Goal: Task Accomplishment & Management: Manage account settings

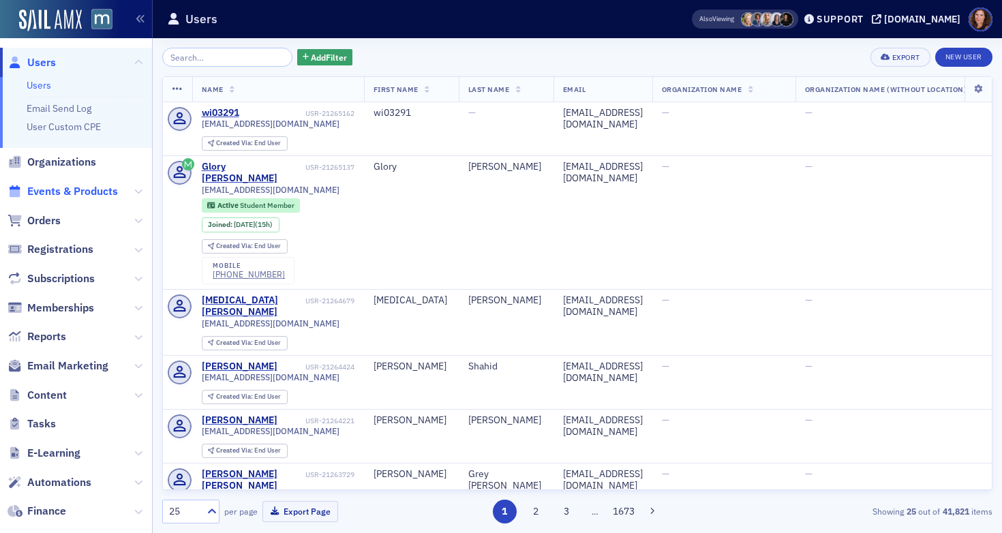
click at [67, 192] on span "Events & Products" at bounding box center [72, 191] width 91 height 15
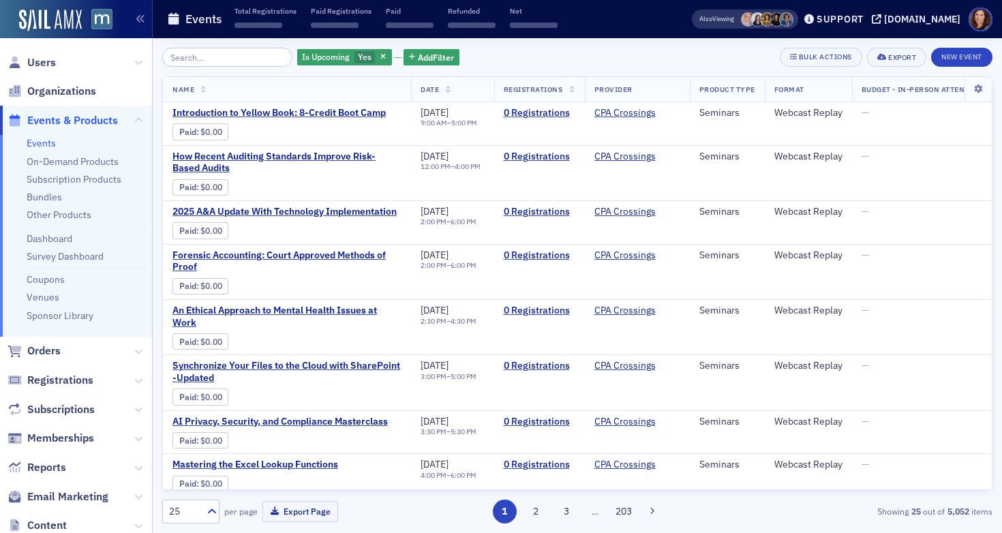
click at [221, 61] on input "search" at bounding box center [227, 57] width 130 height 19
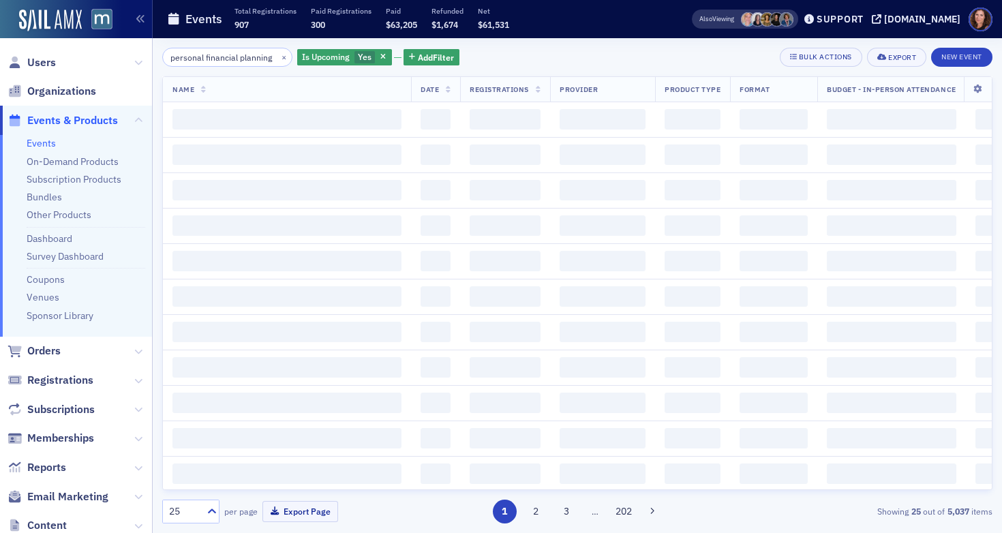
scroll to position [0, 13]
type input "personal financial planning"
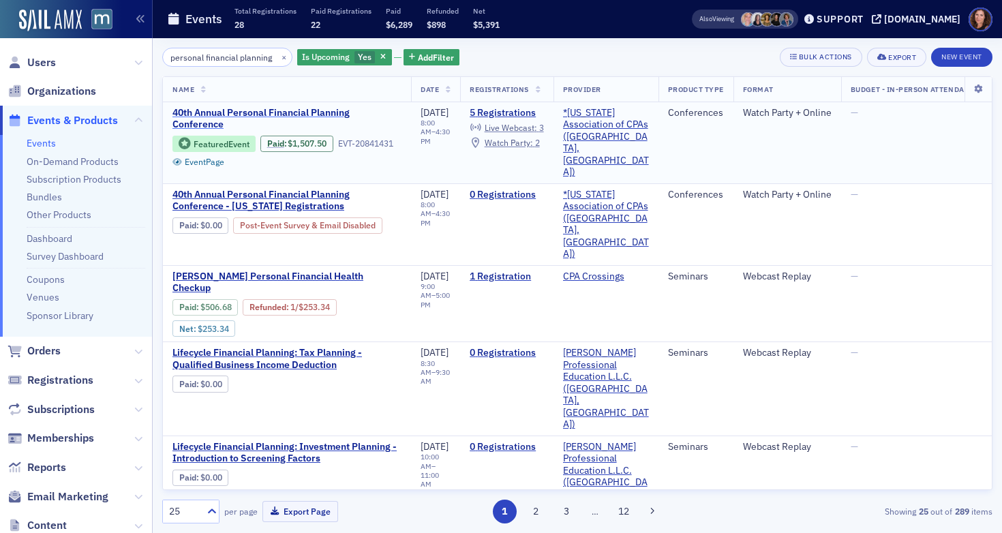
click at [237, 110] on span "40th Annual Personal Financial Planning Conference" at bounding box center [286, 119] width 229 height 24
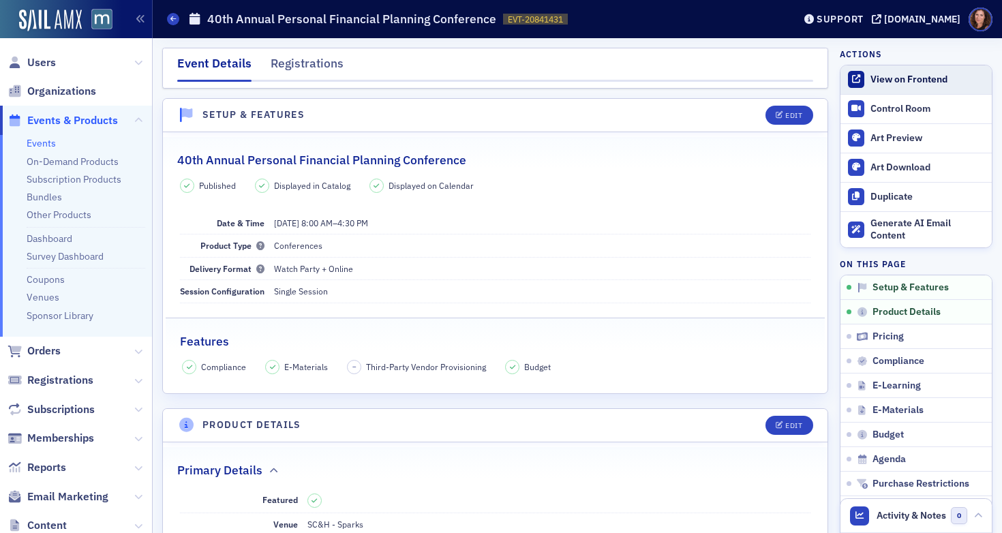
click at [906, 68] on link "View on Frontend" at bounding box center [915, 79] width 151 height 29
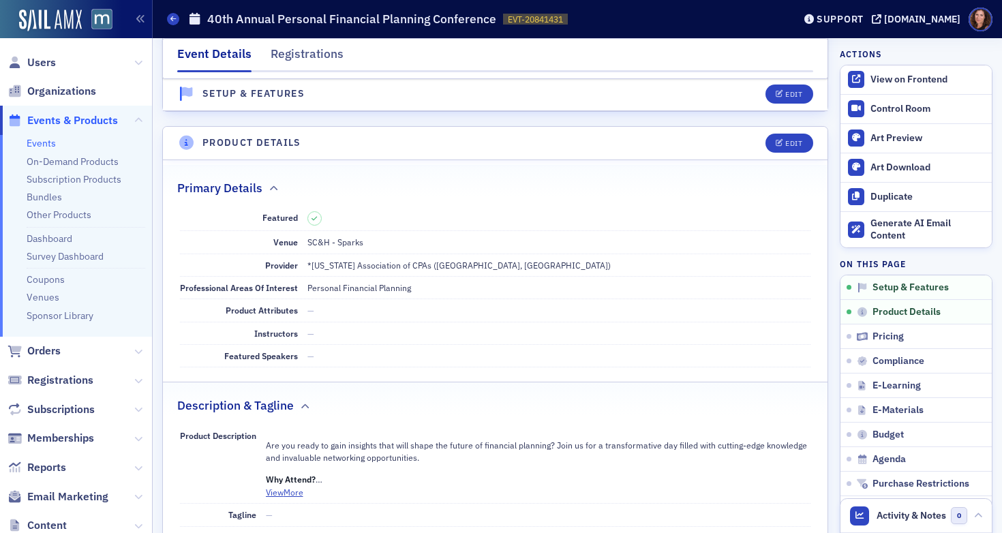
scroll to position [309, 0]
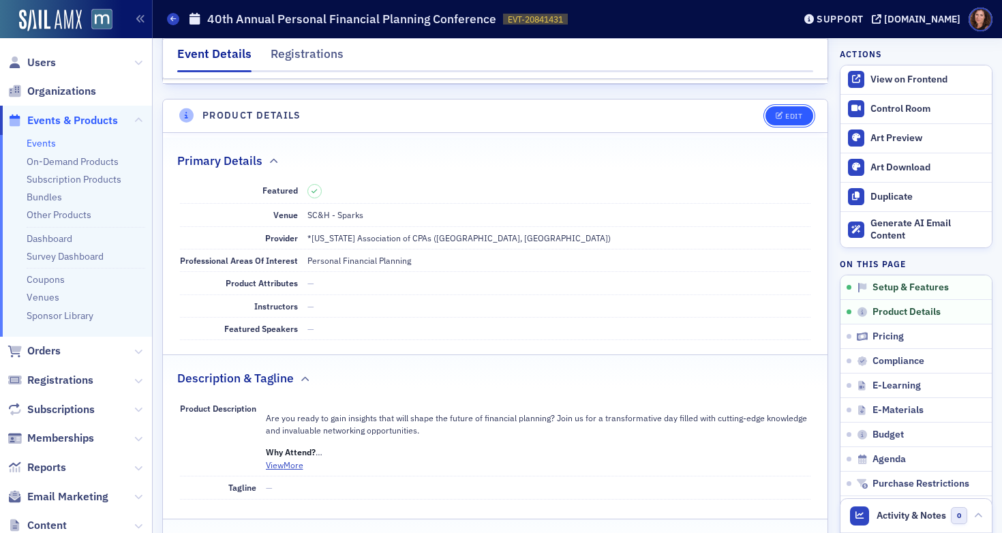
click at [778, 121] on button "Edit" at bounding box center [788, 115] width 47 height 19
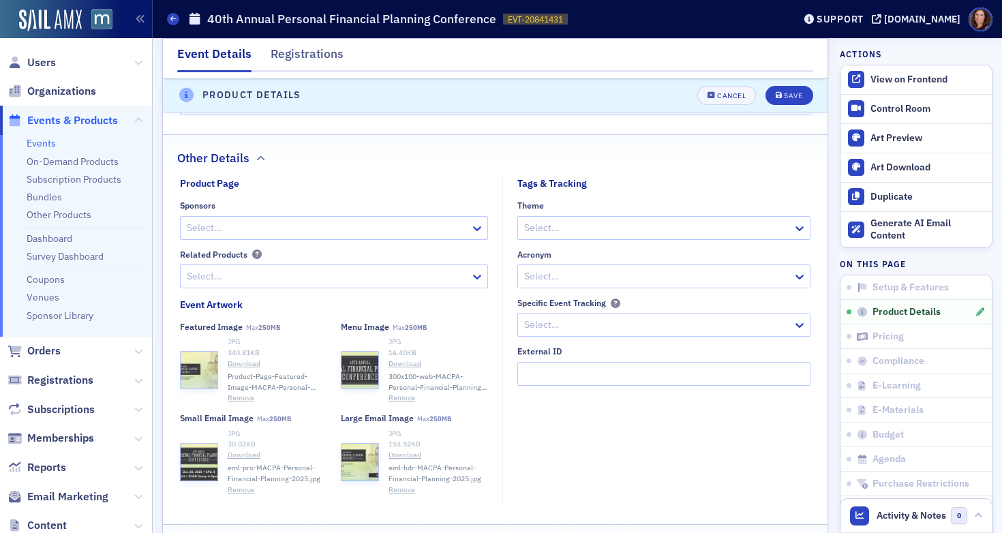
scroll to position [1087, 0]
click at [322, 228] on div at bounding box center [326, 226] width 283 height 17
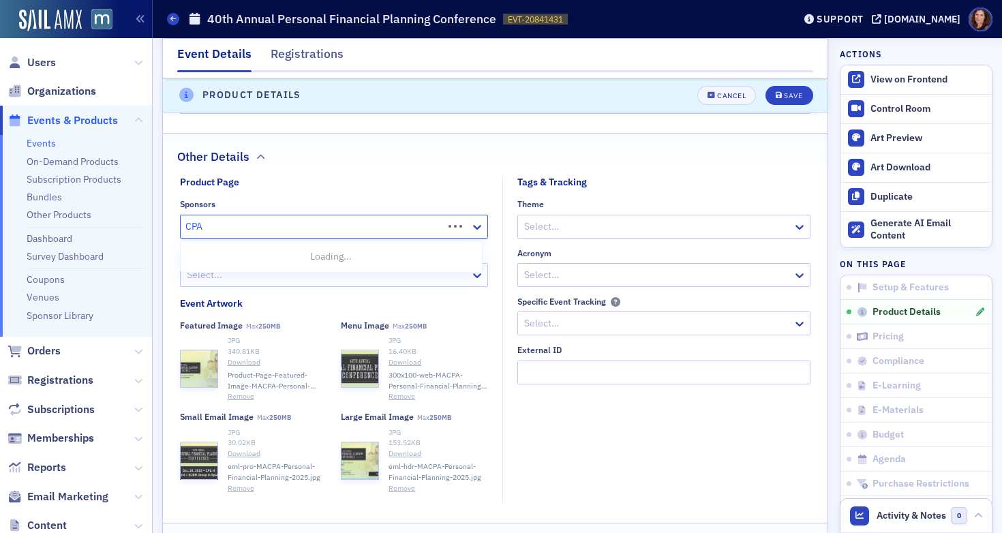
type input "CPA"
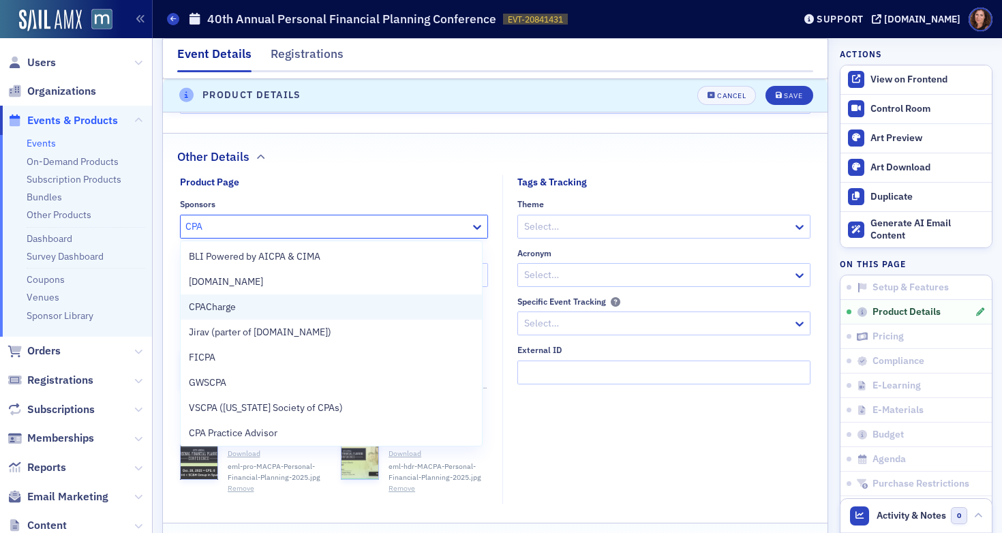
click at [337, 296] on div "CPACharge" at bounding box center [332, 306] width 302 height 25
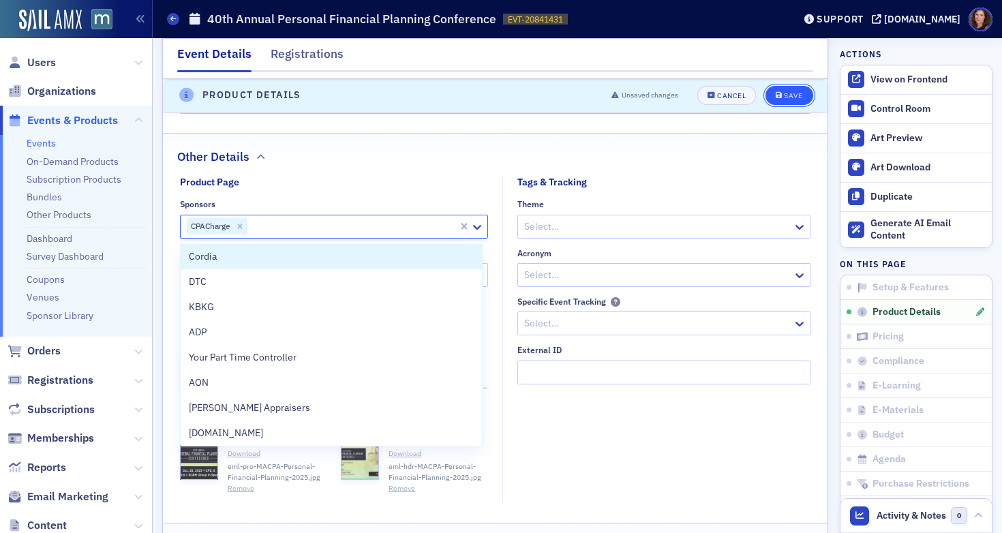
click at [784, 92] on div "Save" at bounding box center [793, 95] width 18 height 7
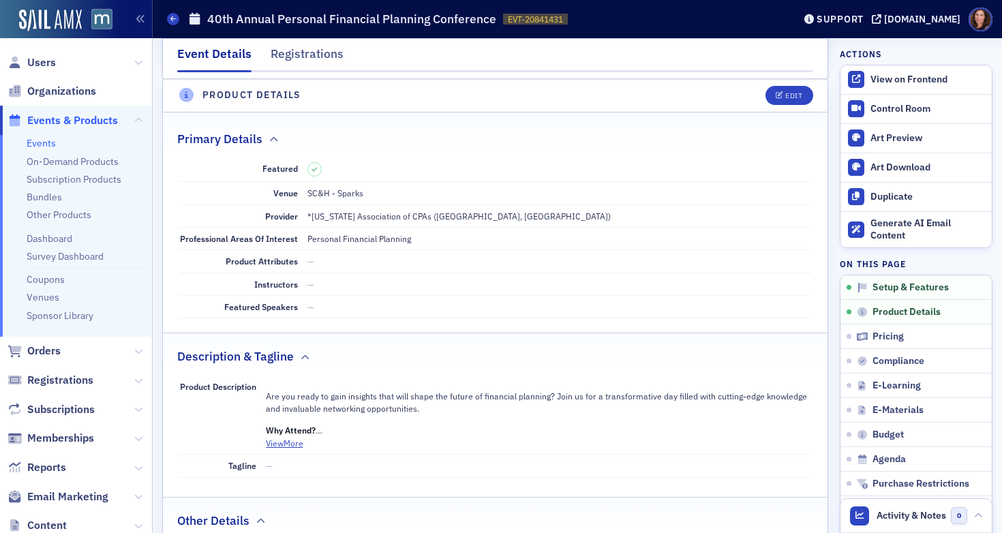
scroll to position [329, 0]
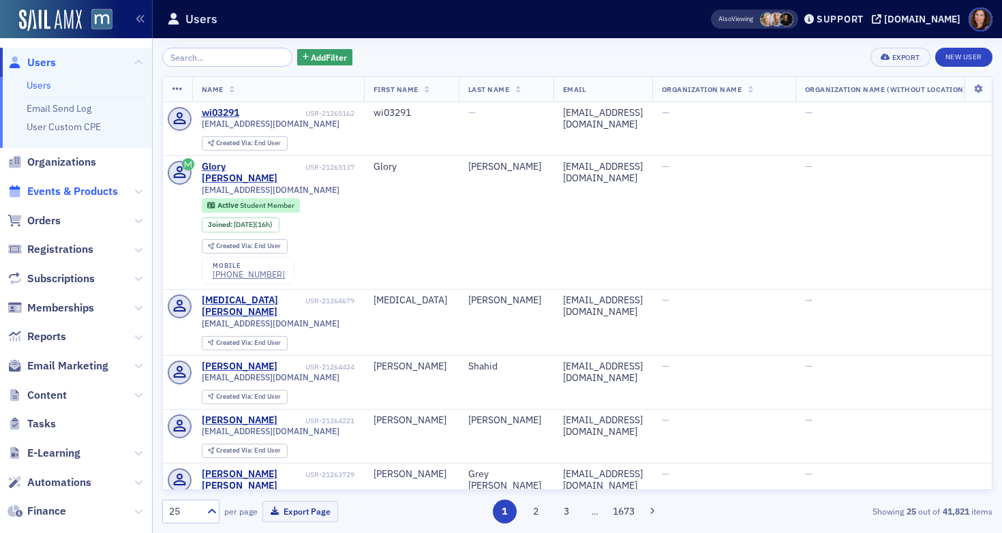
click at [92, 189] on span "Events & Products" at bounding box center [72, 191] width 91 height 15
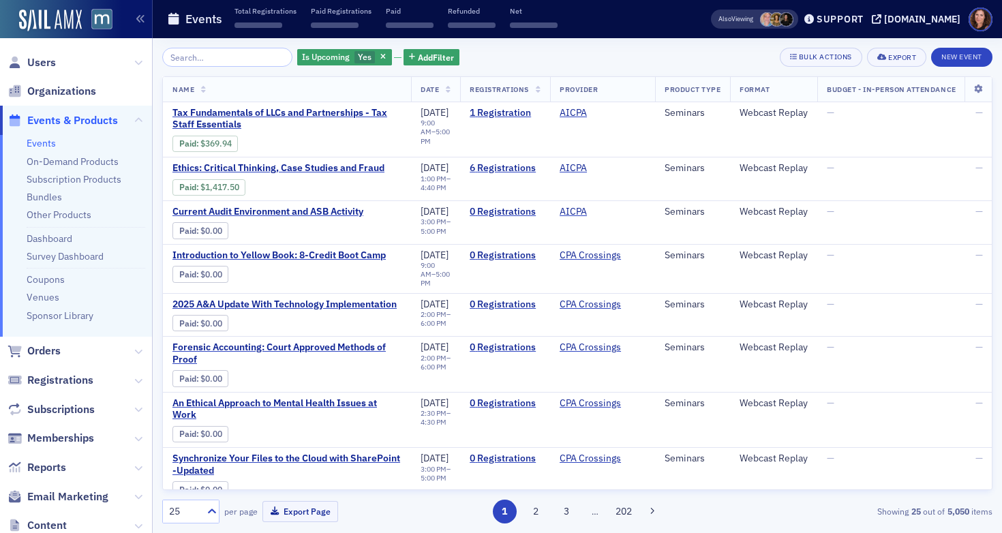
click at [196, 61] on input "search" at bounding box center [227, 57] width 130 height 19
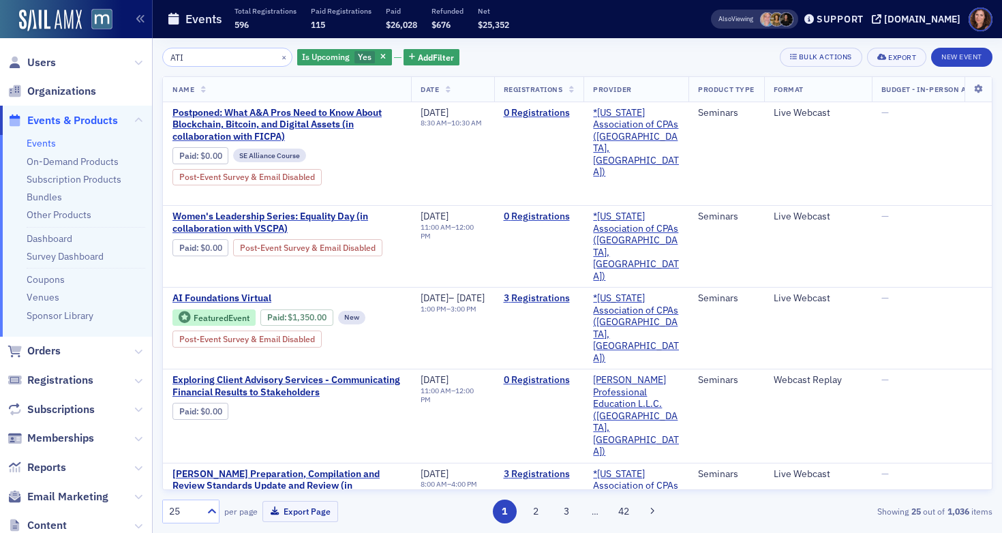
click at [176, 59] on input "ATI" at bounding box center [227, 57] width 130 height 19
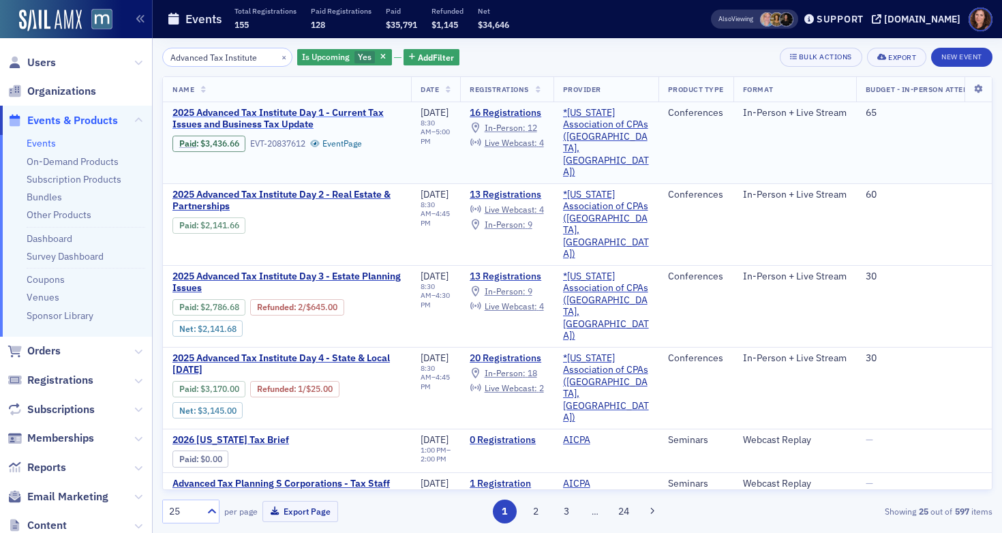
type input "Advanced Tax Institute"
click at [273, 121] on span "2025 Advanced Tax Institute Day 1 - Current Tax Issues and Business Tax Update" at bounding box center [286, 119] width 229 height 24
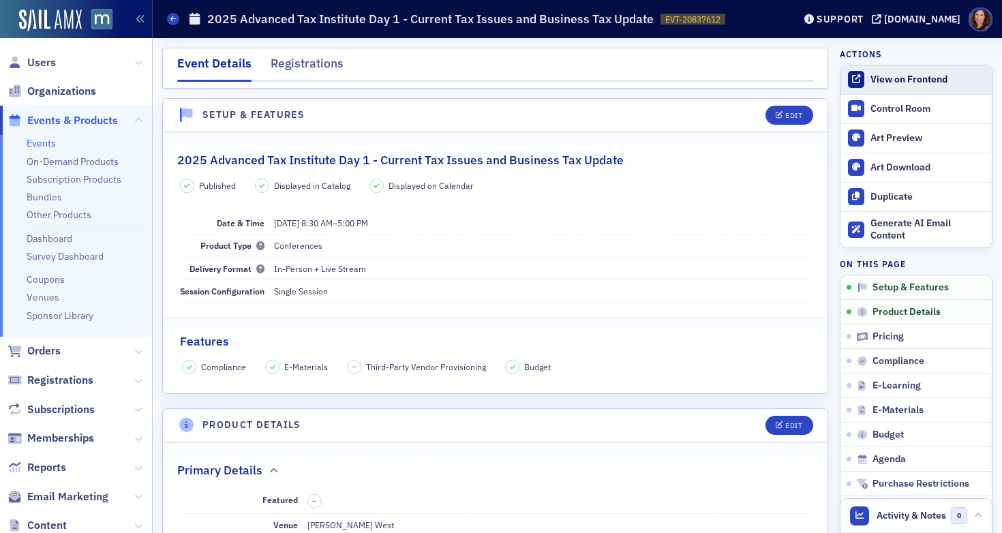
click at [902, 83] on div "View on Frontend" at bounding box center [927, 80] width 114 height 12
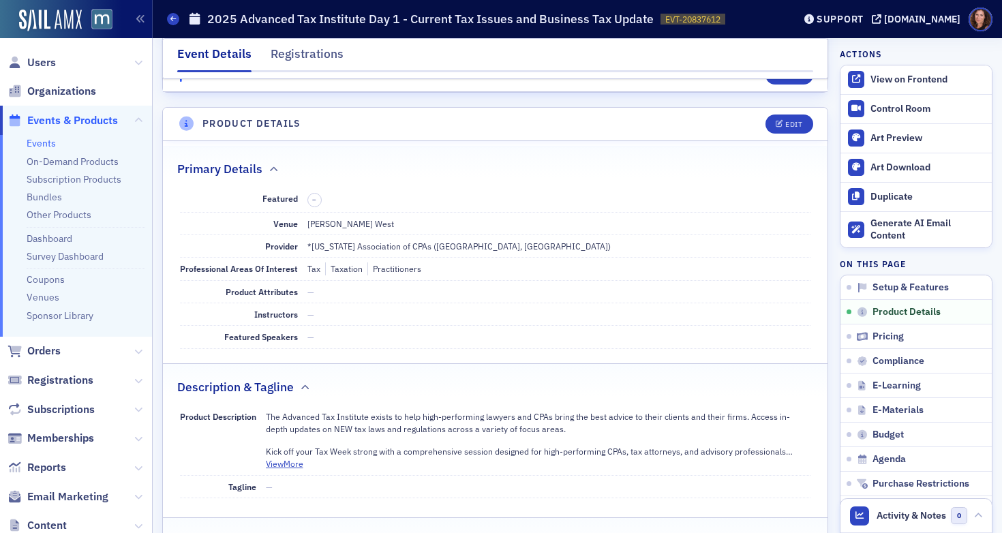
scroll to position [537, 0]
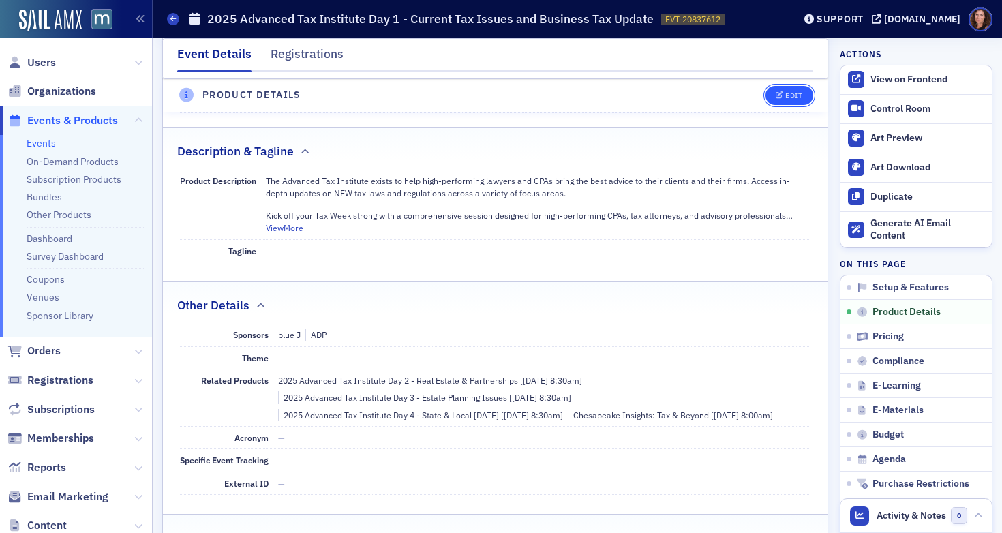
click at [775, 97] on icon "button" at bounding box center [779, 95] width 8 height 7
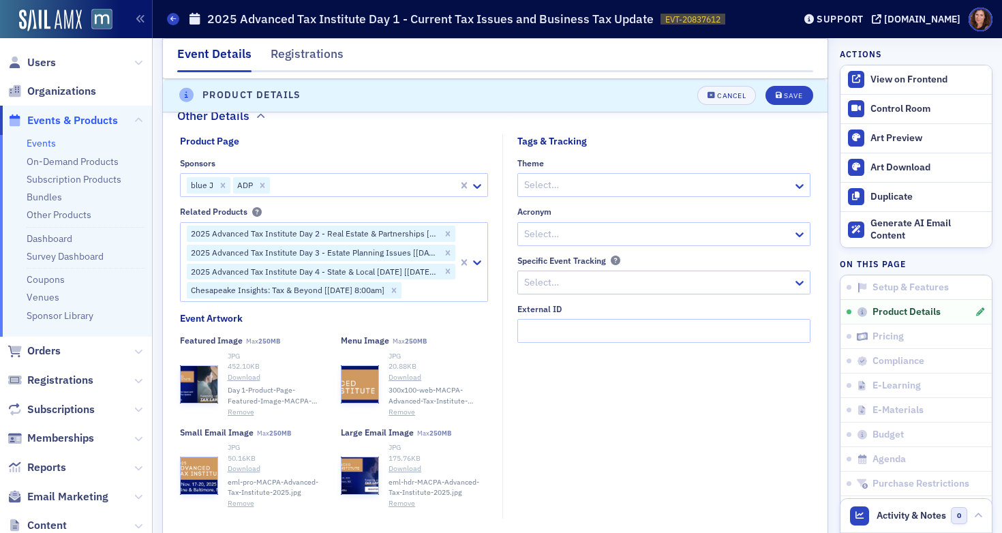
scroll to position [1113, 0]
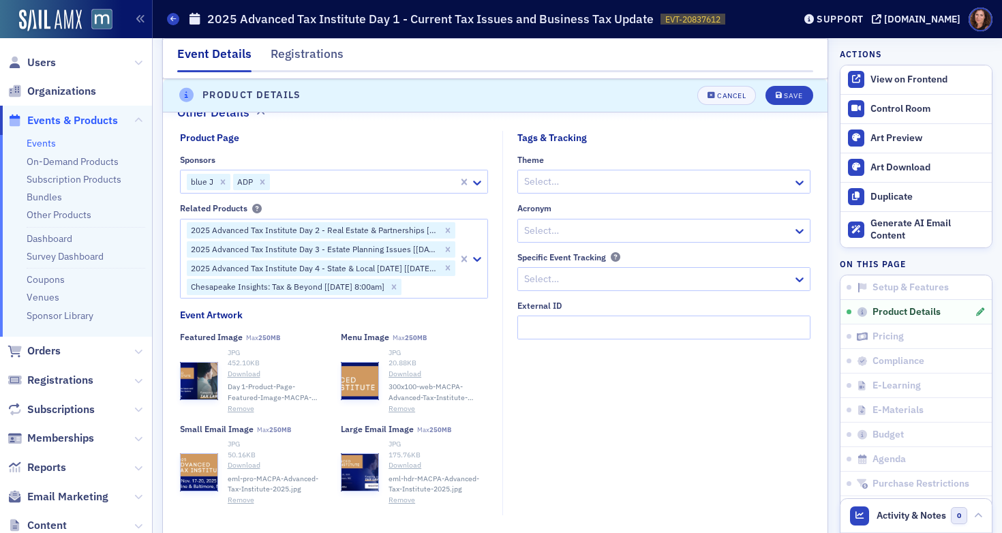
click at [337, 185] on div at bounding box center [363, 181] width 185 height 17
type input "Right"
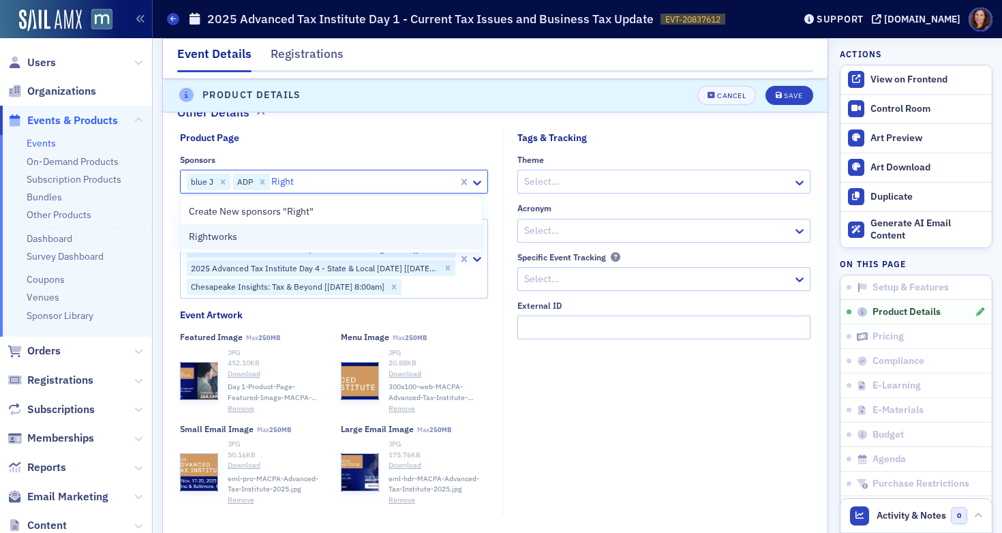
click at [298, 238] on div "Rightworks" at bounding box center [332, 237] width 286 height 14
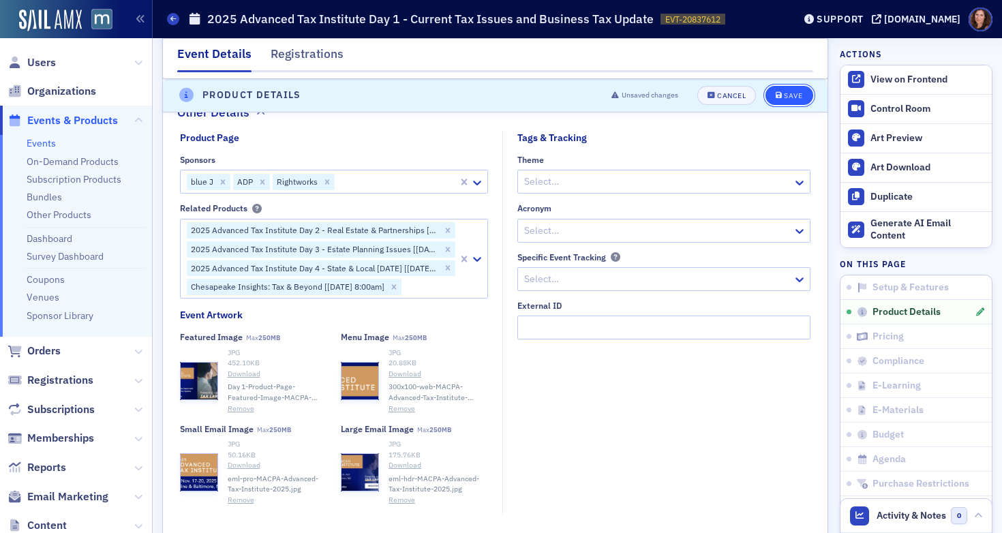
click at [765, 93] on button "Save" at bounding box center [788, 95] width 47 height 19
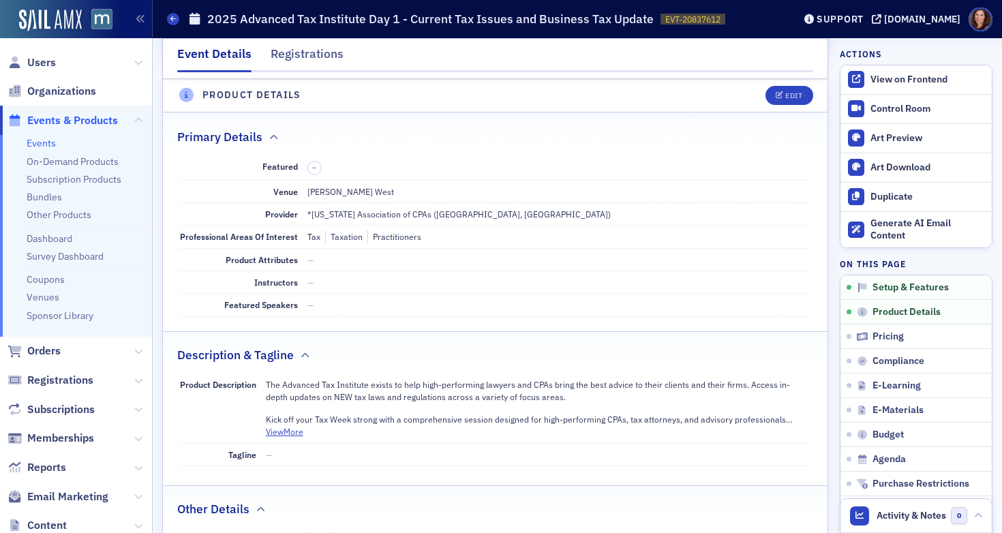
scroll to position [329, 0]
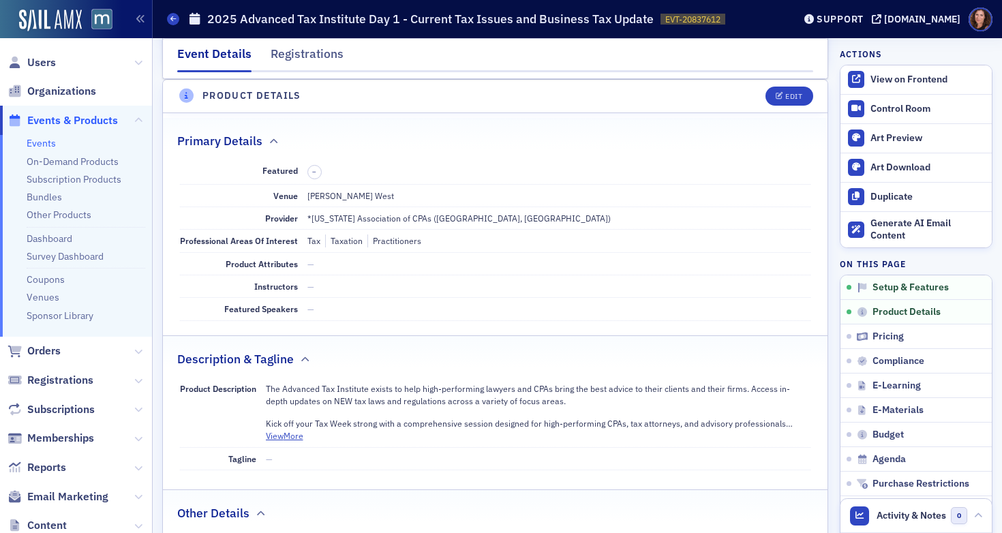
click at [40, 144] on link "Events" at bounding box center [41, 143] width 29 height 12
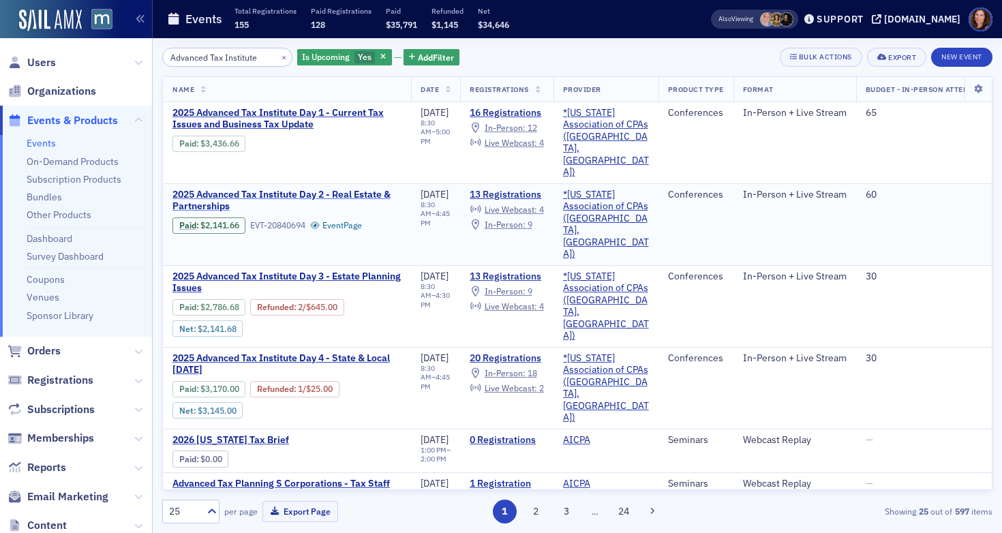
click at [248, 189] on span "2025 Advanced Tax Institute Day 2 - Real Estate & Partnerships" at bounding box center [286, 201] width 229 height 24
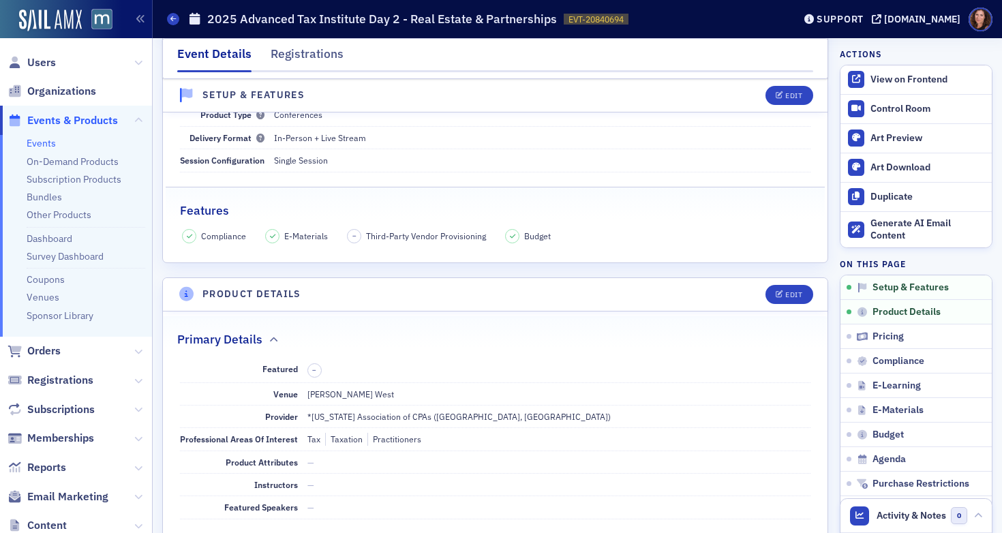
scroll to position [136, 0]
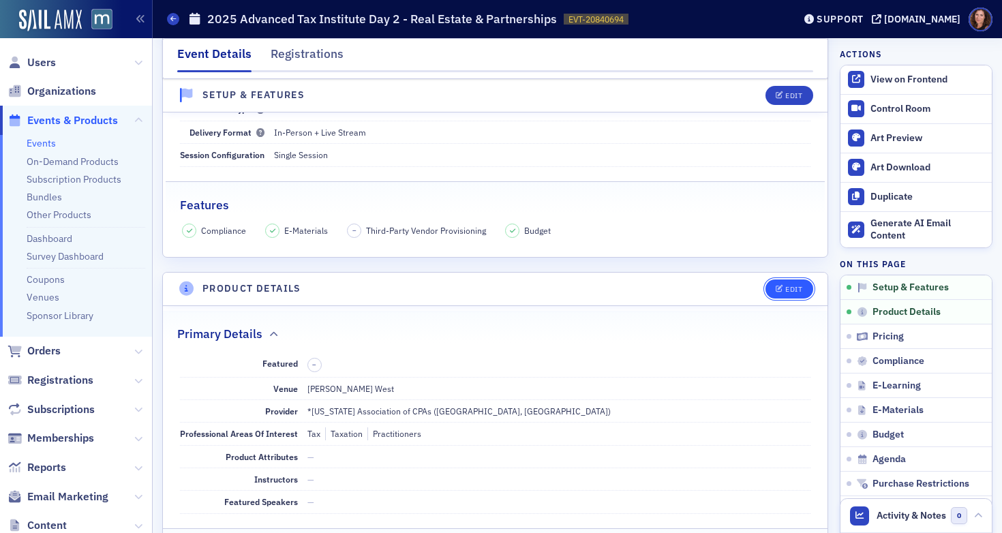
click at [775, 297] on button "Edit" at bounding box center [788, 288] width 47 height 19
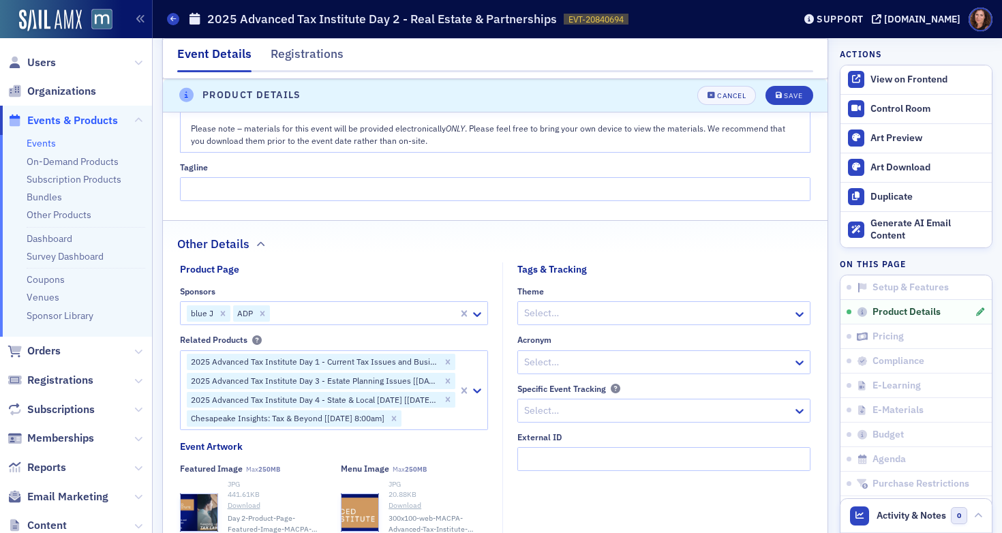
scroll to position [981, 0]
click at [311, 313] on div at bounding box center [363, 313] width 185 height 17
type input "Right"
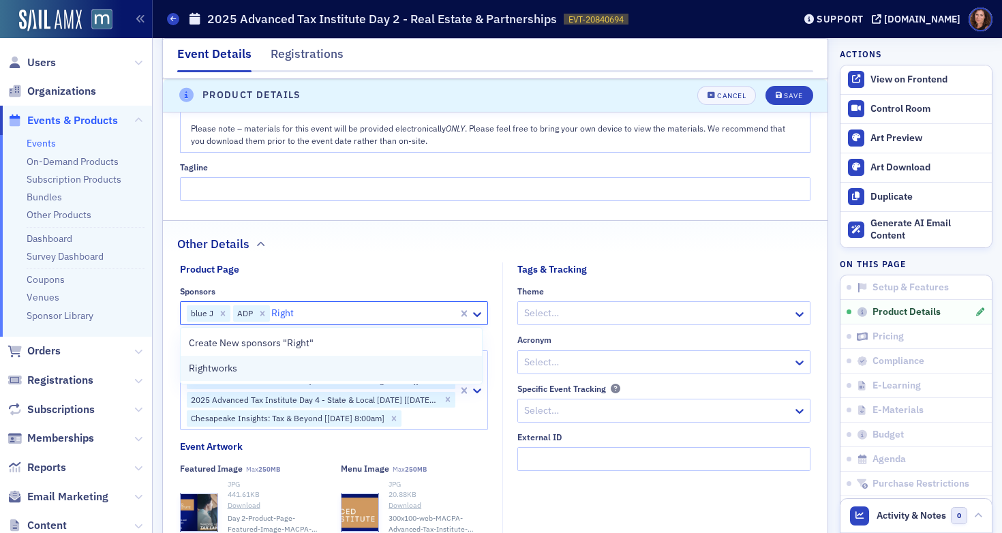
click at [301, 369] on div "Rightworks" at bounding box center [332, 368] width 286 height 14
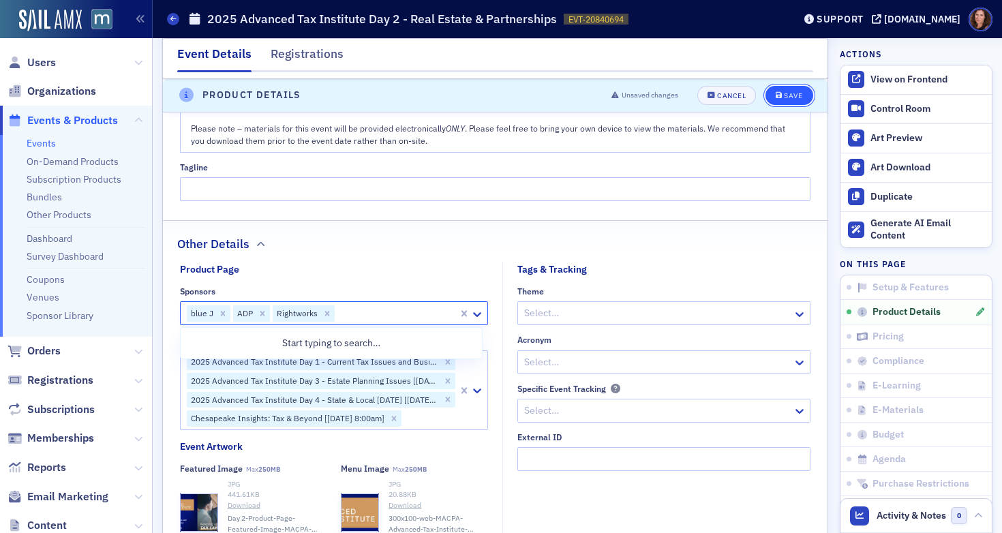
click at [784, 88] on button "Save" at bounding box center [788, 95] width 47 height 19
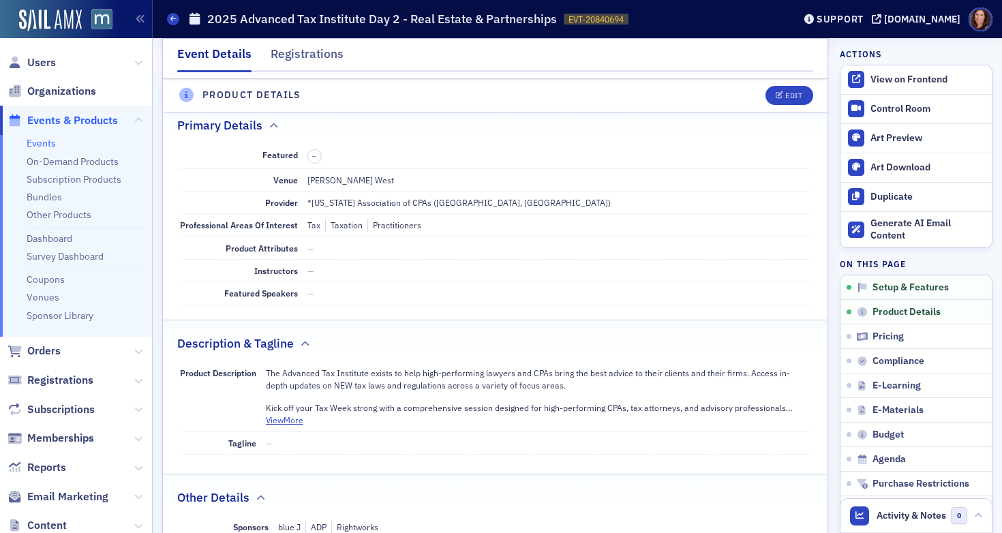
scroll to position [329, 0]
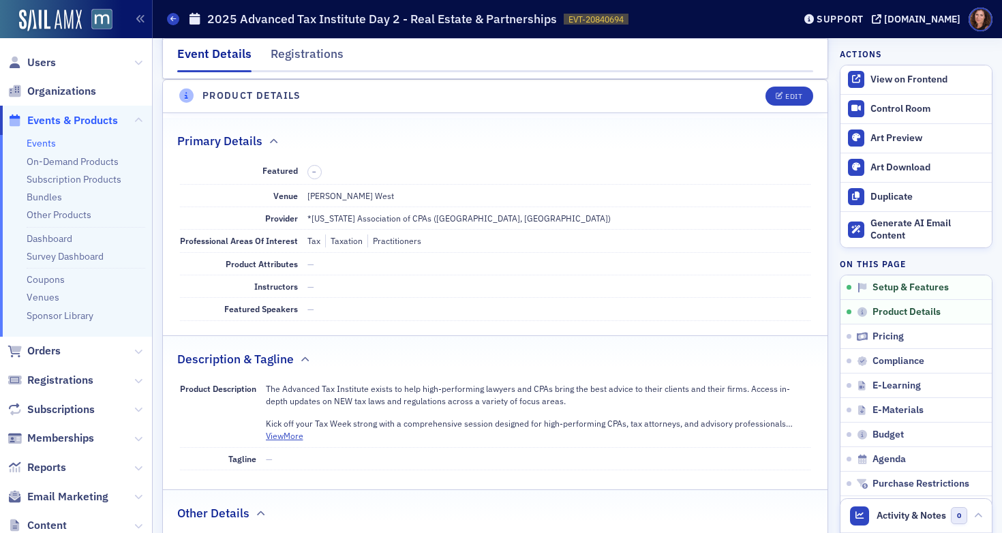
click at [43, 147] on link "Events" at bounding box center [41, 143] width 29 height 12
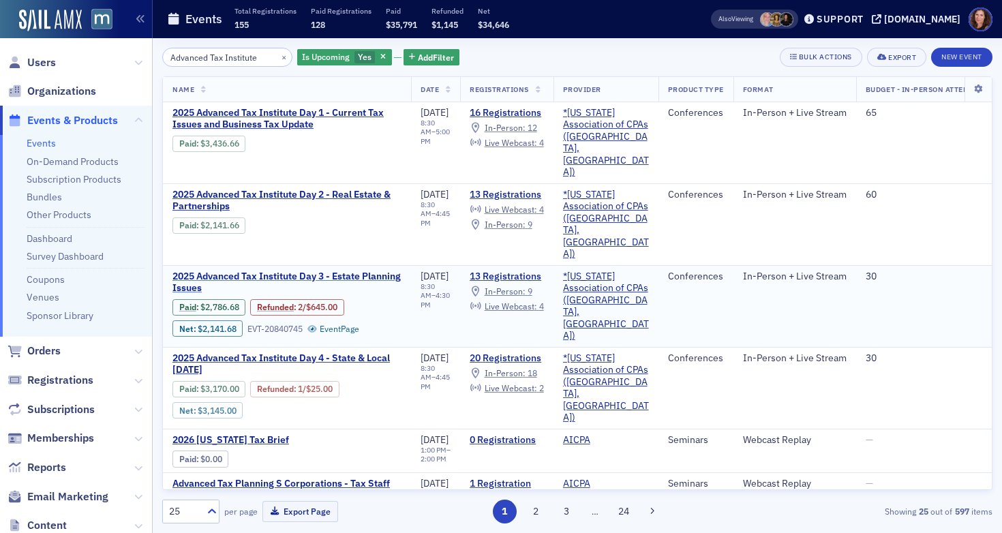
click at [287, 271] on span "2025 Advanced Tax Institute Day 3 - Estate Planning Issues" at bounding box center [286, 283] width 229 height 24
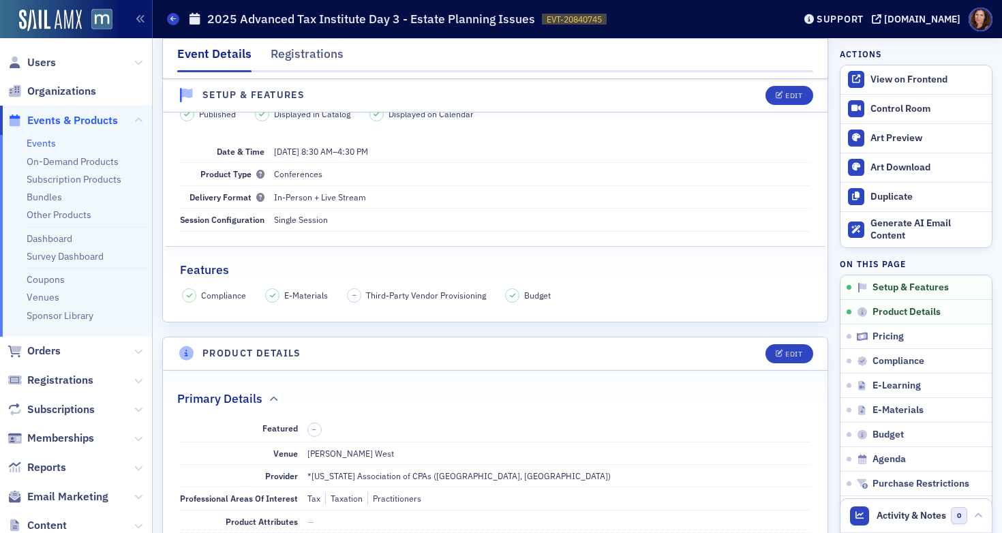
scroll to position [87, 0]
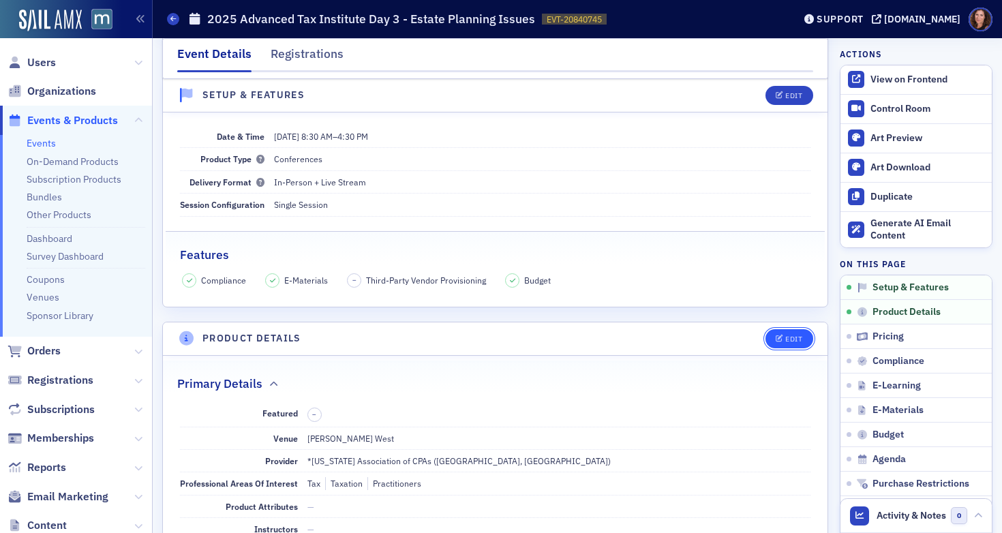
click at [790, 337] on div "Edit" at bounding box center [793, 338] width 17 height 7
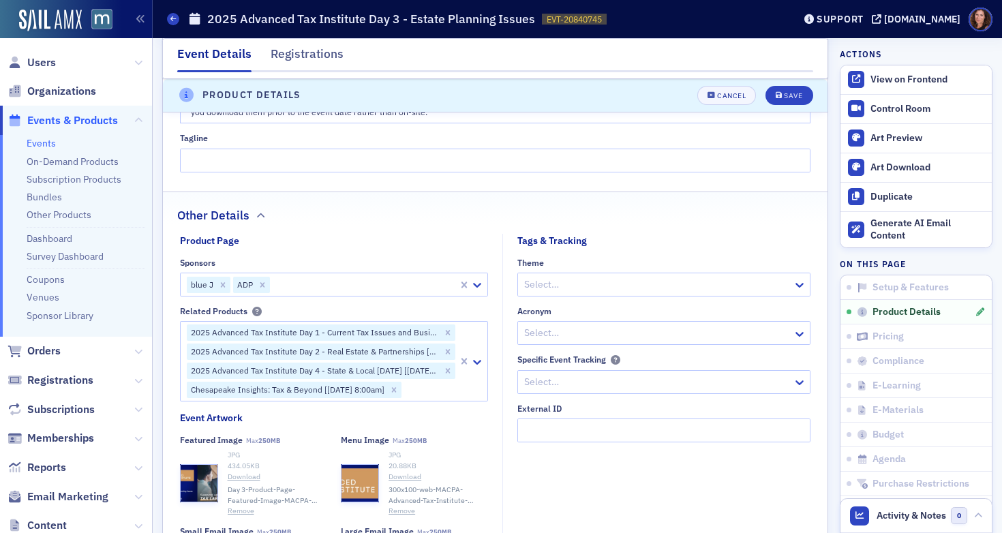
scroll to position [1009, 0]
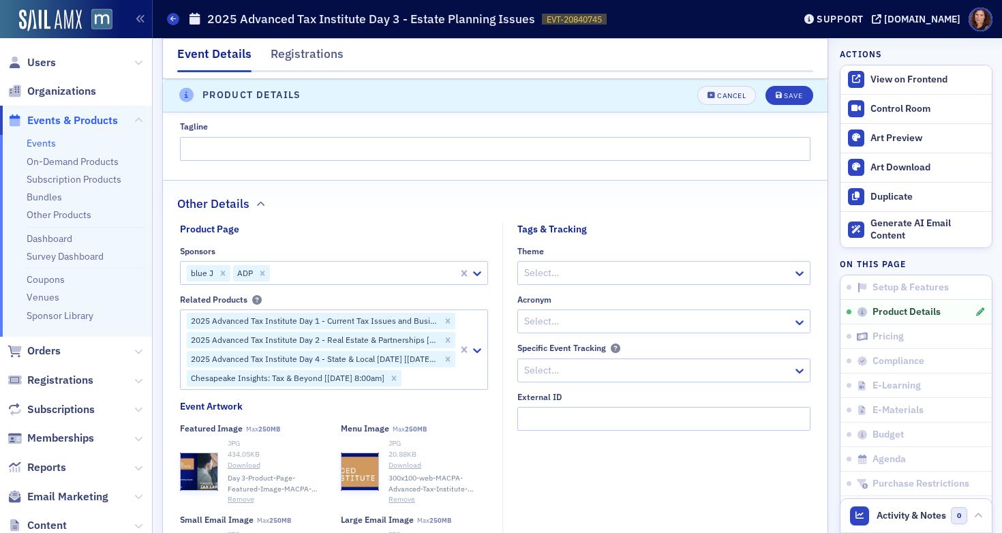
click at [300, 273] on div at bounding box center [363, 272] width 185 height 17
type input "Right"
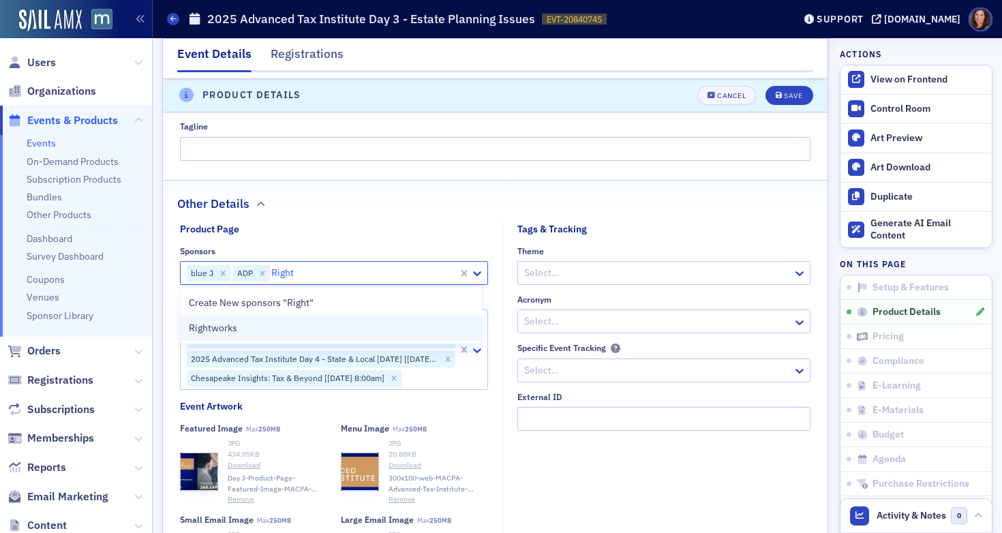
click at [271, 328] on div "Rightworks" at bounding box center [332, 328] width 286 height 14
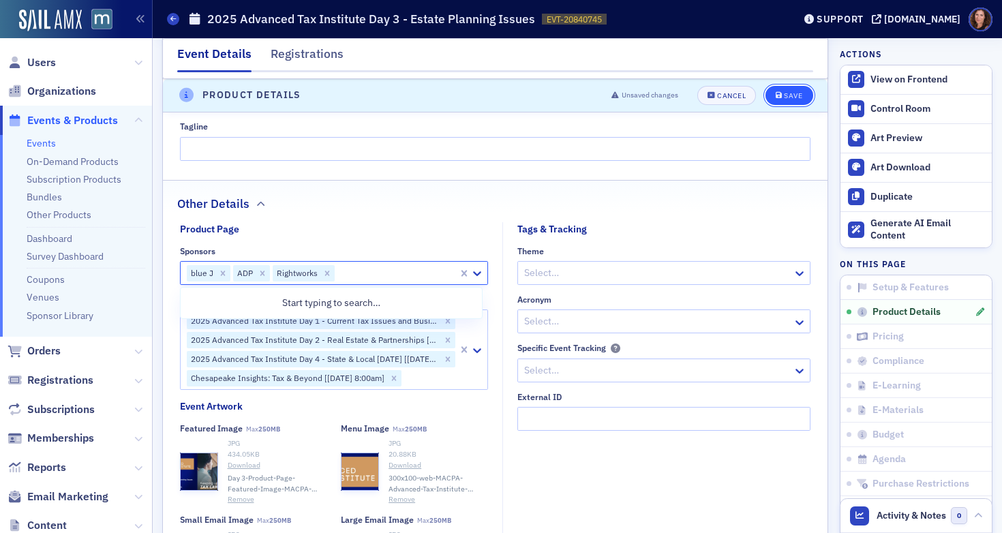
click at [775, 96] on icon "submit" at bounding box center [778, 95] width 7 height 7
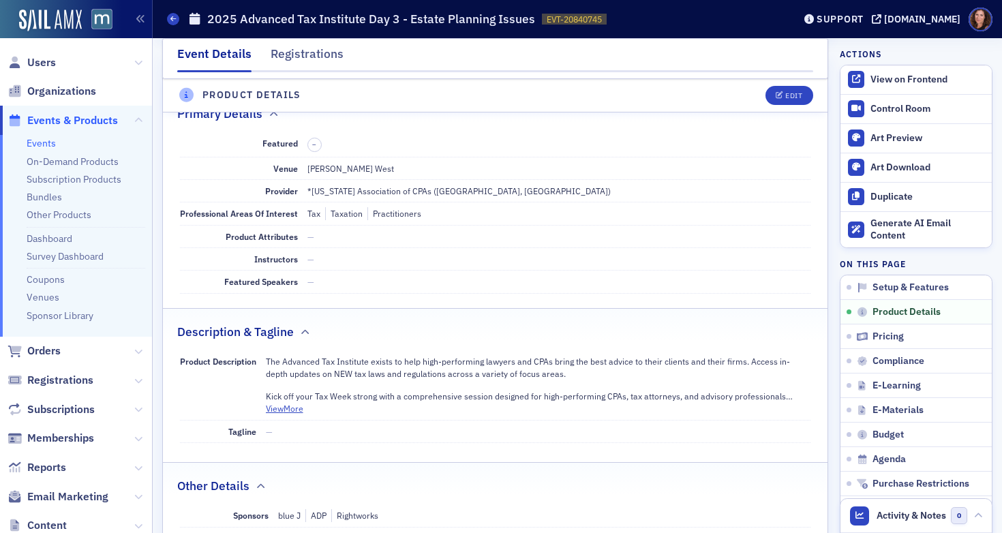
click at [45, 144] on link "Events" at bounding box center [41, 143] width 29 height 12
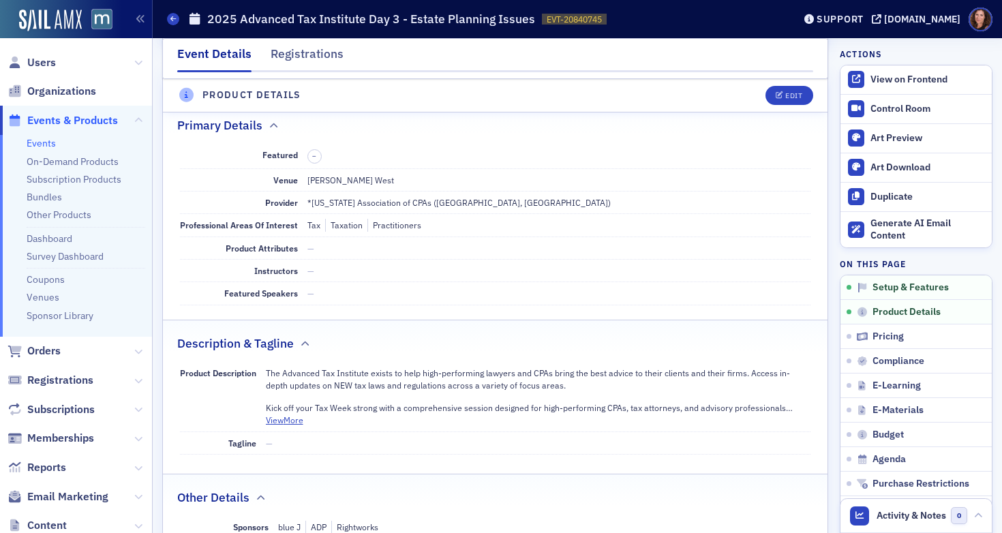
scroll to position [329, 0]
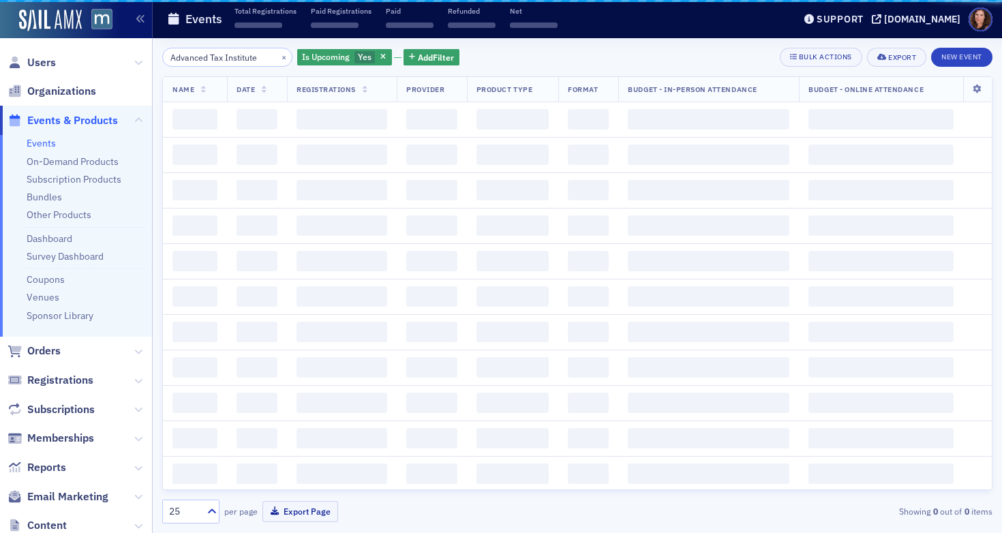
click at [45, 144] on link "Events" at bounding box center [41, 143] width 29 height 12
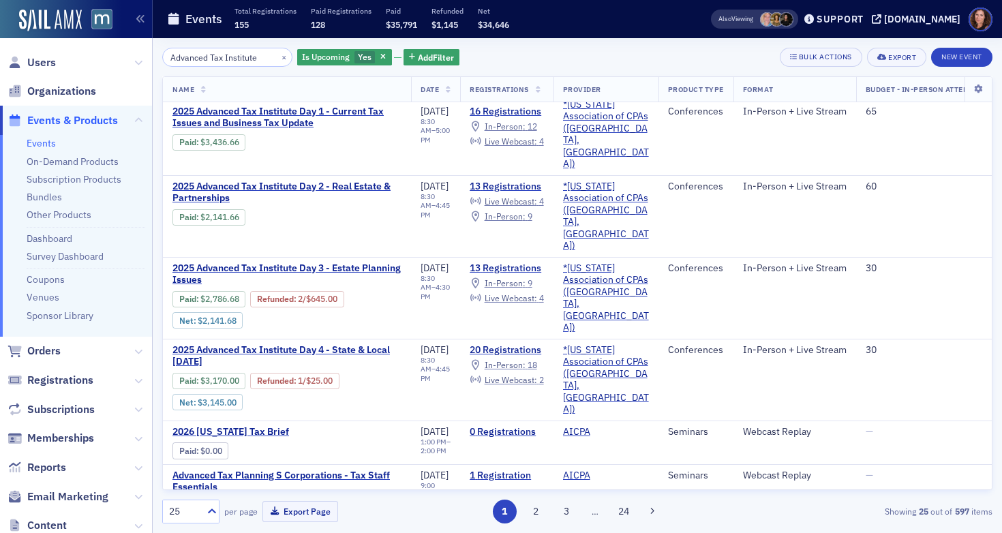
scroll to position [14, 0]
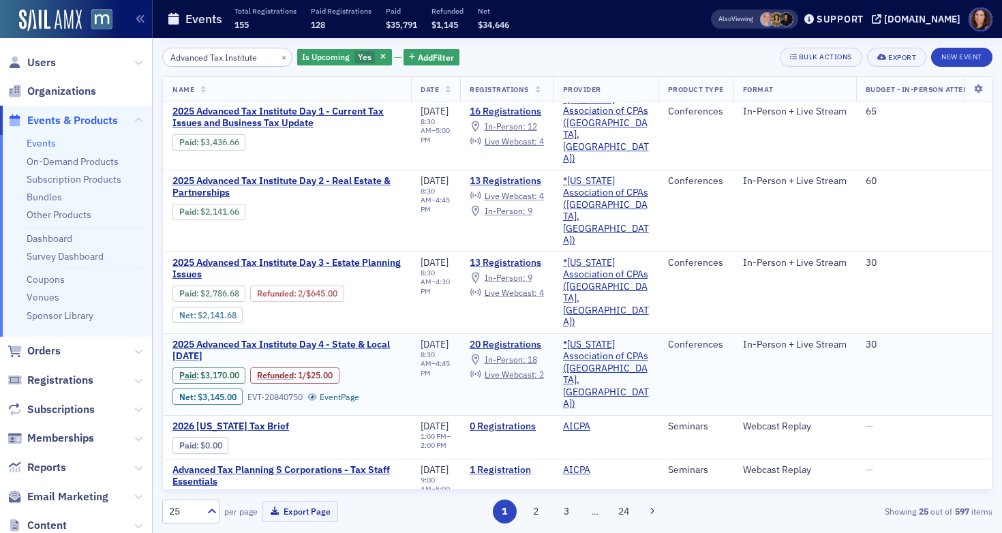
click at [270, 339] on span "2025 Advanced Tax Institute Day 4 - State & Local Tax Day" at bounding box center [286, 351] width 229 height 24
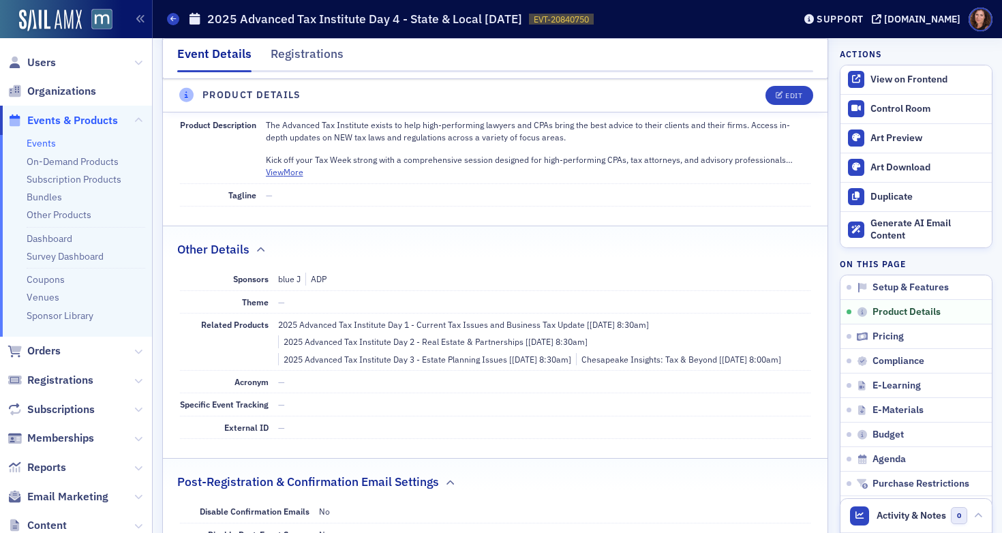
scroll to position [659, 0]
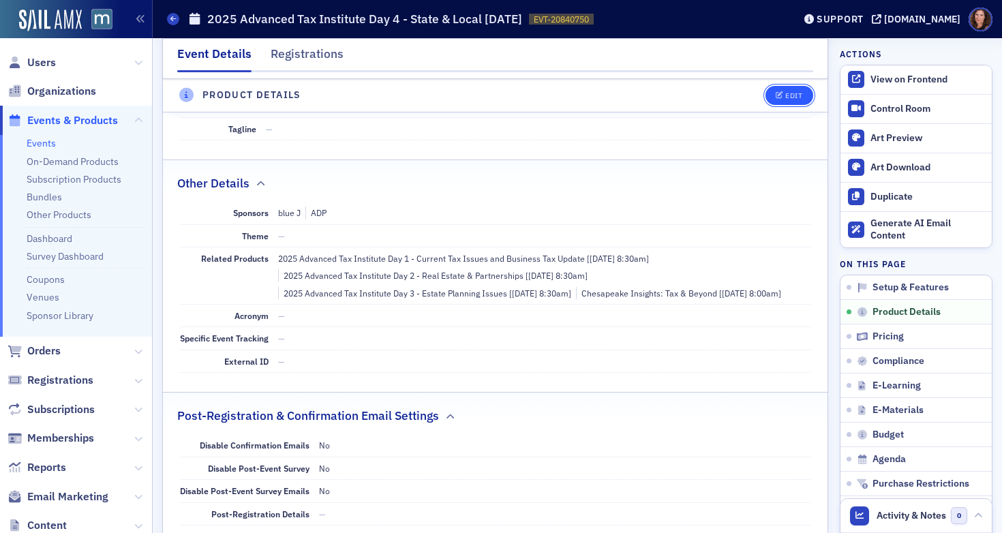
click at [775, 94] on icon "button" at bounding box center [779, 95] width 8 height 7
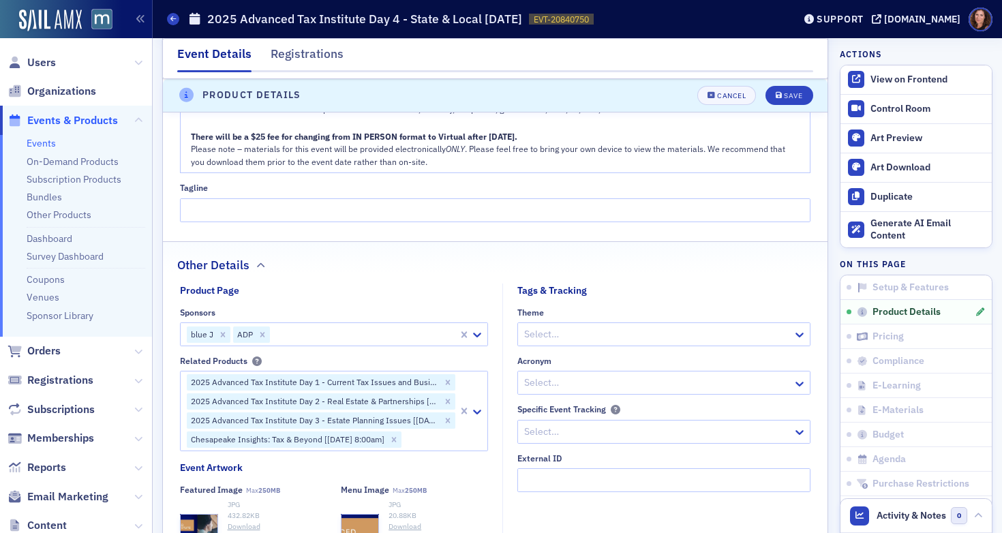
scroll to position [966, 0]
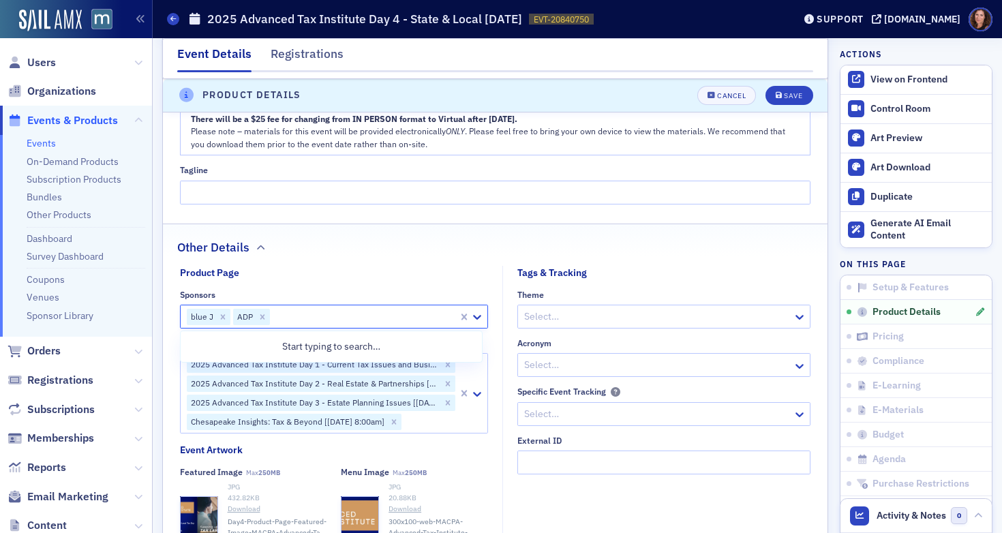
click at [317, 312] on div at bounding box center [363, 316] width 185 height 17
type input "Right"
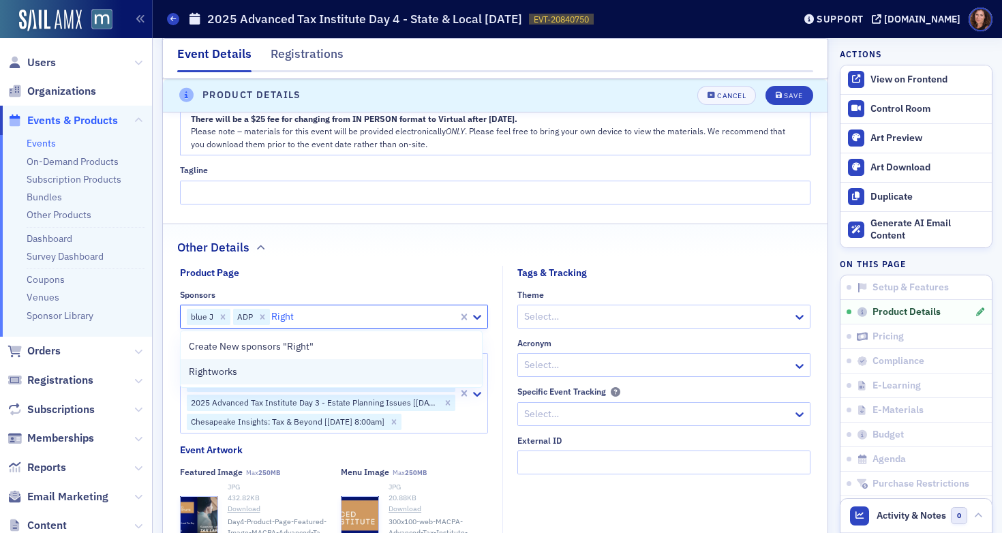
click at [288, 379] on div "Rightworks" at bounding box center [332, 371] width 302 height 25
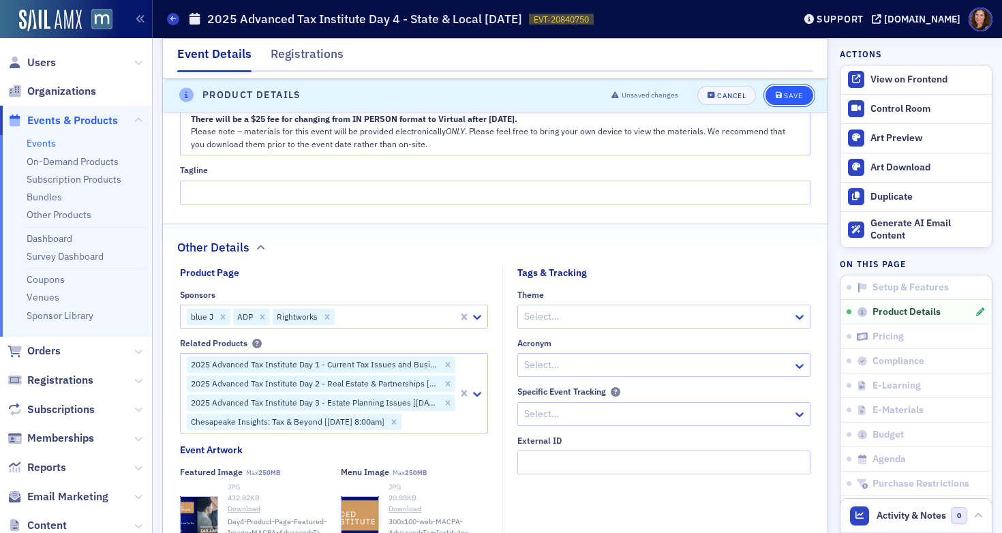
click at [784, 96] on div "Save" at bounding box center [793, 95] width 18 height 7
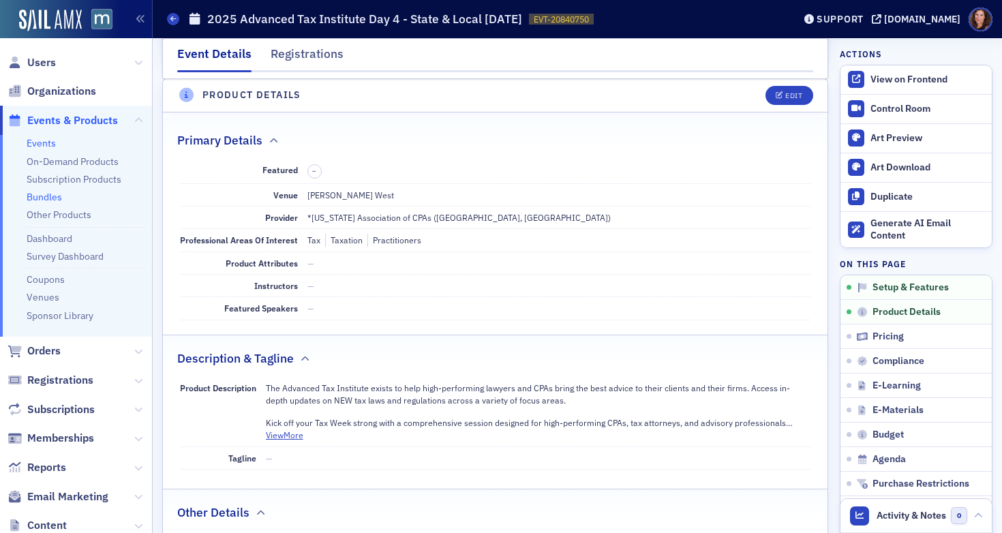
scroll to position [329, 0]
click at [41, 140] on link "Events" at bounding box center [41, 143] width 29 height 12
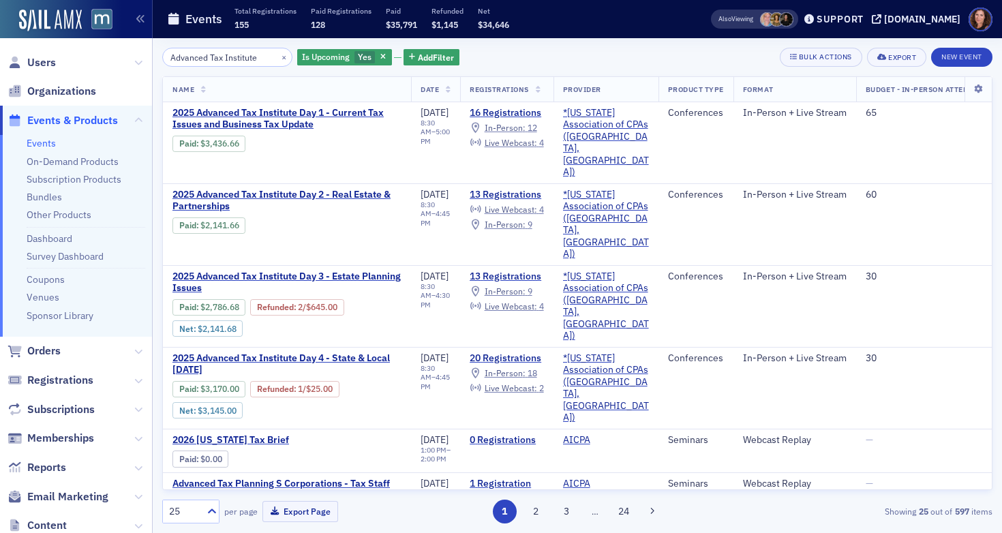
click at [223, 57] on input "Advanced Tax Institute" at bounding box center [227, 57] width 130 height 19
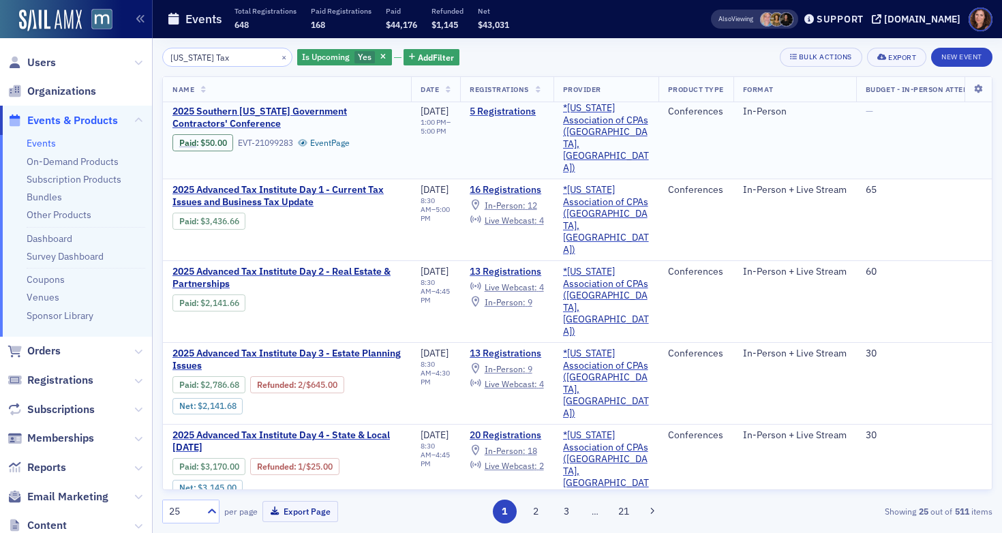
scroll to position [398, 0]
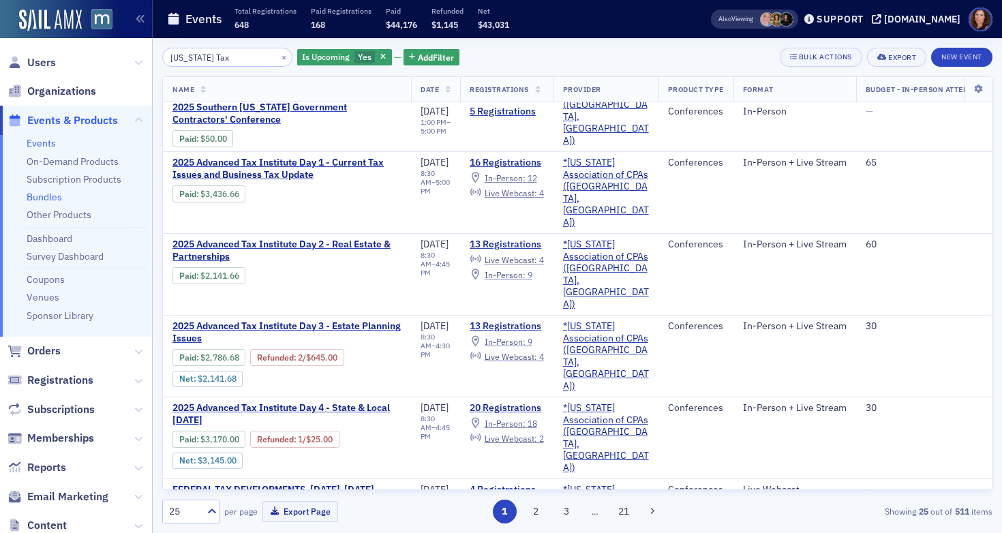
type input "Maryland Tax"
click at [53, 191] on link "Bundles" at bounding box center [44, 197] width 35 height 12
click at [52, 196] on link "Bundles" at bounding box center [44, 197] width 35 height 12
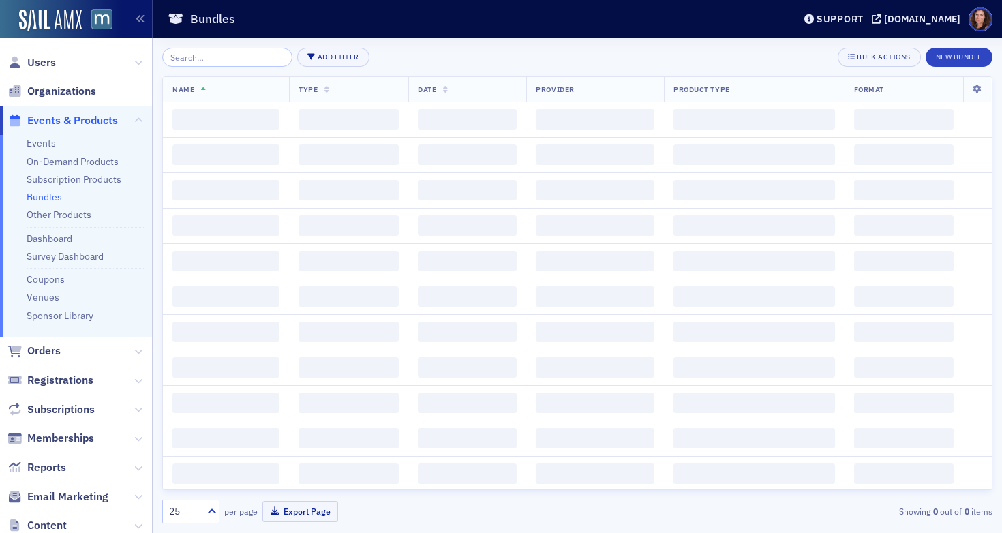
click at [234, 57] on input "search" at bounding box center [227, 57] width 130 height 19
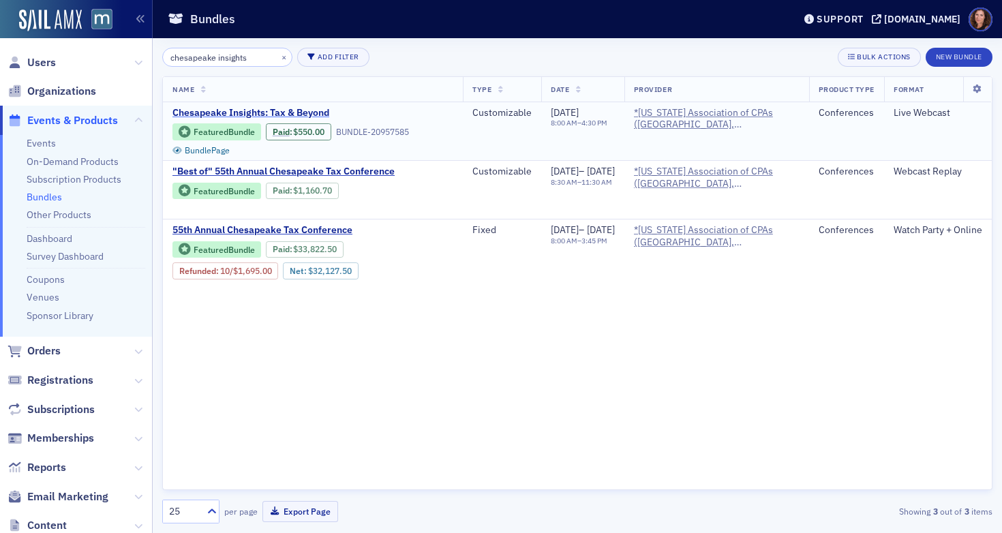
type input "chesapeake insights"
click at [258, 109] on span "Chesapeake Insights: Tax & Beyond" at bounding box center [286, 113] width 229 height 12
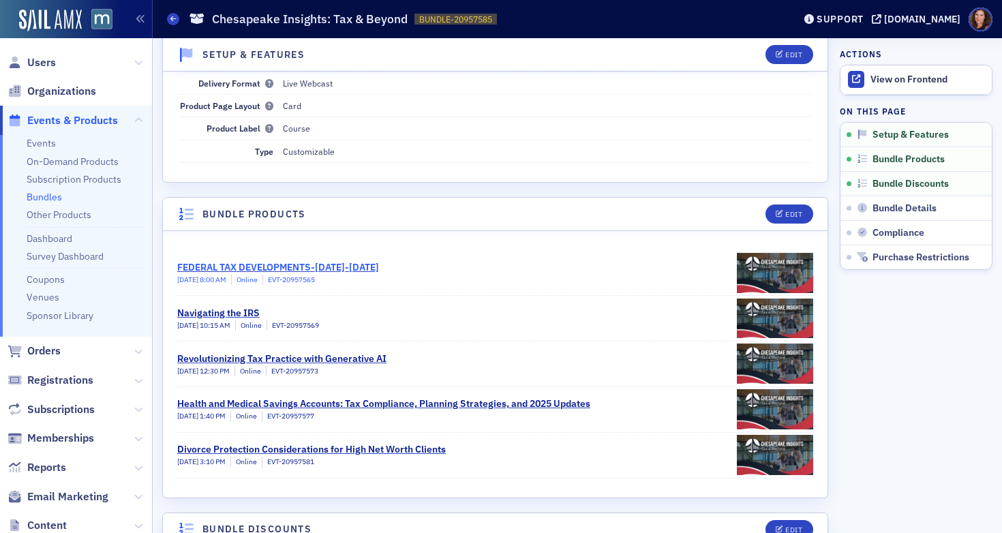
scroll to position [114, 0]
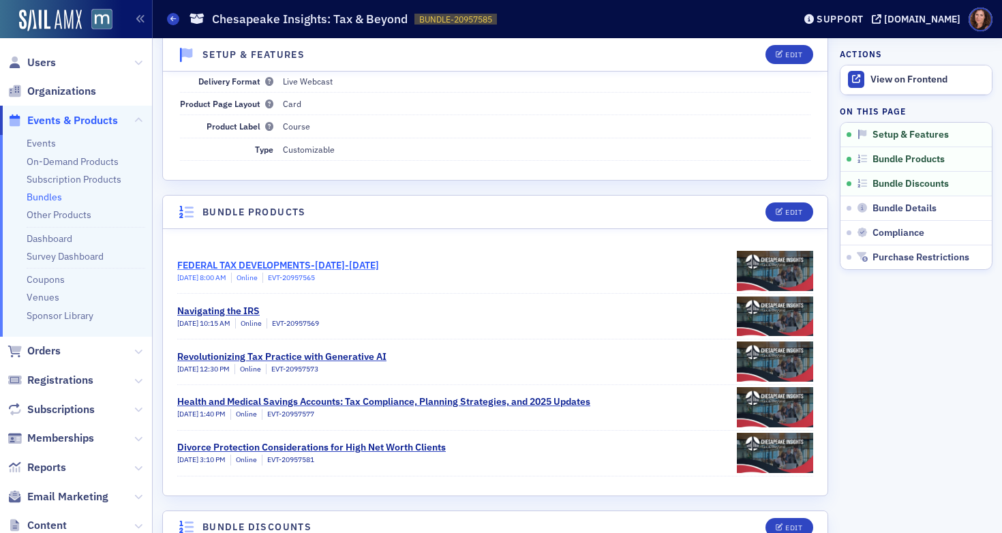
click at [379, 264] on div "FEDERAL TAX DEVELOPMENTS-SEPTEMBER 2024-OCTOBER 2025" at bounding box center [278, 265] width 202 height 14
click at [241, 307] on div "Navigating the IRS" at bounding box center [248, 311] width 142 height 14
click at [307, 350] on div "Revolutionizing Tax Practice with Generative AI" at bounding box center [281, 357] width 209 height 14
click at [377, 259] on div "FEDERAL TAX DEVELOPMENTS-SEPTEMBER 2024-OCTOBER 2025" at bounding box center [278, 265] width 202 height 14
click at [234, 311] on div "Navigating the IRS" at bounding box center [248, 311] width 142 height 14
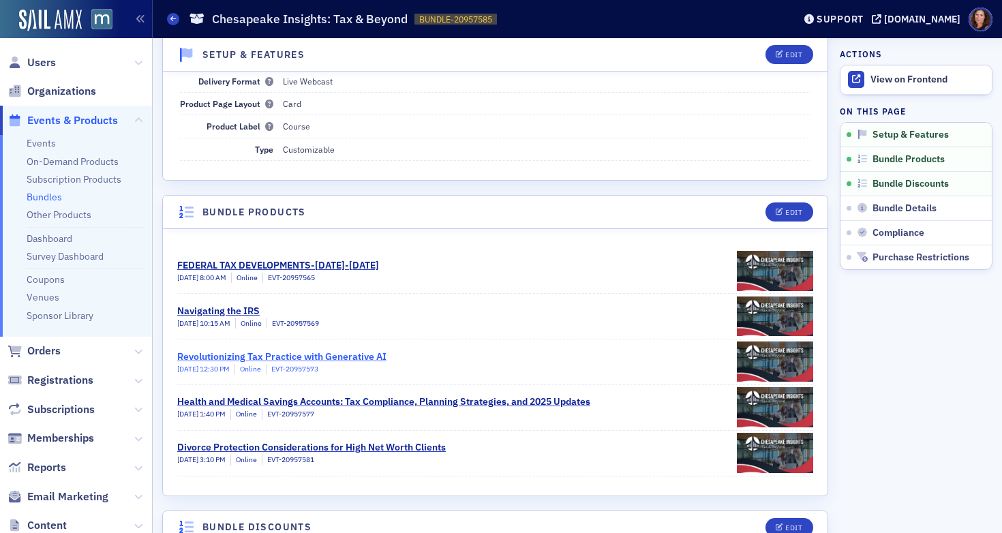
click at [331, 352] on div "Revolutionizing Tax Practice with Generative AI" at bounding box center [281, 357] width 209 height 14
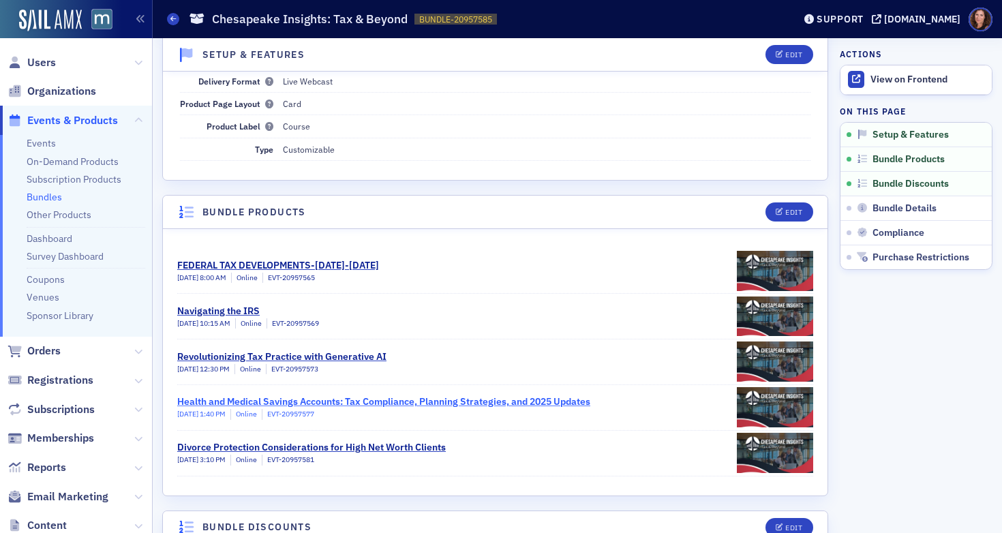
click at [409, 401] on div "Health and Medical Savings Accounts: Tax Compliance, Planning Strategies, and 2…" at bounding box center [383, 402] width 413 height 14
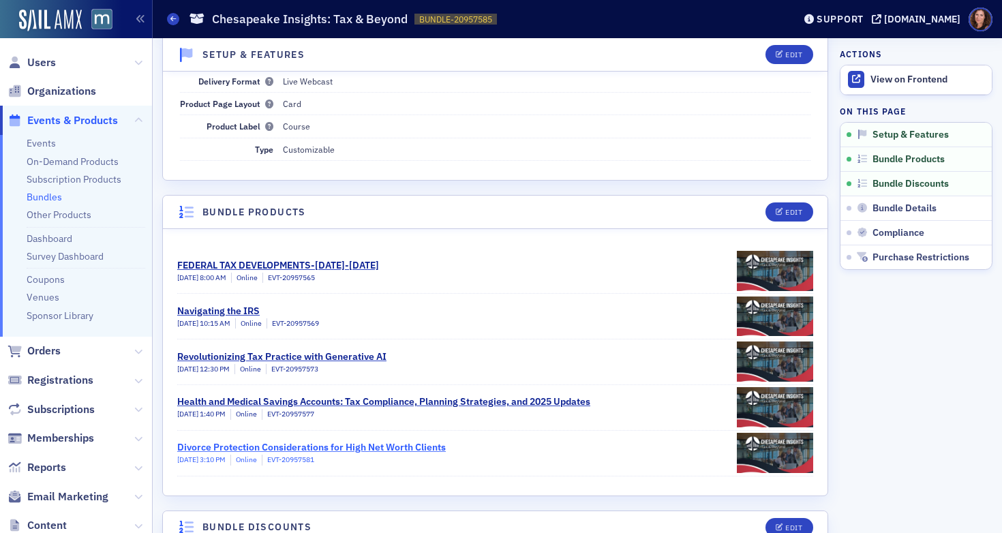
click at [372, 448] on div "Divorce Protection Considerations for High Net Worth Clients" at bounding box center [311, 447] width 268 height 14
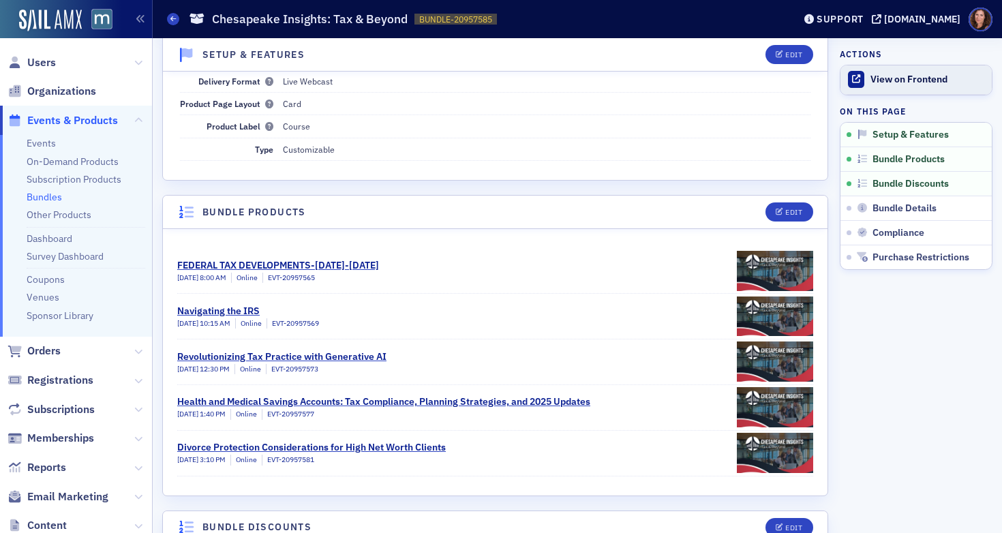
click at [914, 79] on div "View on Frontend" at bounding box center [927, 80] width 114 height 12
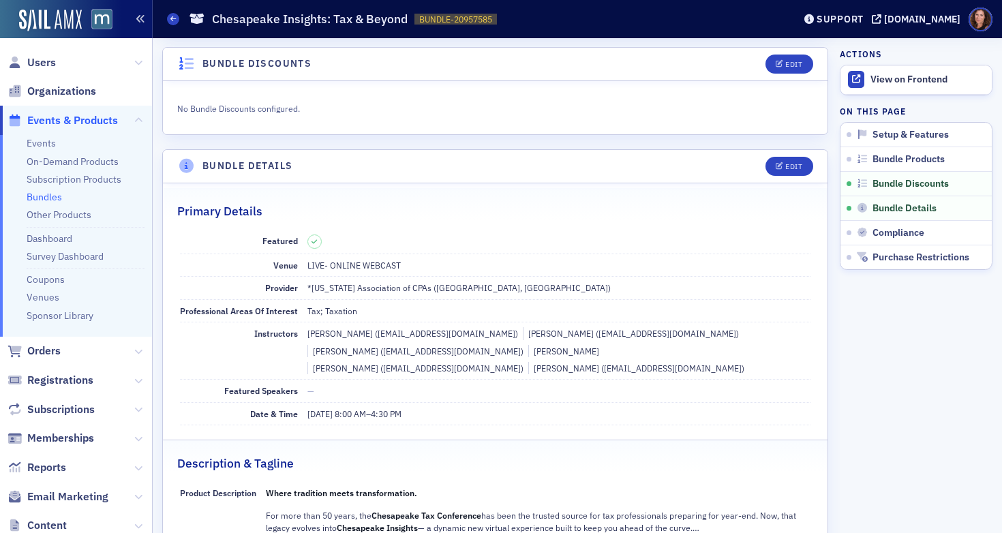
scroll to position [583, 0]
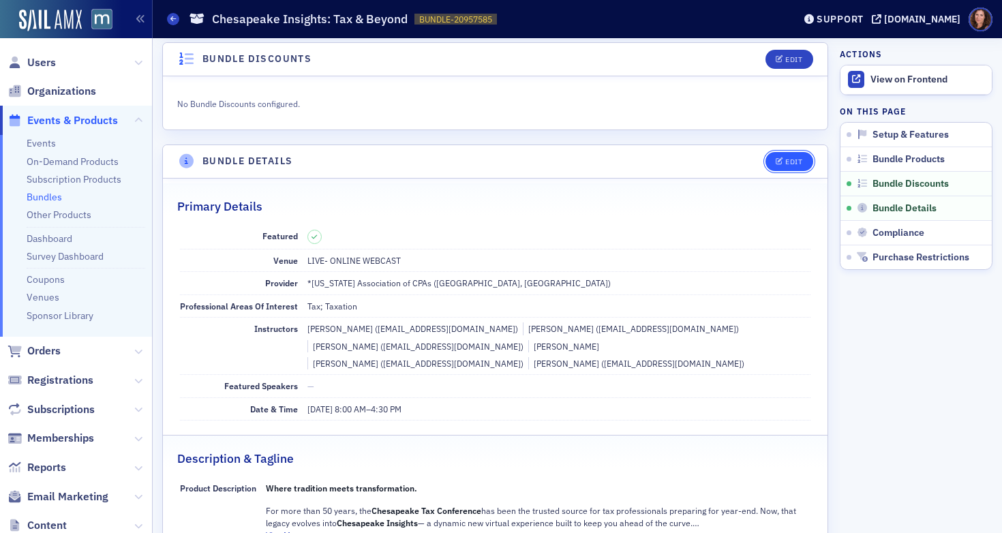
click at [775, 159] on span "Edit" at bounding box center [788, 161] width 27 height 7
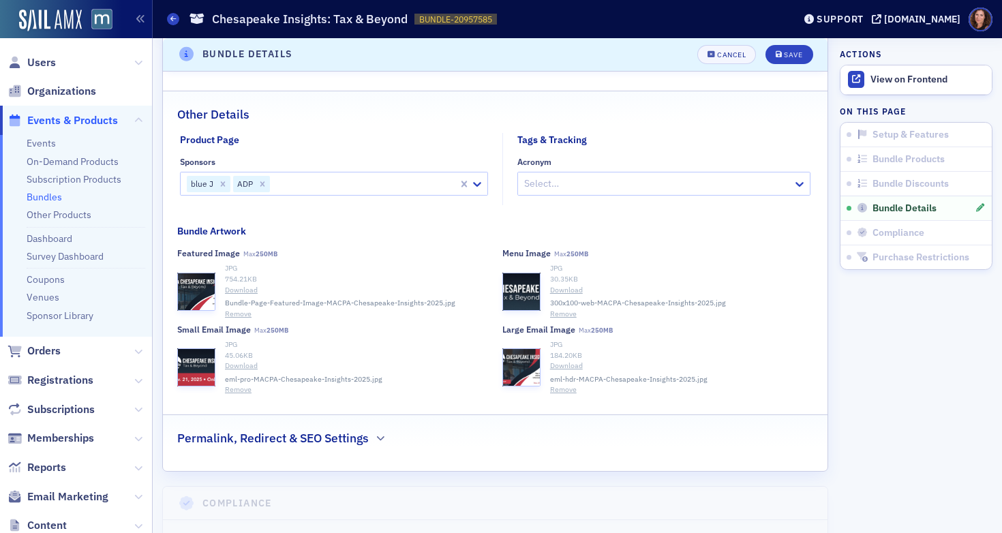
scroll to position [1501, 0]
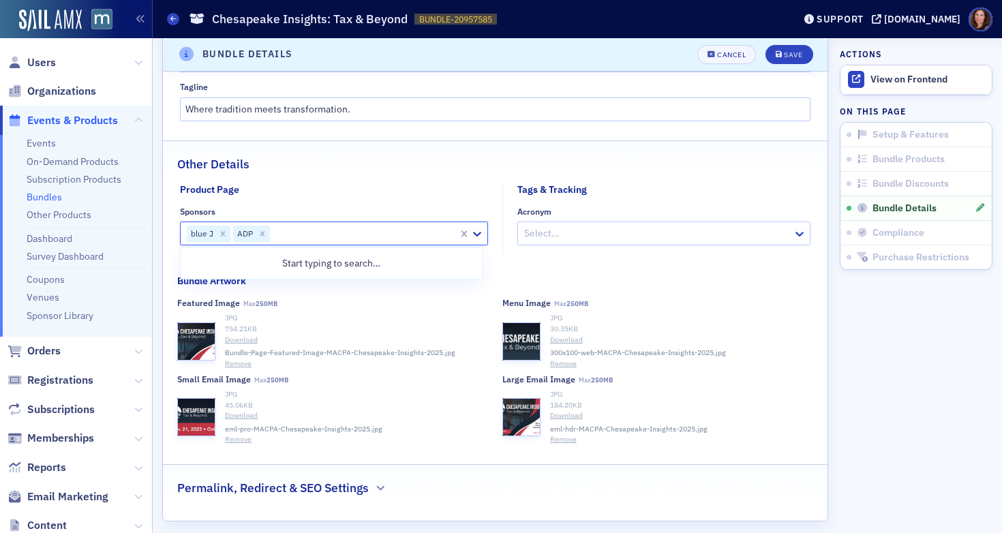
click at [298, 239] on div at bounding box center [363, 233] width 185 height 17
type input "right"
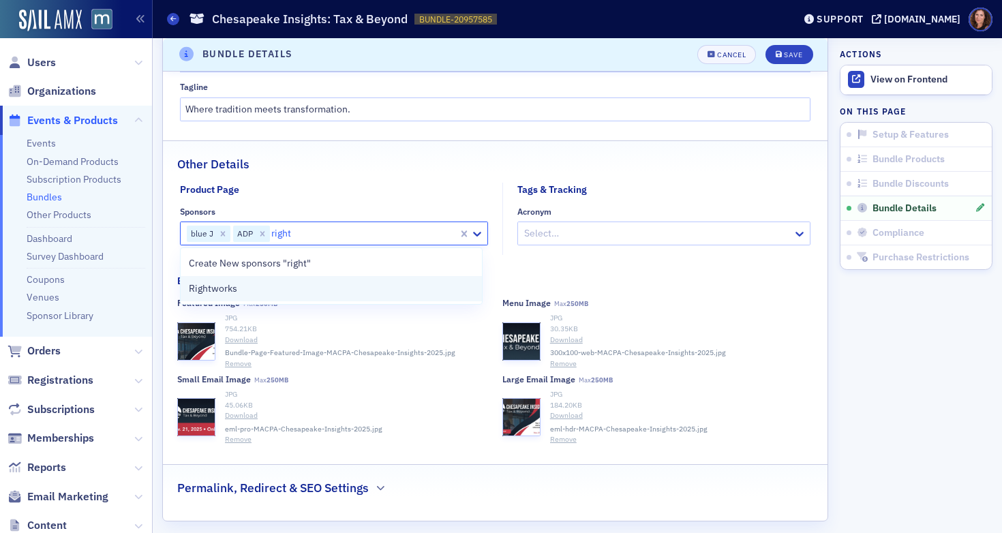
click at [303, 283] on div "Rightworks" at bounding box center [332, 288] width 286 height 14
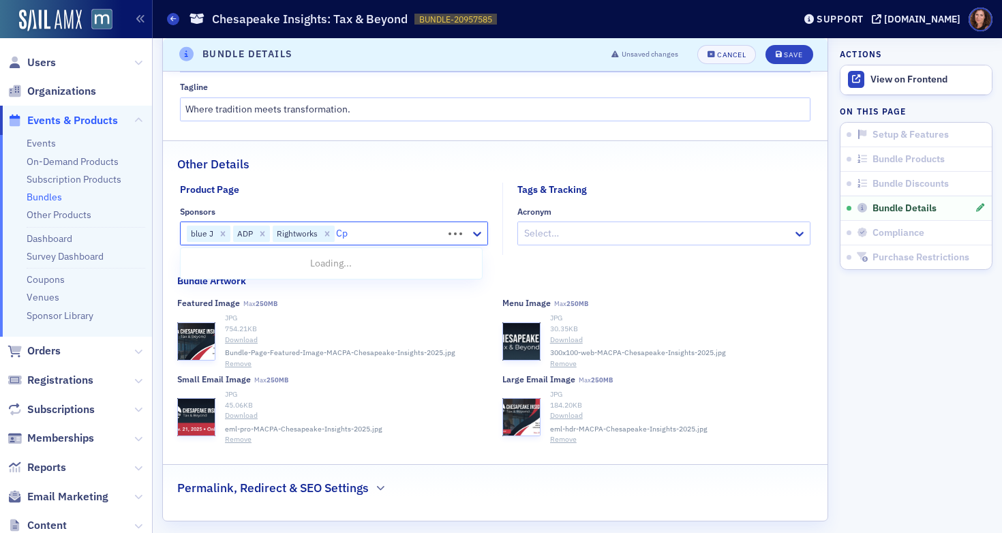
type input "Cpa"
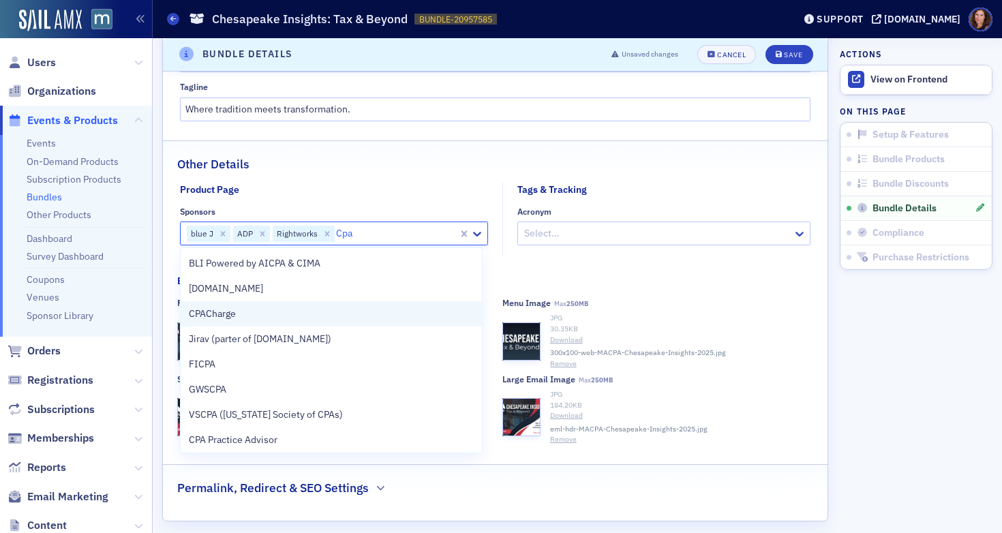
click at [290, 316] on div "CPACharge" at bounding box center [332, 314] width 286 height 14
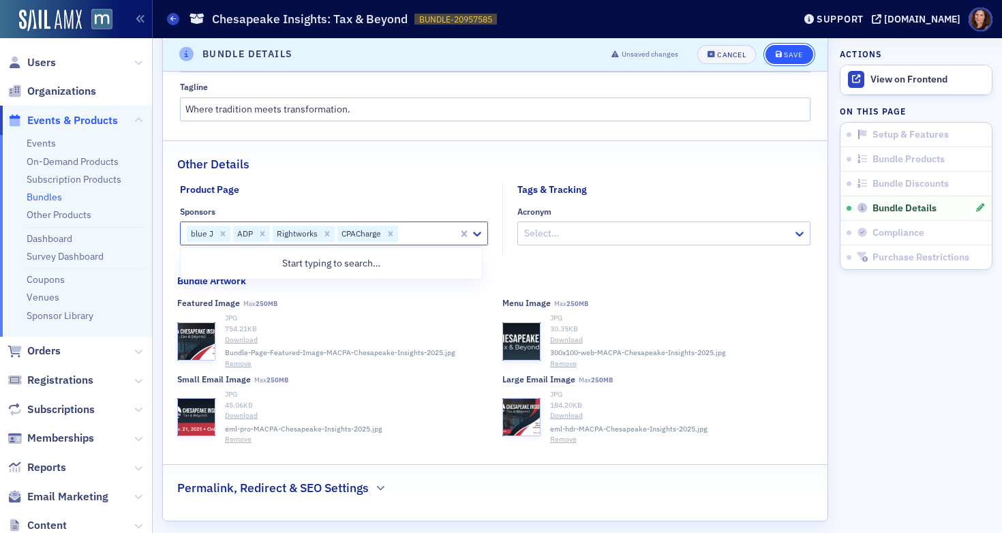
click at [782, 59] on button "Save" at bounding box center [788, 54] width 47 height 19
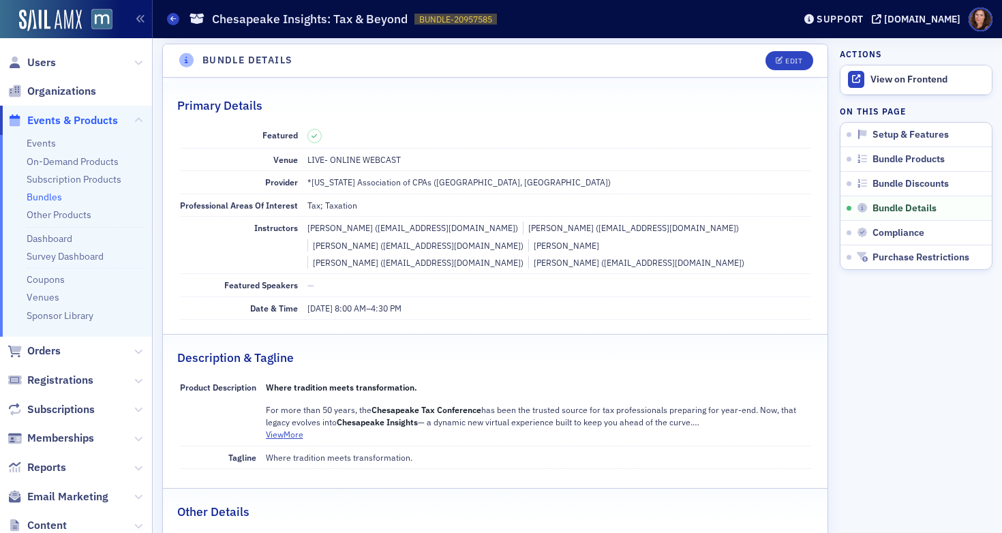
scroll to position [681, 0]
click at [45, 145] on link "Events" at bounding box center [41, 143] width 29 height 12
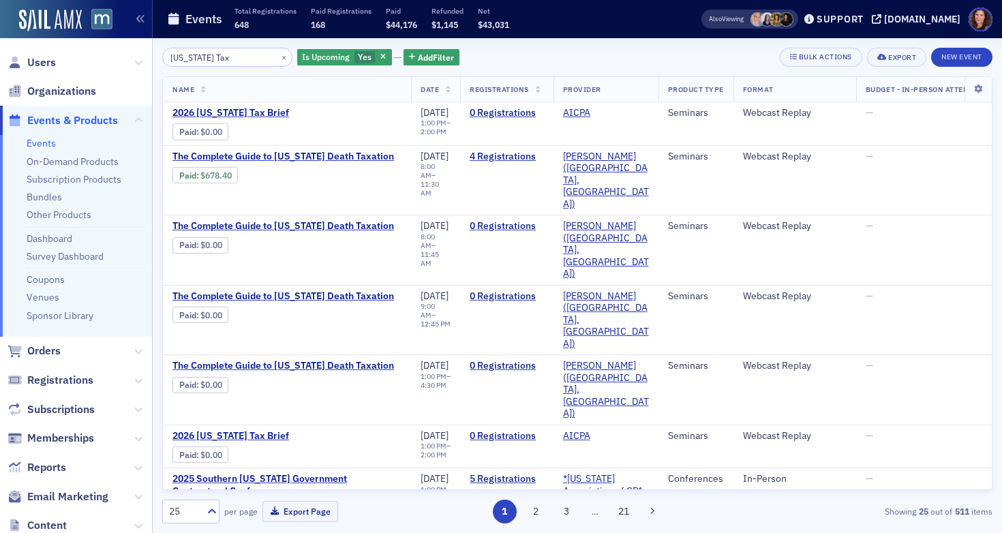
click at [204, 61] on input "Maryland Tax" at bounding box center [227, 57] width 130 height 19
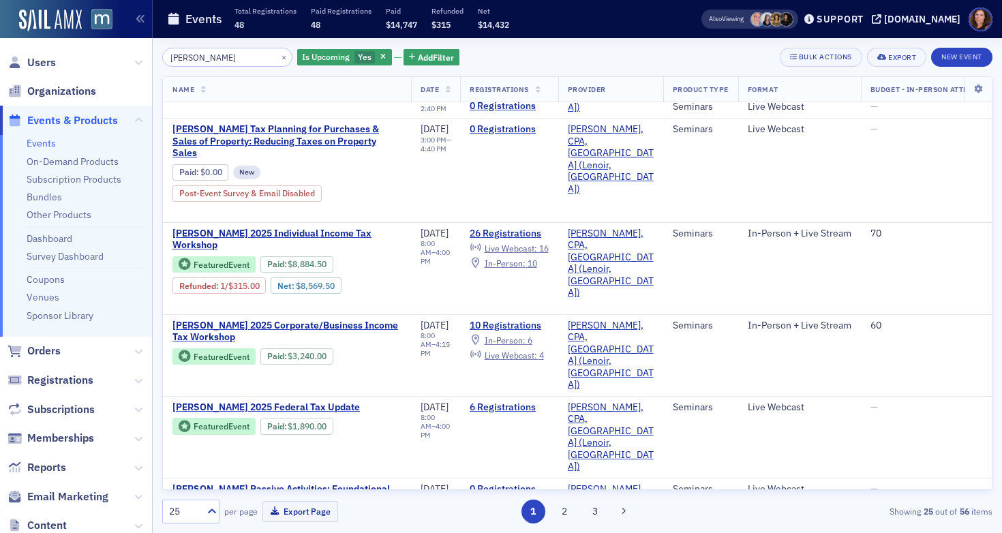
scroll to position [354, 0]
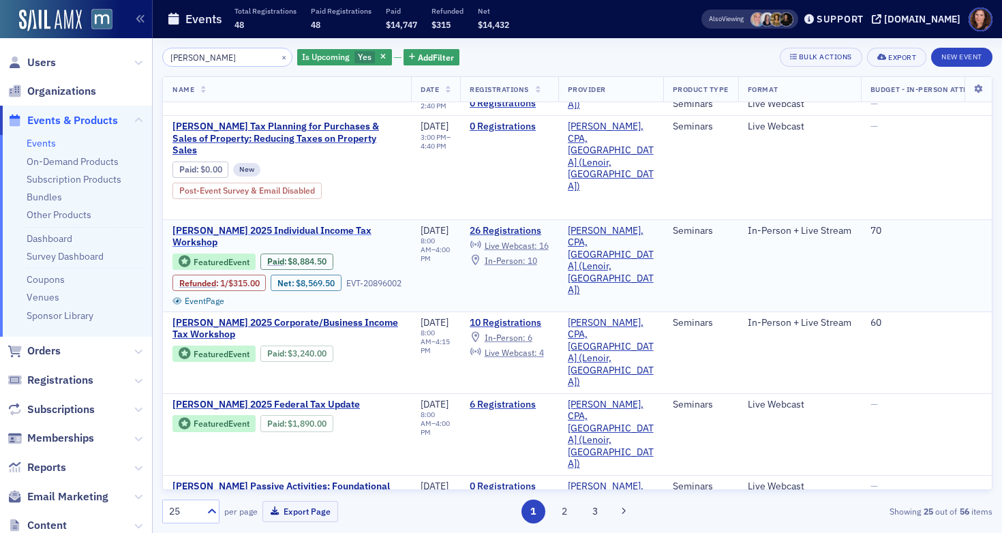
type input "Don Farmer"
click at [315, 225] on span "Don Farmer’s 2025 Individual Income Tax Workshop" at bounding box center [286, 237] width 229 height 24
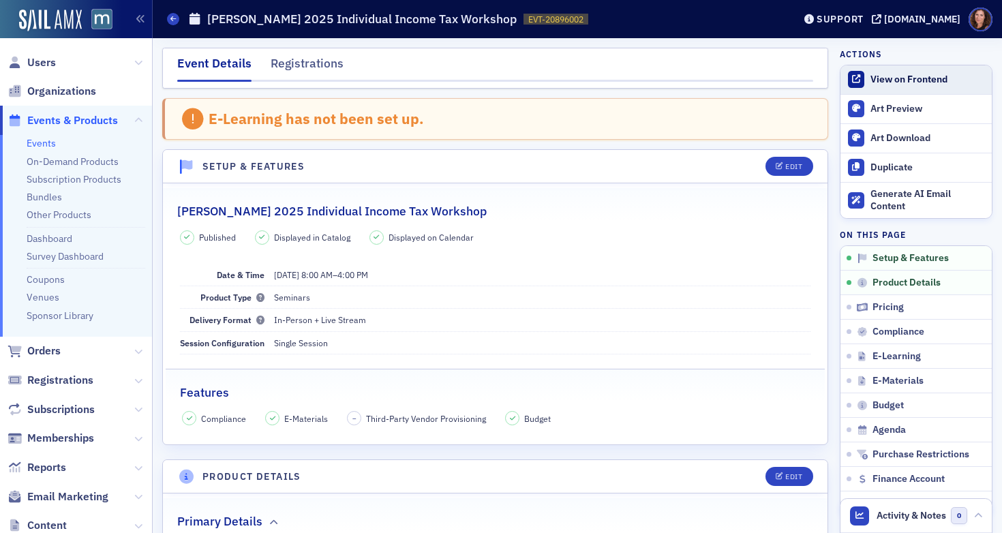
click at [908, 80] on div "View on Frontend" at bounding box center [927, 80] width 114 height 12
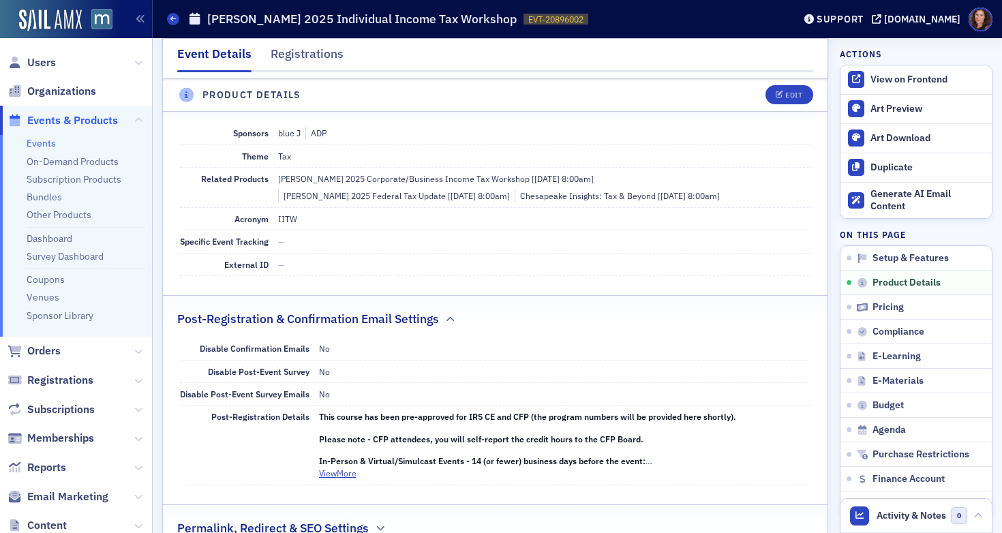
scroll to position [799, 0]
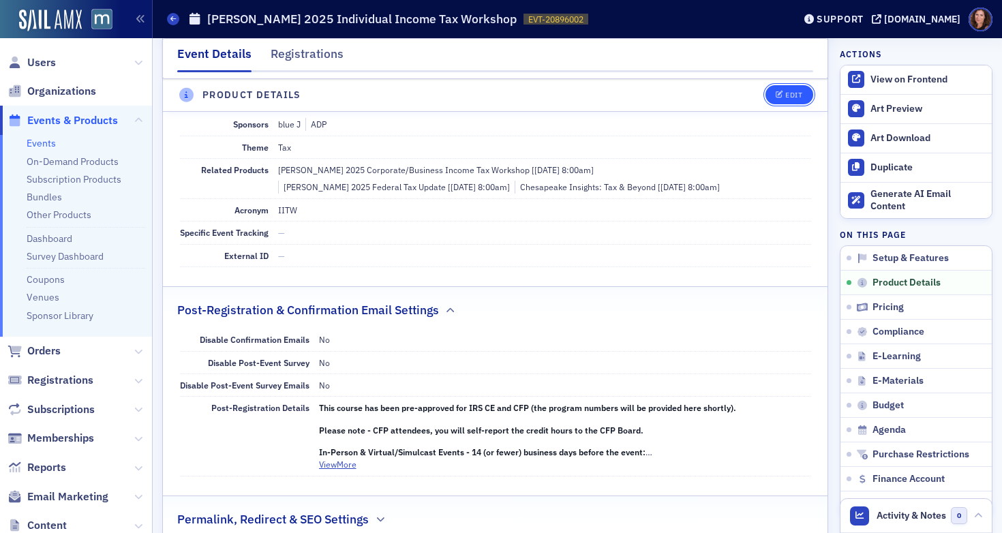
click at [775, 96] on span "Edit" at bounding box center [788, 95] width 27 height 7
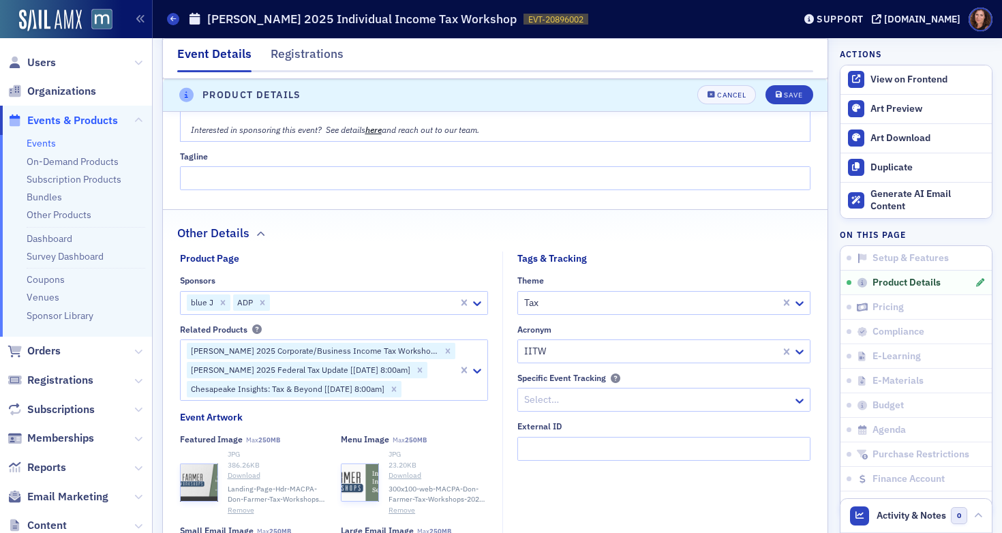
scroll to position [1252, 0]
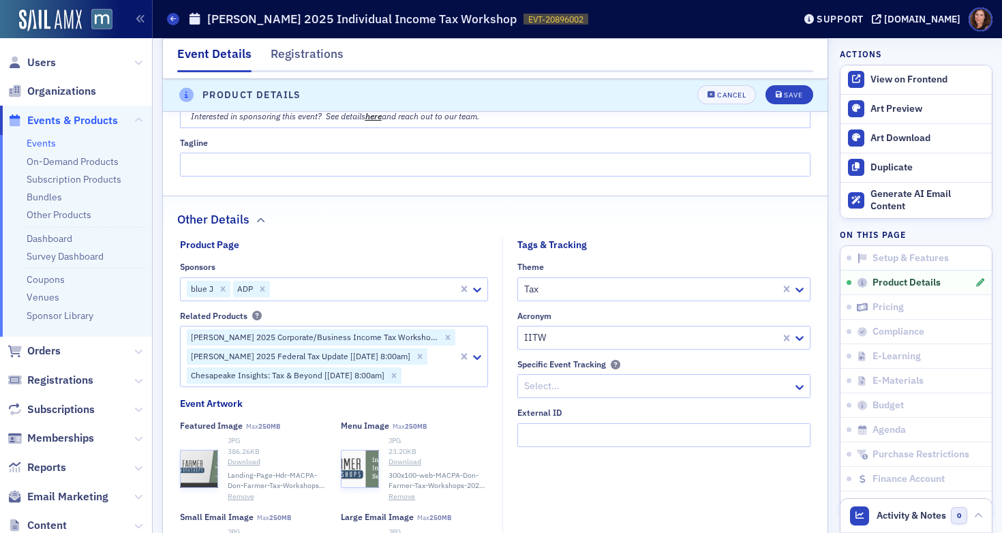
click at [304, 289] on div at bounding box center [363, 289] width 185 height 17
type input "right"
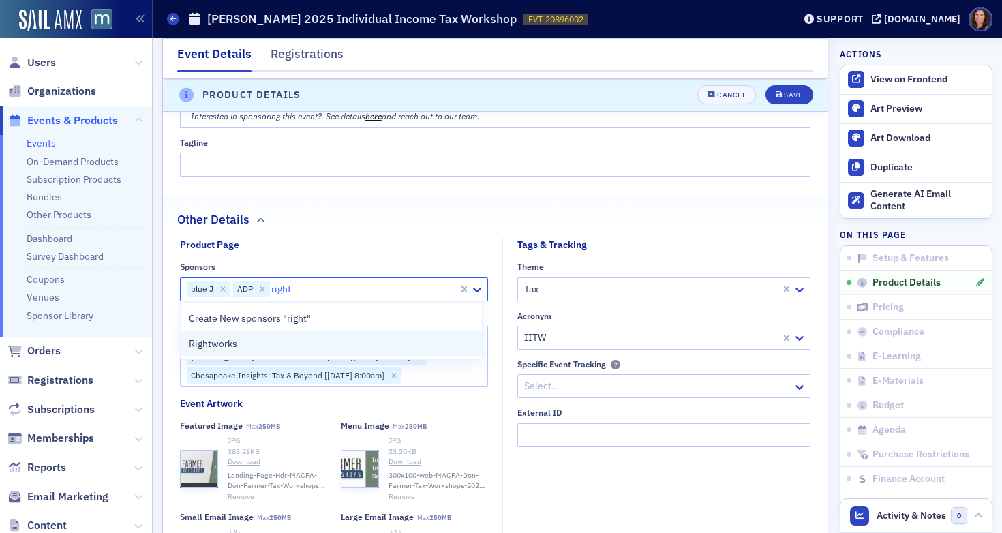
click at [286, 341] on div "Rightworks" at bounding box center [332, 344] width 286 height 14
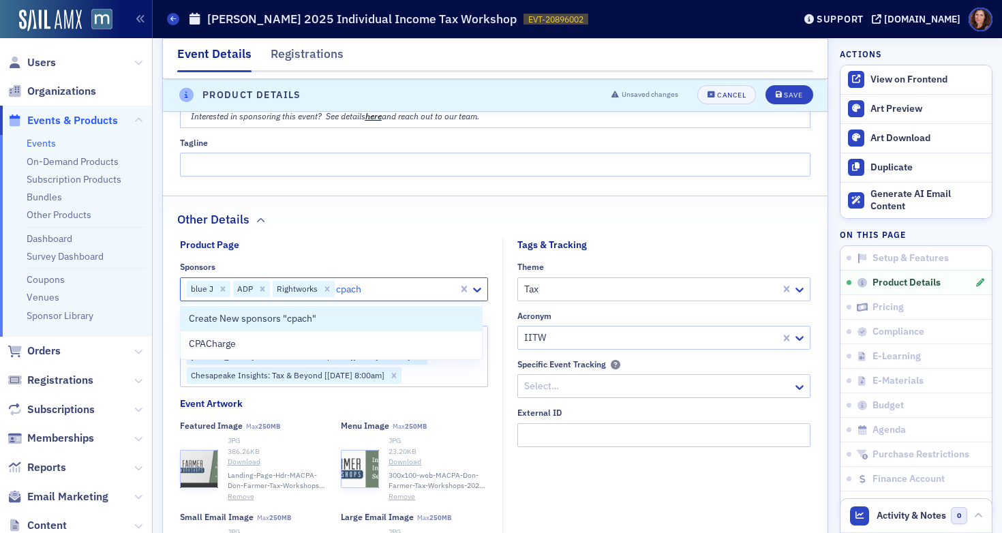
type input "cpacha"
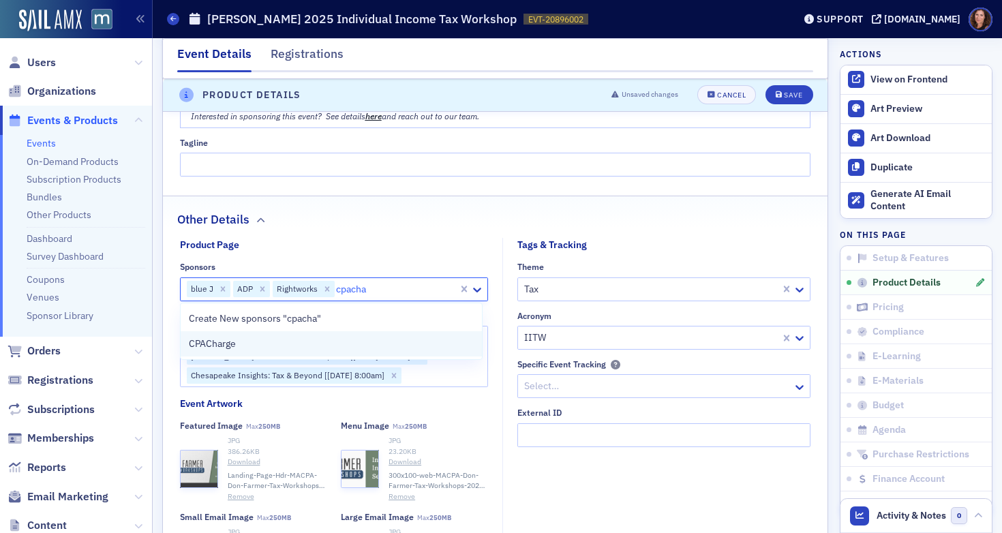
click at [268, 343] on div "CPACharge" at bounding box center [332, 344] width 286 height 14
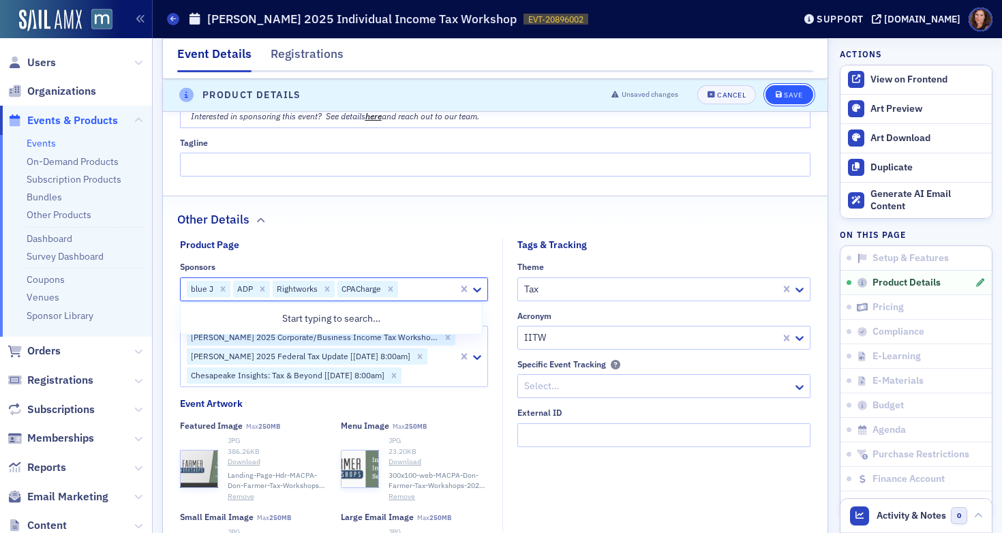
click at [784, 96] on div "Save" at bounding box center [793, 95] width 18 height 7
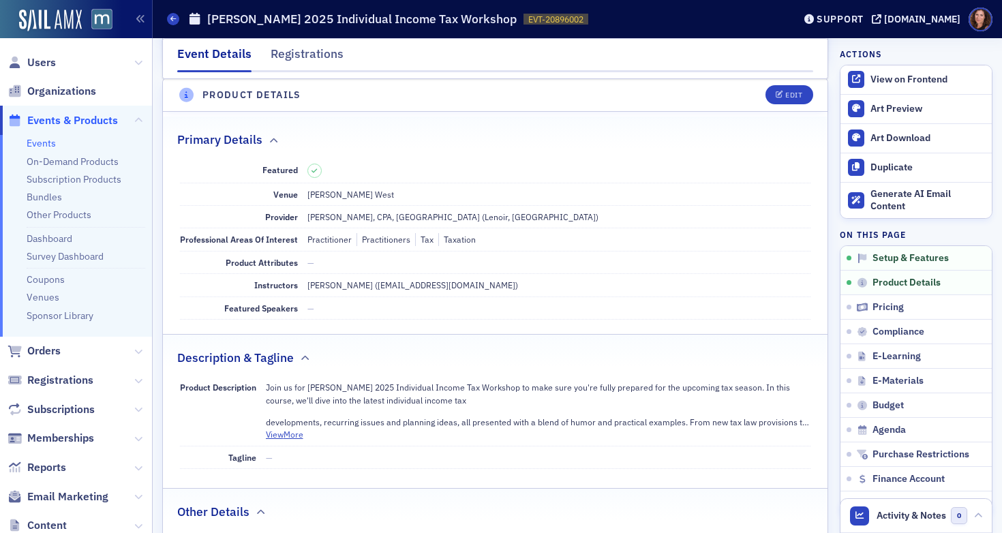
scroll to position [380, 0]
click at [44, 140] on link "Events" at bounding box center [41, 143] width 29 height 12
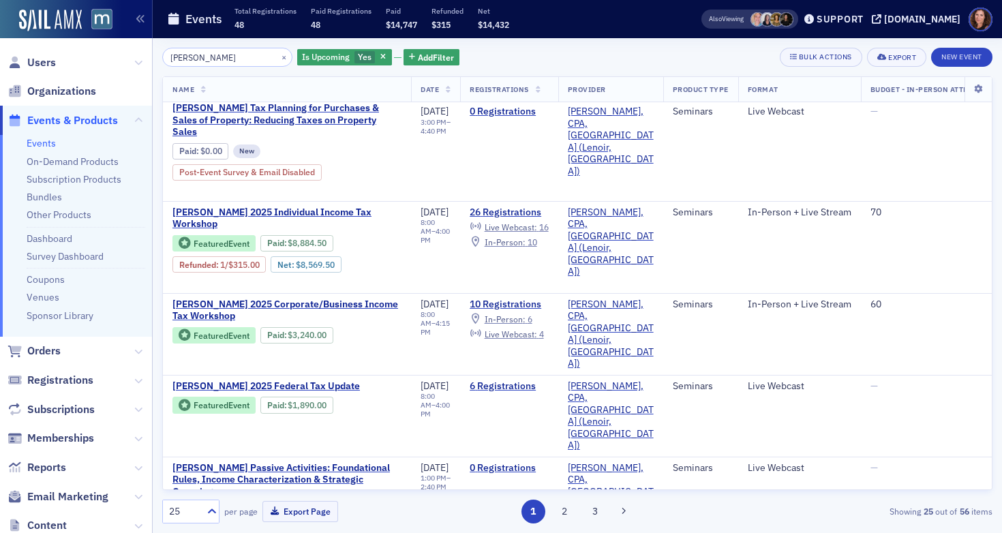
scroll to position [375, 0]
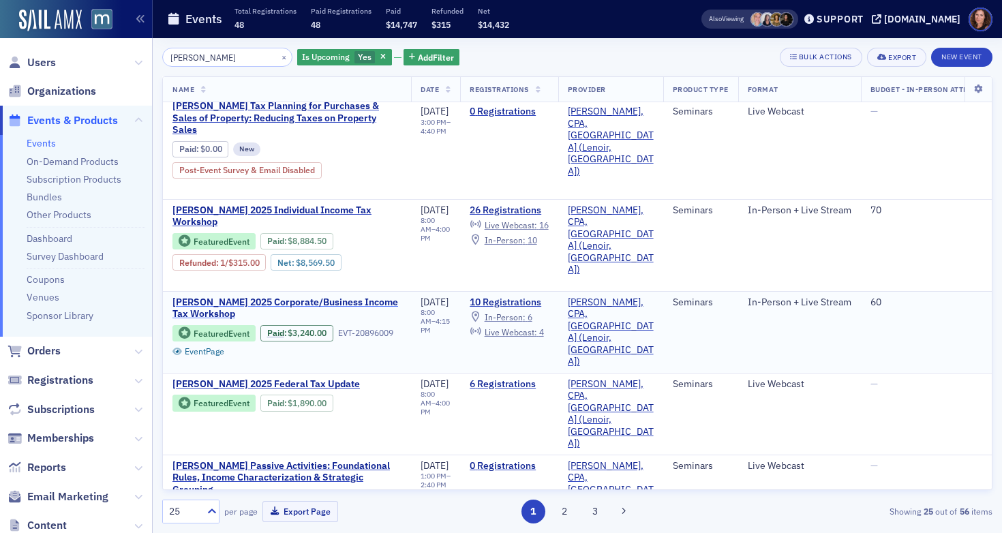
click at [316, 296] on span "Don Farmer’s 2025 Corporate/Business Income Tax Workshop" at bounding box center [286, 308] width 229 height 24
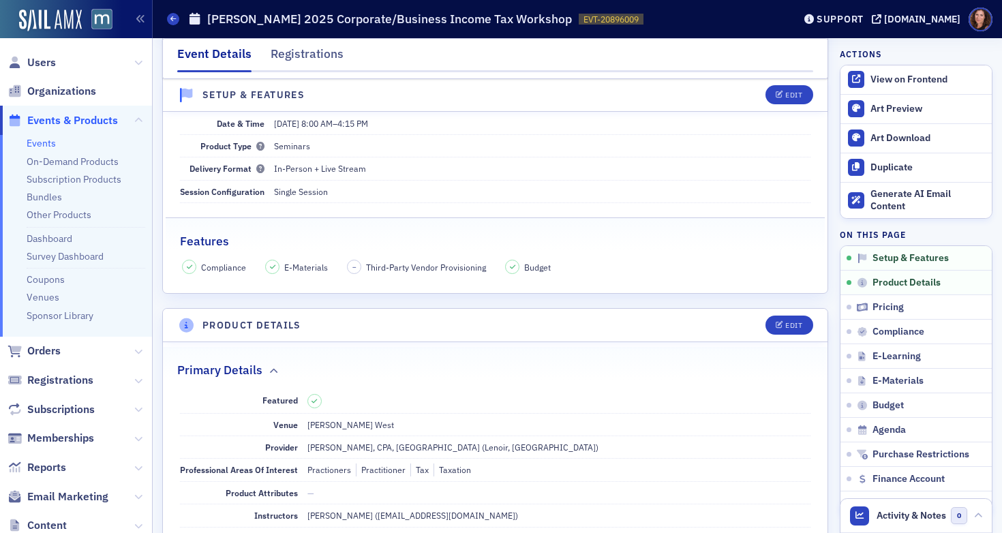
scroll to position [167, 0]
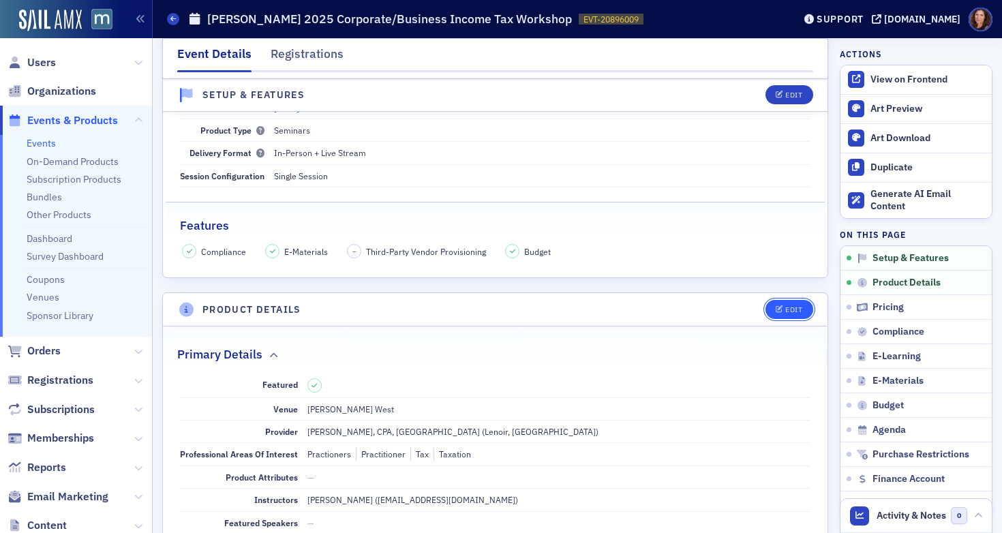
click at [785, 311] on div "Edit" at bounding box center [793, 309] width 17 height 7
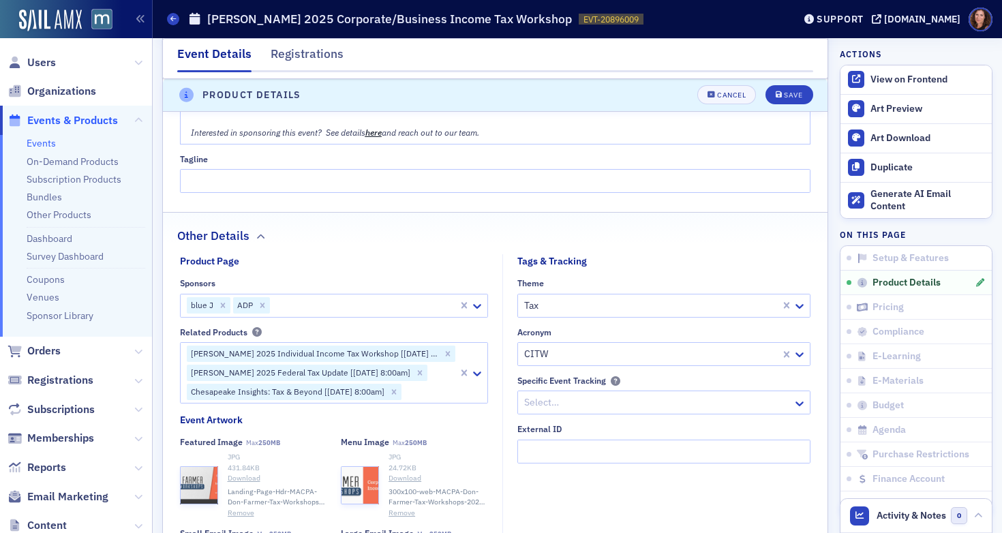
scroll to position [1236, 0]
click at [331, 302] on div at bounding box center [363, 304] width 185 height 17
type input "cpa"
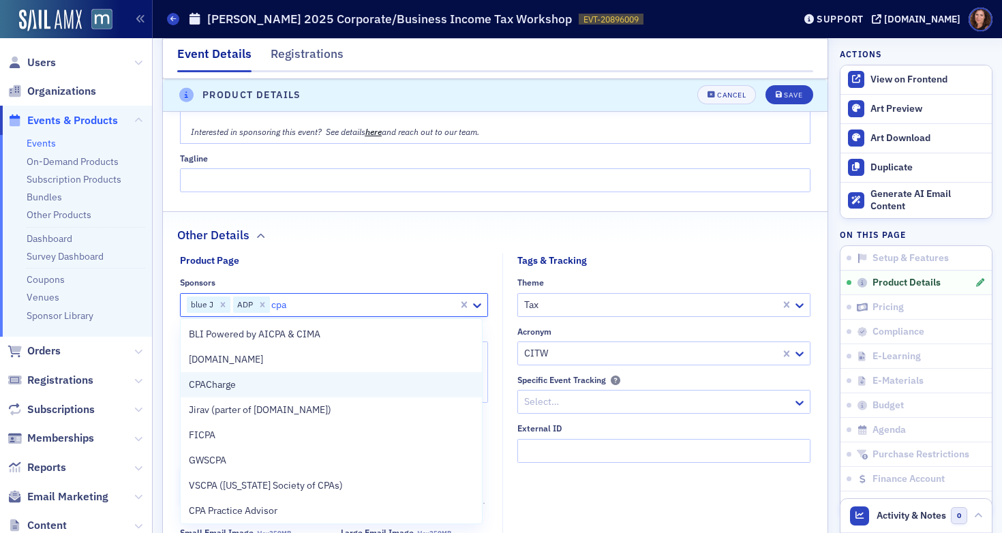
click at [322, 375] on div "CPACharge" at bounding box center [332, 384] width 302 height 25
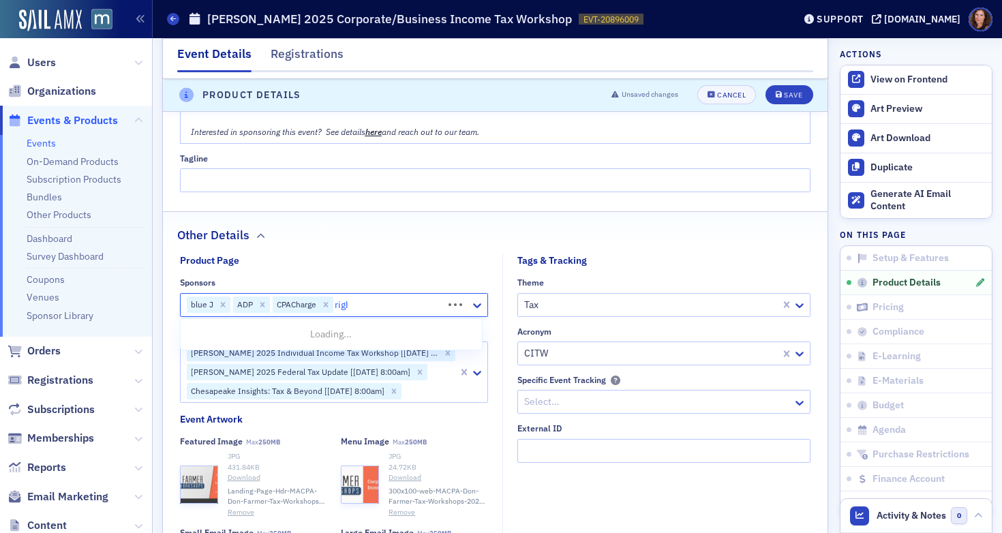
type input "right"
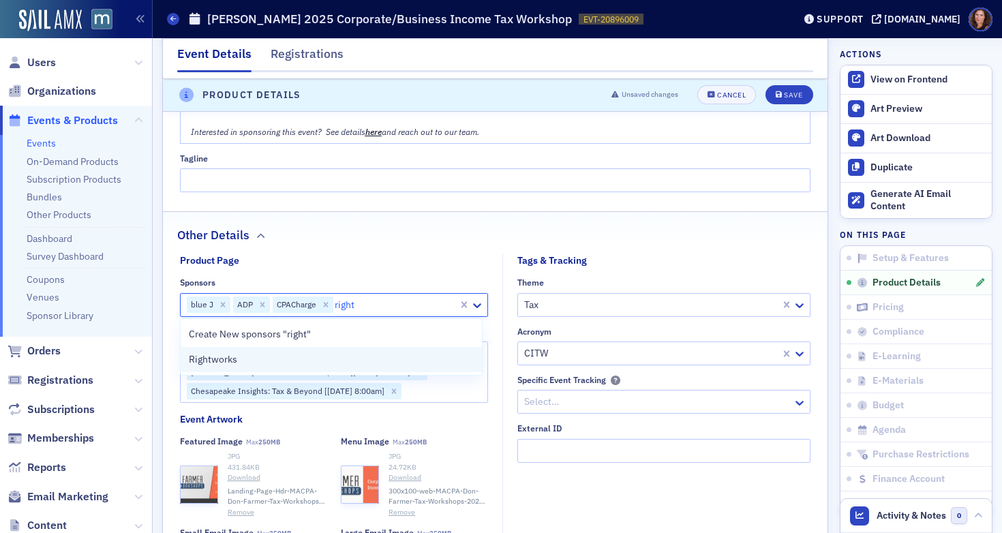
click at [296, 365] on div "Rightworks" at bounding box center [332, 359] width 286 height 14
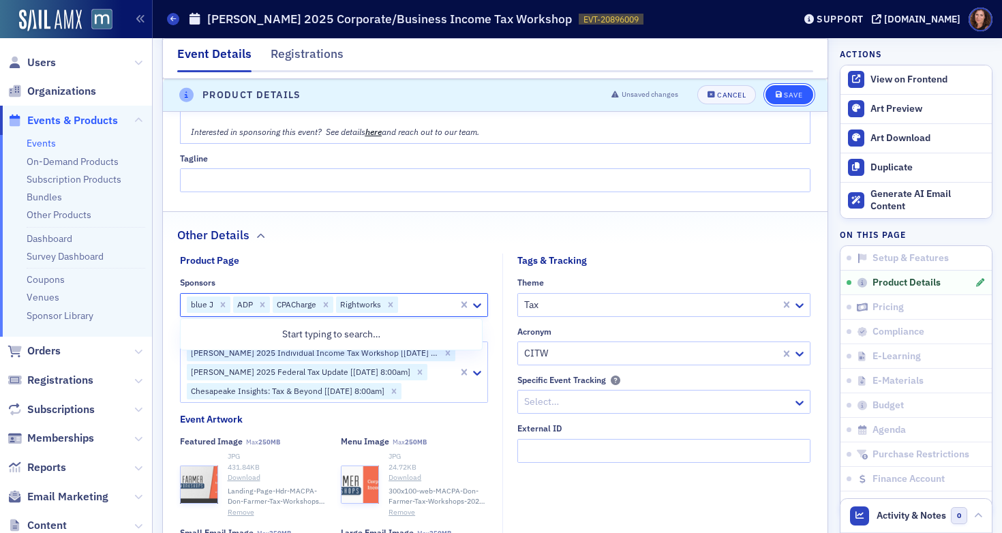
click at [772, 98] on button "Save" at bounding box center [788, 95] width 47 height 19
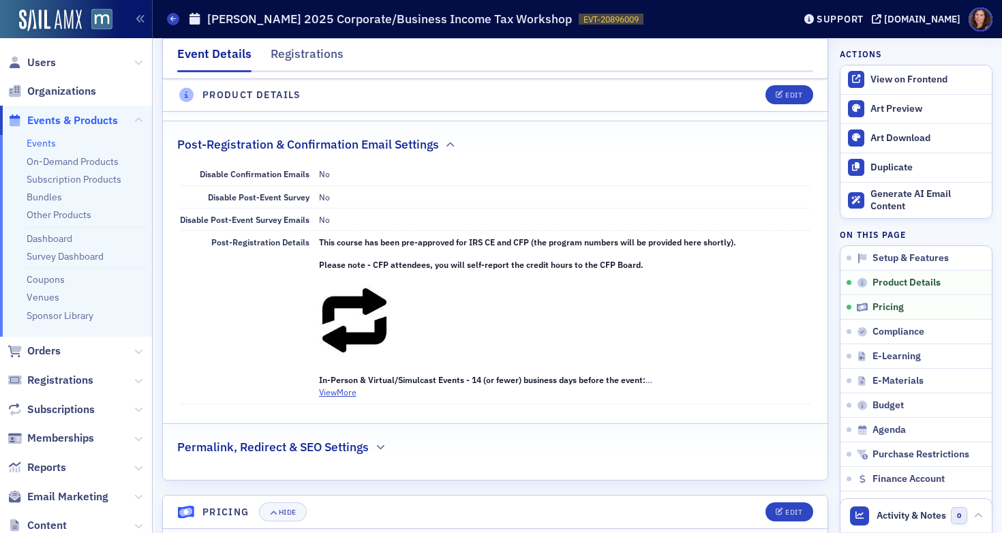
scroll to position [954, 0]
click at [344, 394] on button "View More" at bounding box center [337, 392] width 37 height 12
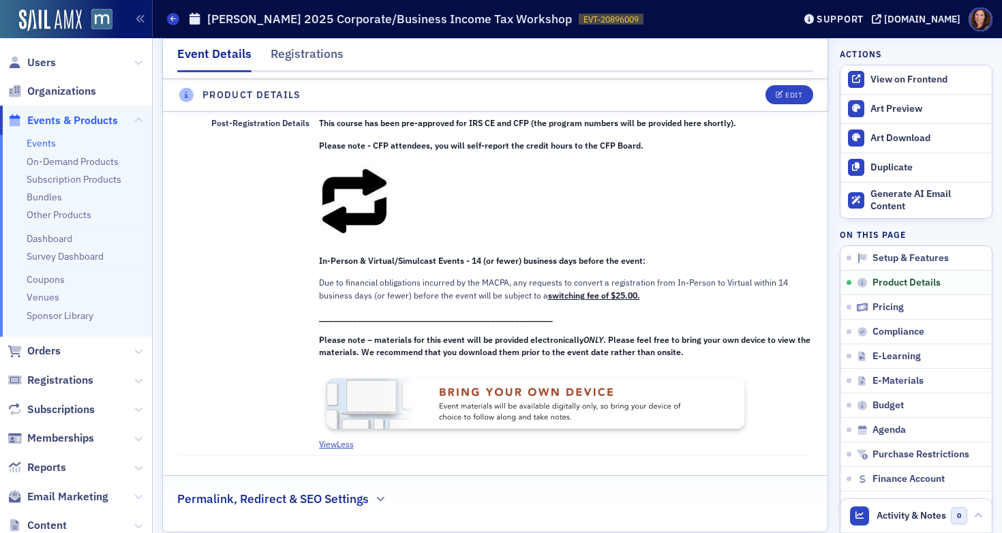
scroll to position [1149, 0]
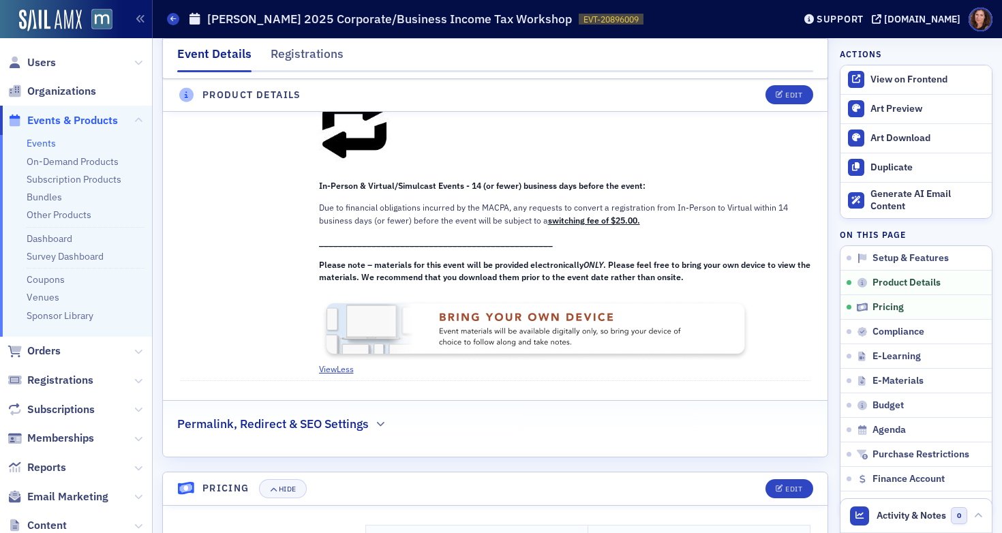
click at [517, 318] on img at bounding box center [537, 329] width 437 height 65
click at [773, 98] on button "Edit" at bounding box center [788, 95] width 47 height 19
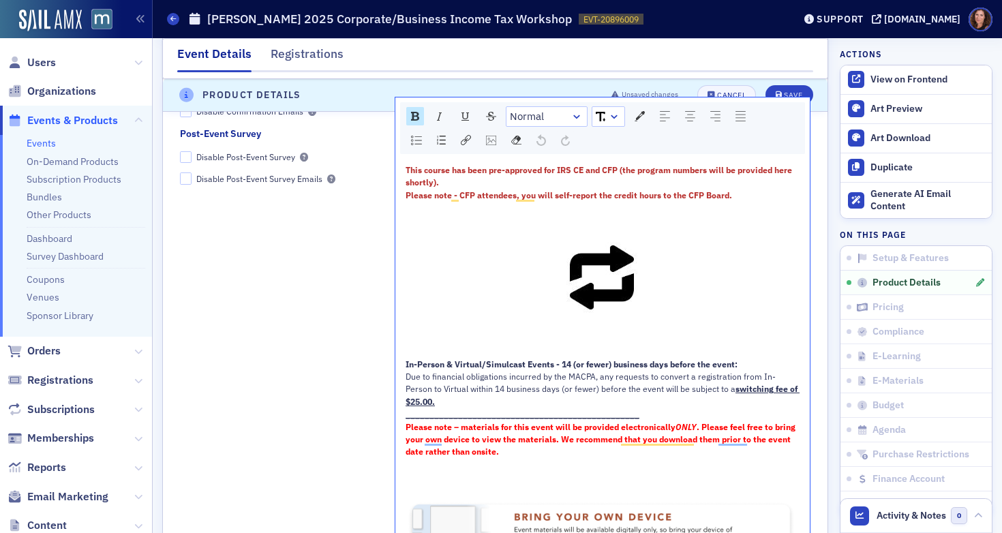
scroll to position [1838, 0]
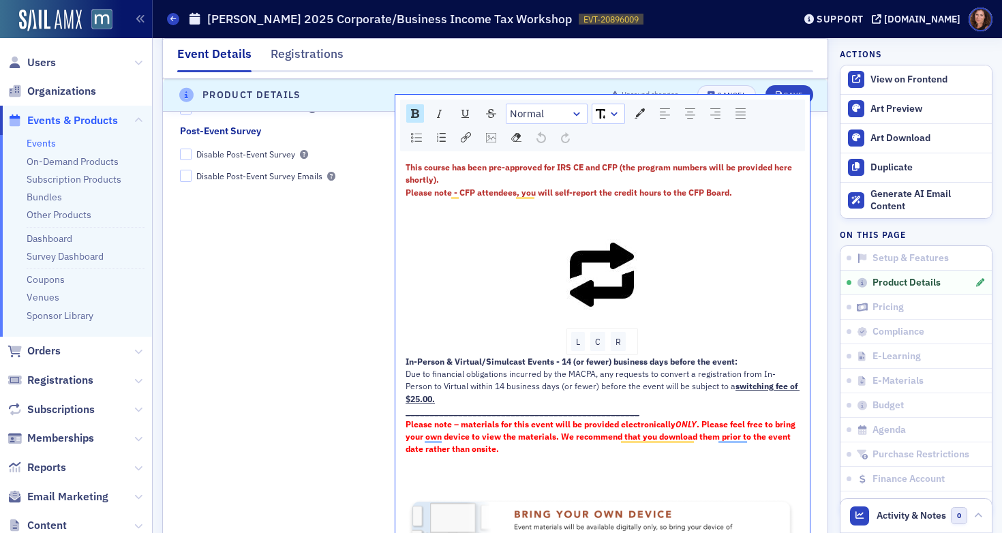
click at [575, 265] on img "To enrich screen reader interactions, please activate Accessibility in Grammarl…" at bounding box center [603, 276] width 74 height 74
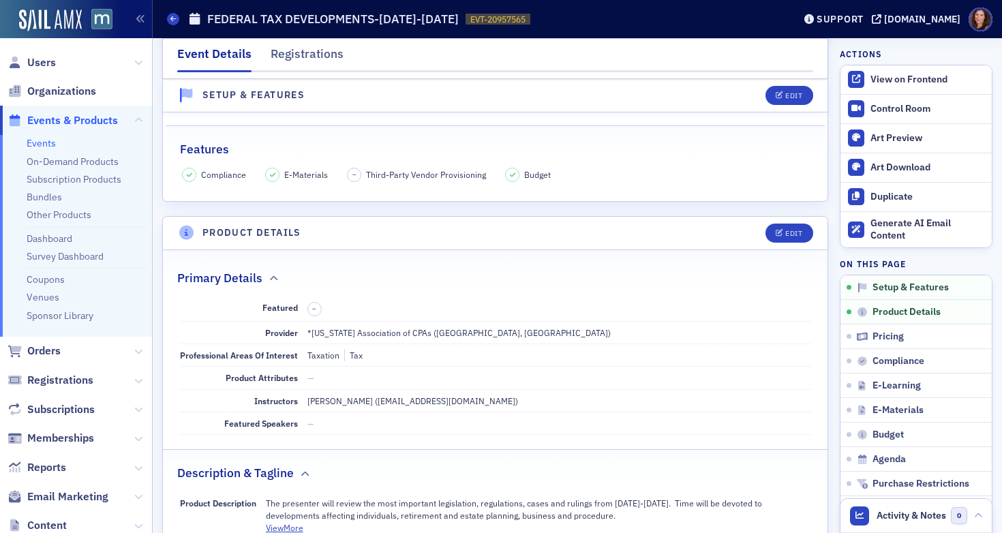
scroll to position [332, 0]
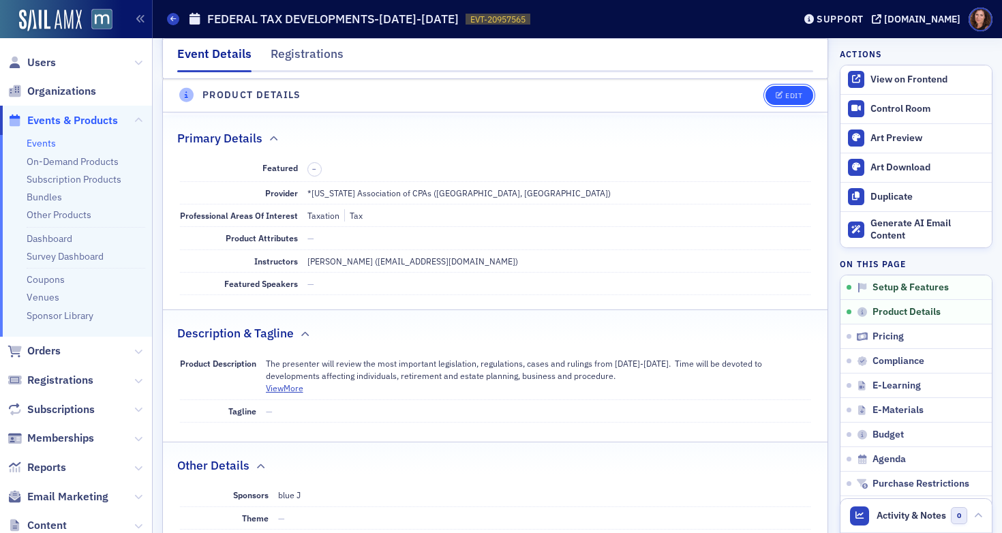
click at [785, 95] on div "Edit" at bounding box center [793, 95] width 17 height 7
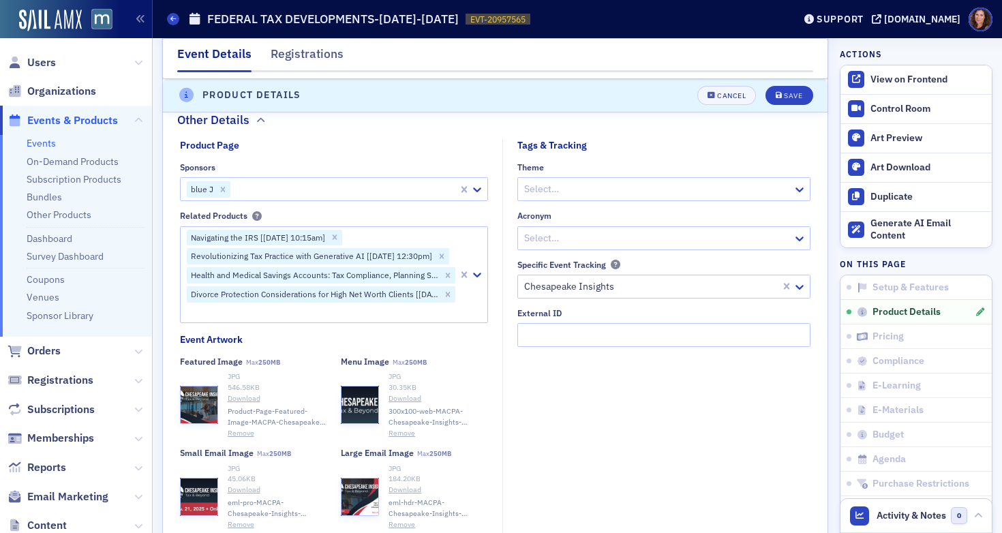
scroll to position [953, 0]
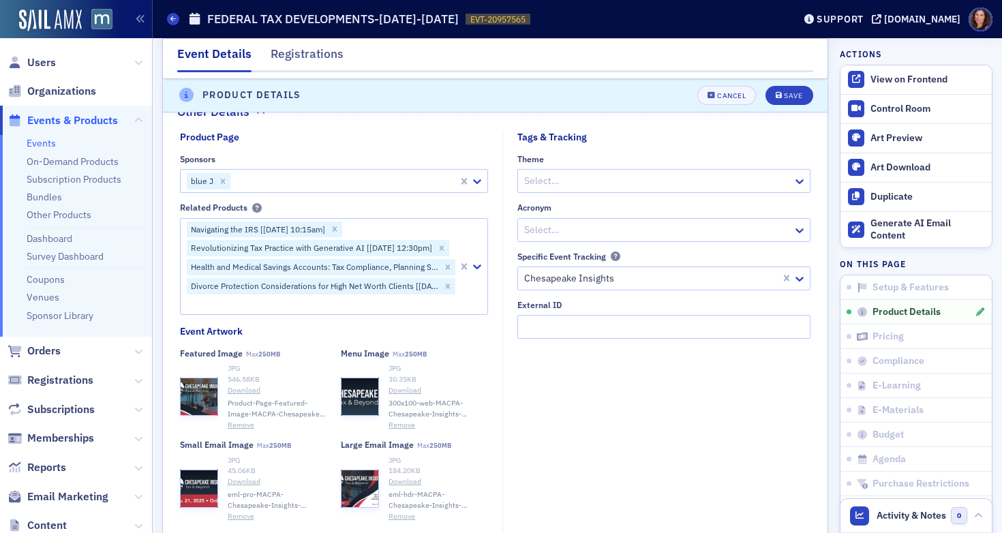
click at [277, 179] on div at bounding box center [344, 180] width 225 height 17
type input "right"
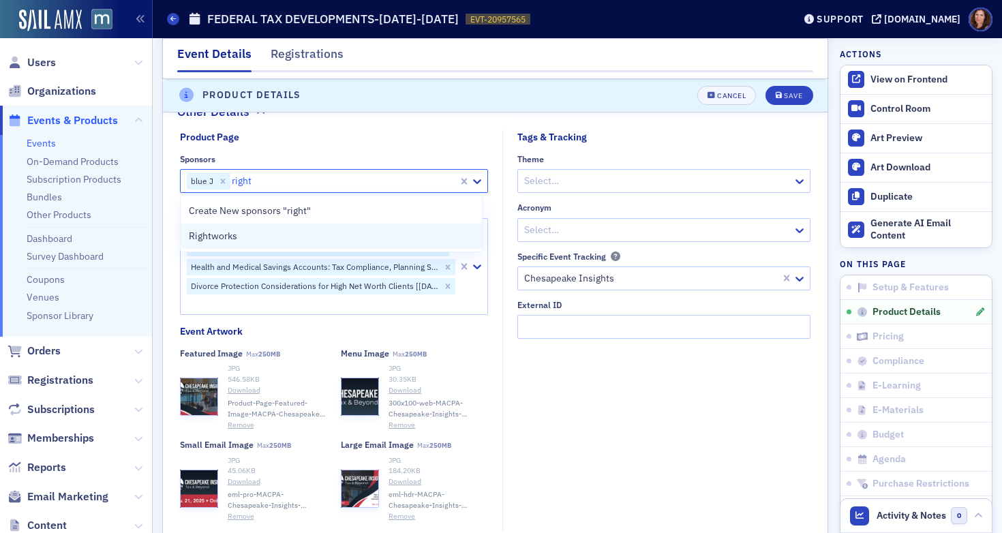
click at [270, 232] on div "Rightworks" at bounding box center [332, 236] width 286 height 14
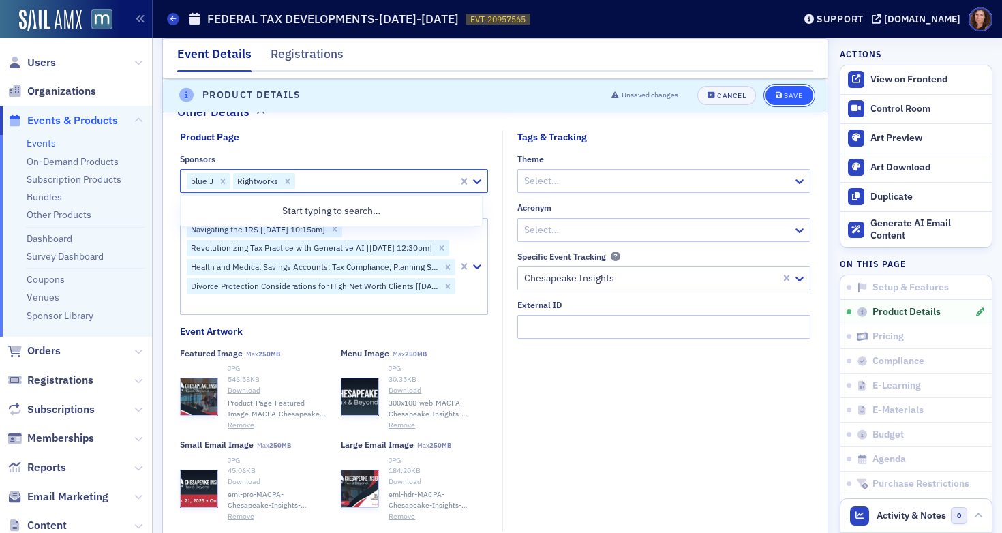
click at [781, 101] on button "Save" at bounding box center [788, 95] width 47 height 19
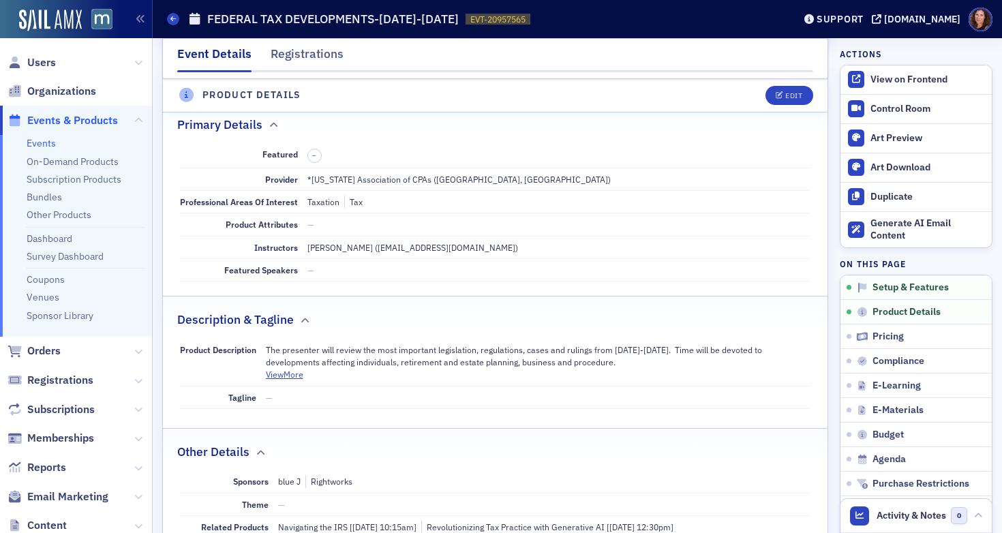
scroll to position [329, 0]
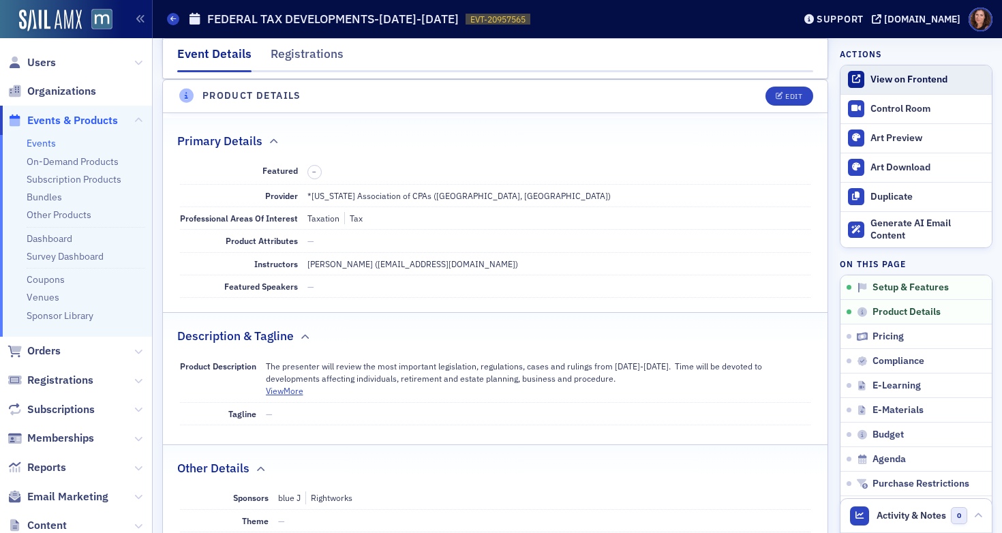
click at [889, 85] on div "View on Frontend" at bounding box center [927, 80] width 114 height 12
click at [879, 74] on div "View on Frontend" at bounding box center [927, 80] width 114 height 12
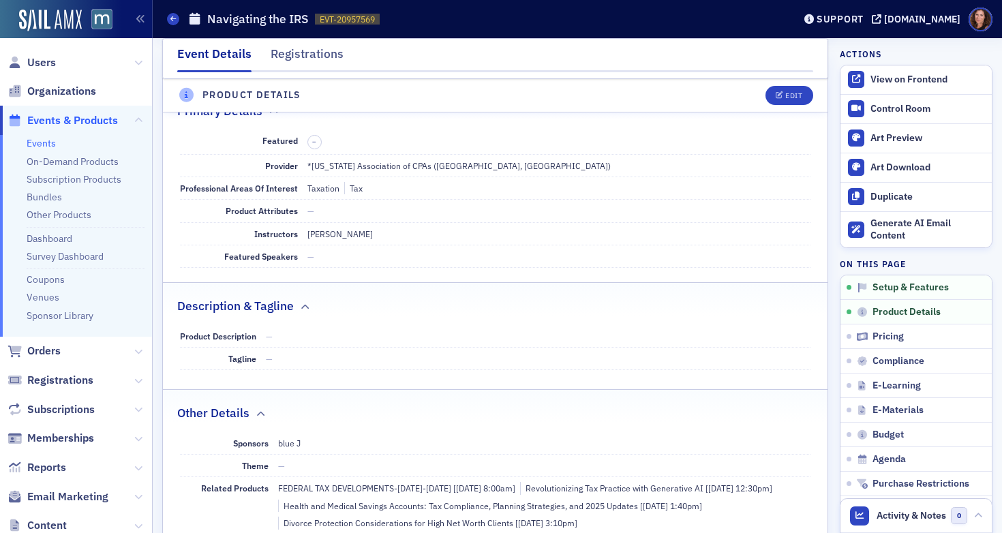
scroll to position [375, 0]
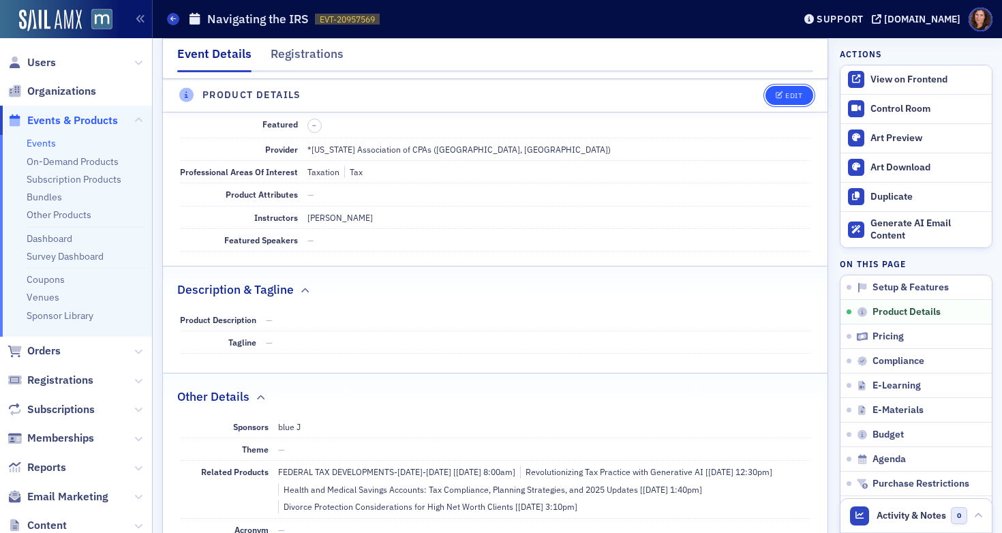
click at [775, 95] on icon "button" at bounding box center [779, 95] width 8 height 7
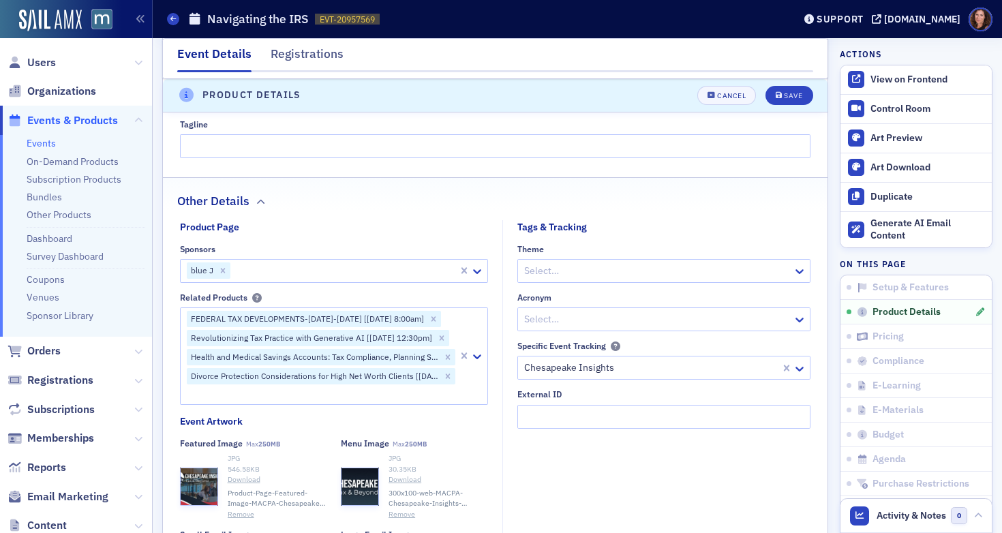
scroll to position [857, 0]
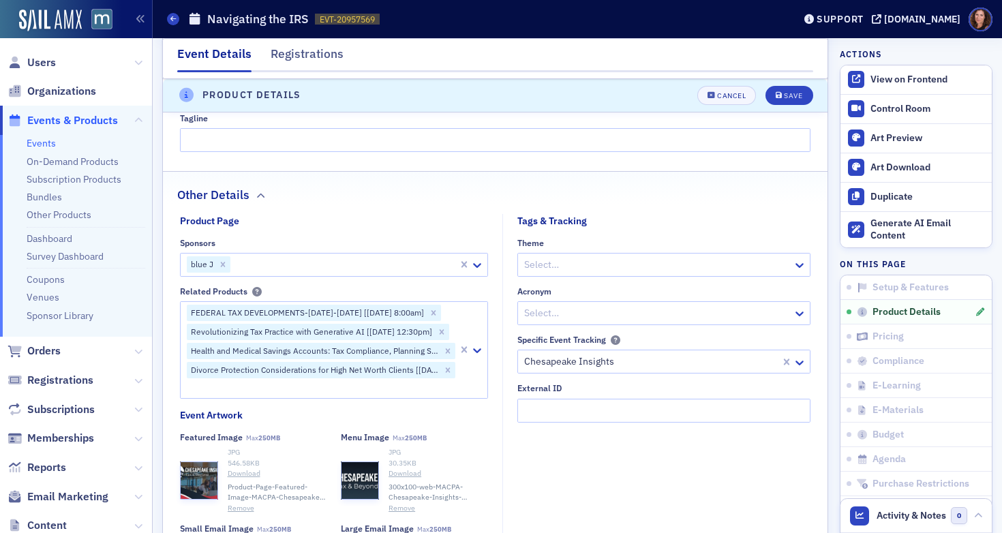
click at [301, 267] on div at bounding box center [344, 264] width 225 height 17
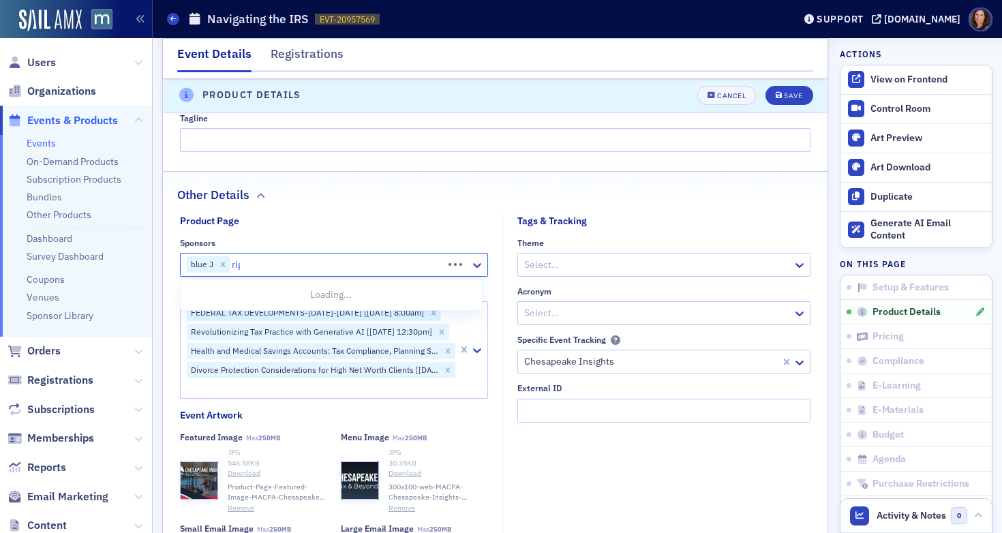
type input "right"
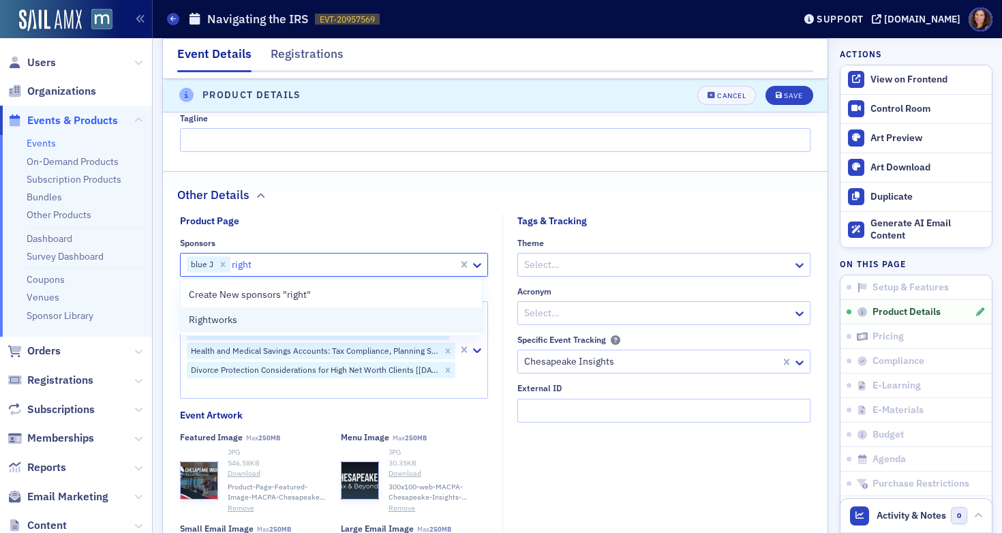
click at [271, 318] on div "Rightworks" at bounding box center [332, 320] width 286 height 14
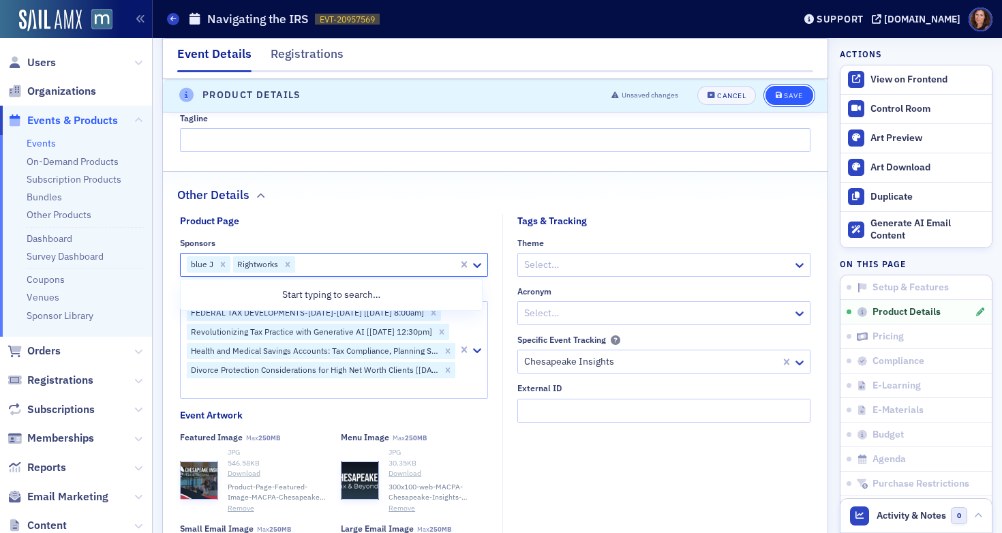
click at [784, 95] on div "Save" at bounding box center [793, 95] width 18 height 7
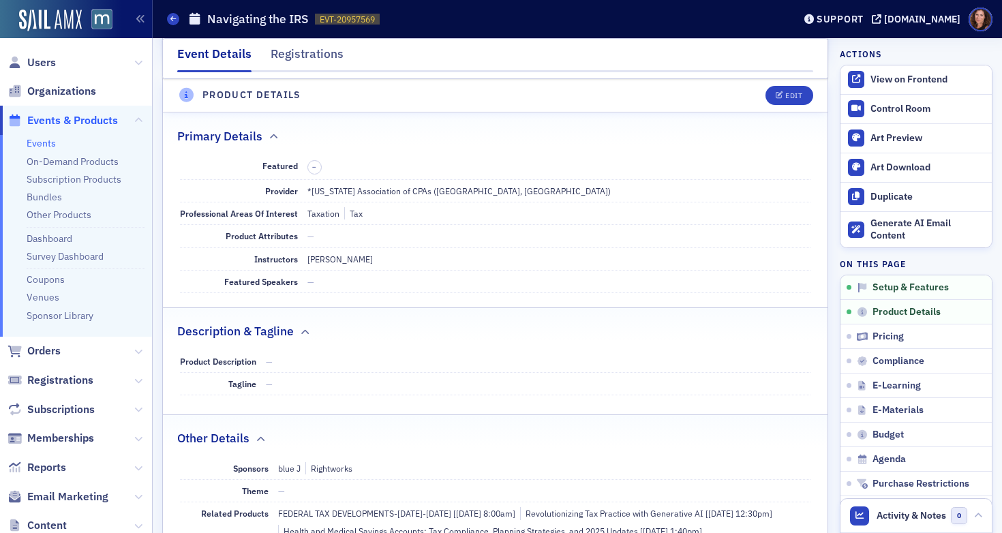
scroll to position [329, 0]
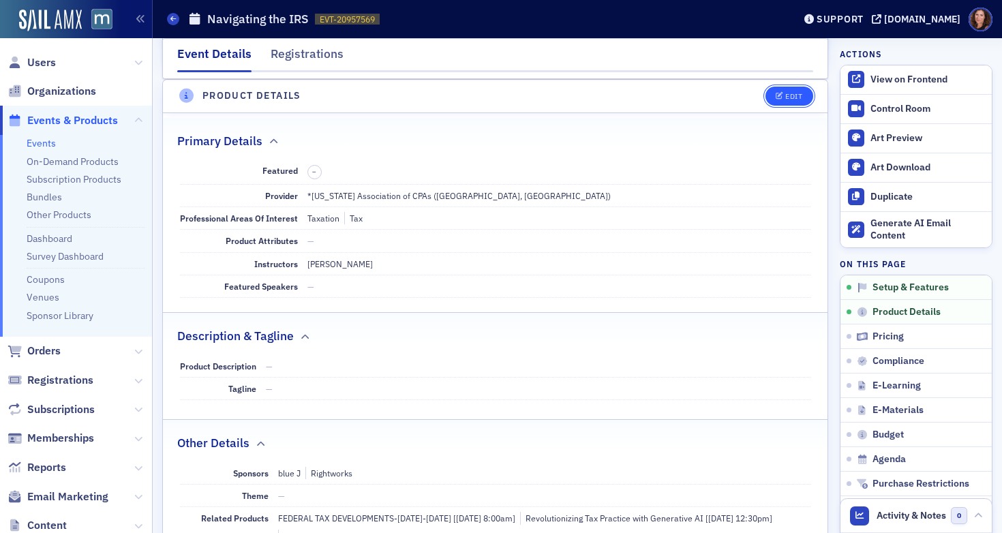
click at [786, 94] on div "Edit" at bounding box center [793, 96] width 17 height 7
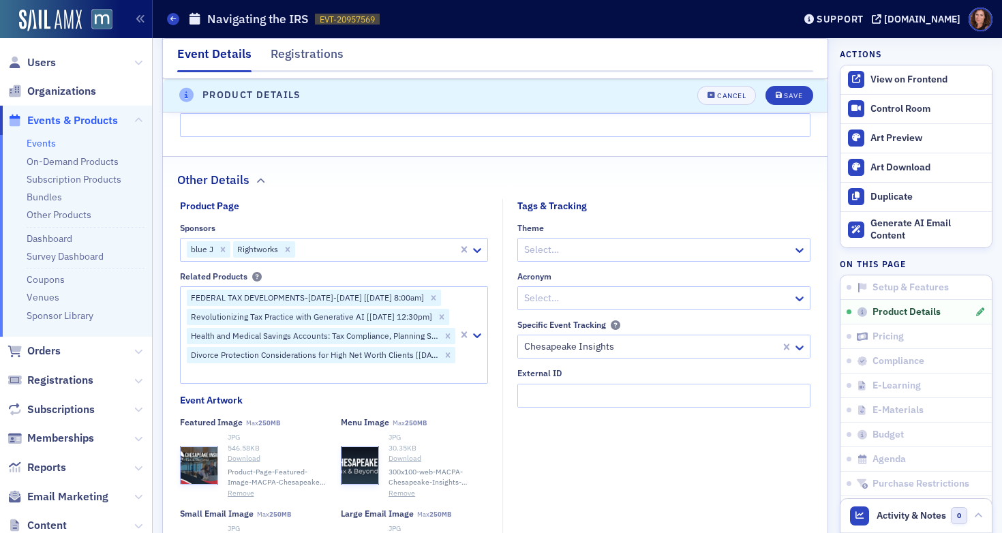
scroll to position [951, 0]
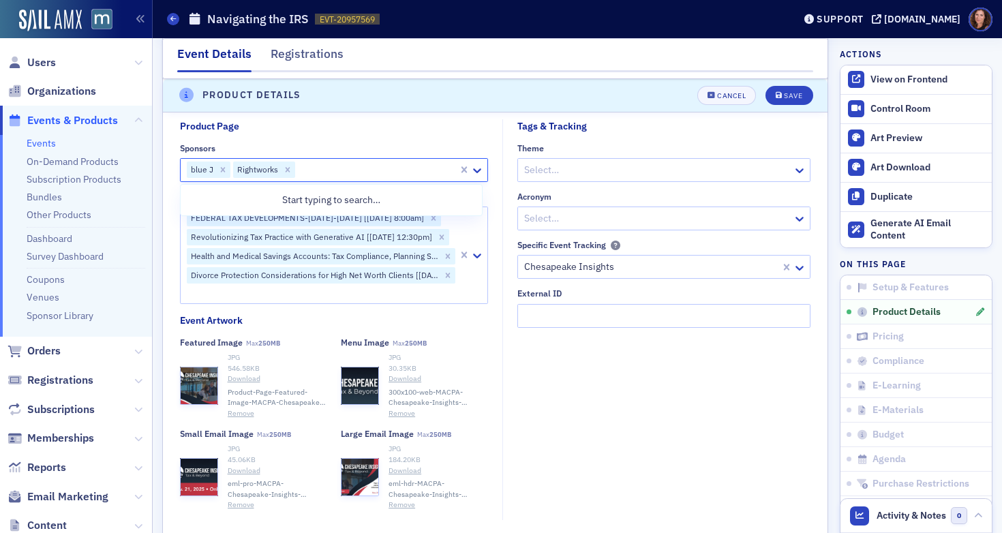
click at [343, 171] on div at bounding box center [376, 170] width 160 height 17
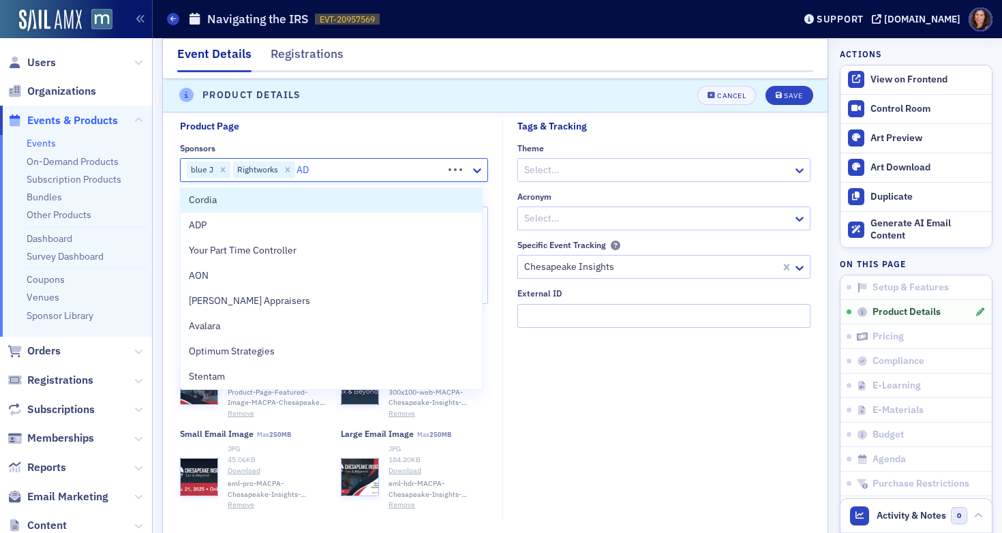
type input "ADP"
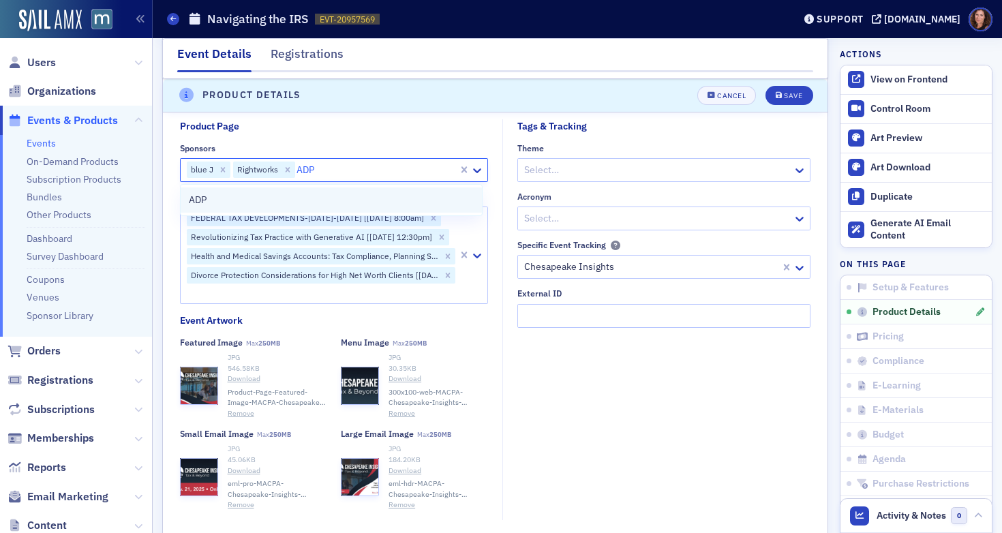
click at [332, 188] on div "ADP" at bounding box center [332, 199] width 302 height 25
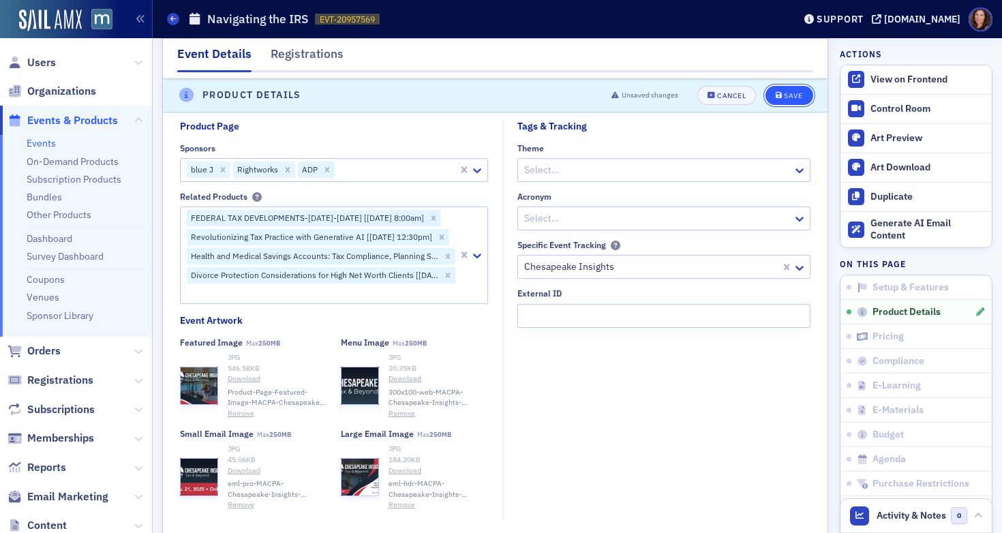
click at [784, 93] on div "Save" at bounding box center [793, 95] width 18 height 7
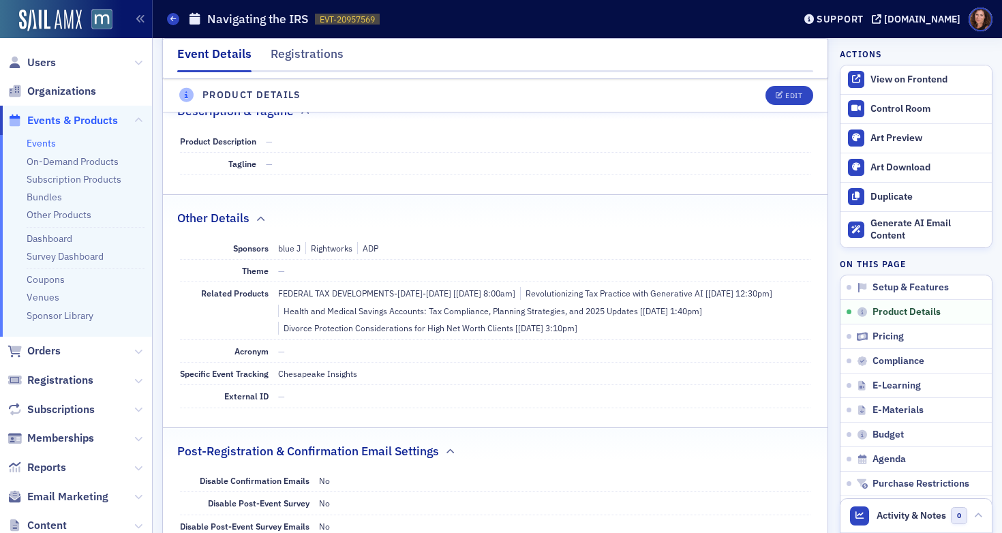
scroll to position [375, 0]
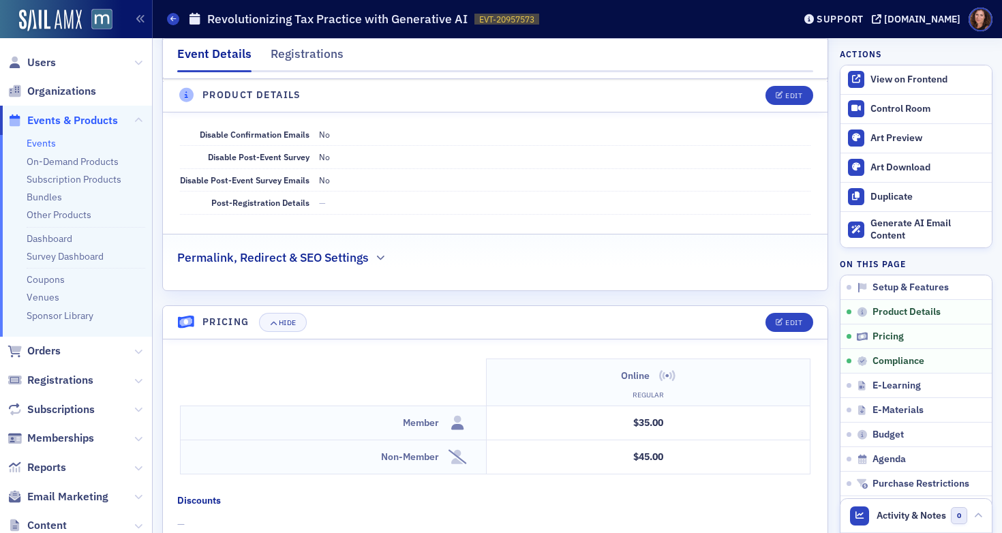
scroll to position [1115, 0]
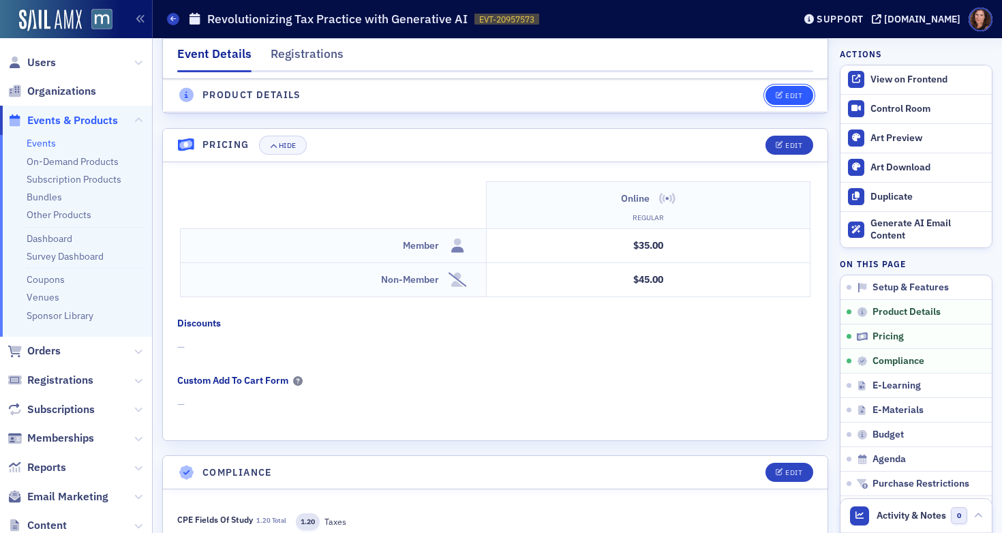
click at [767, 89] on button "Edit" at bounding box center [788, 95] width 47 height 19
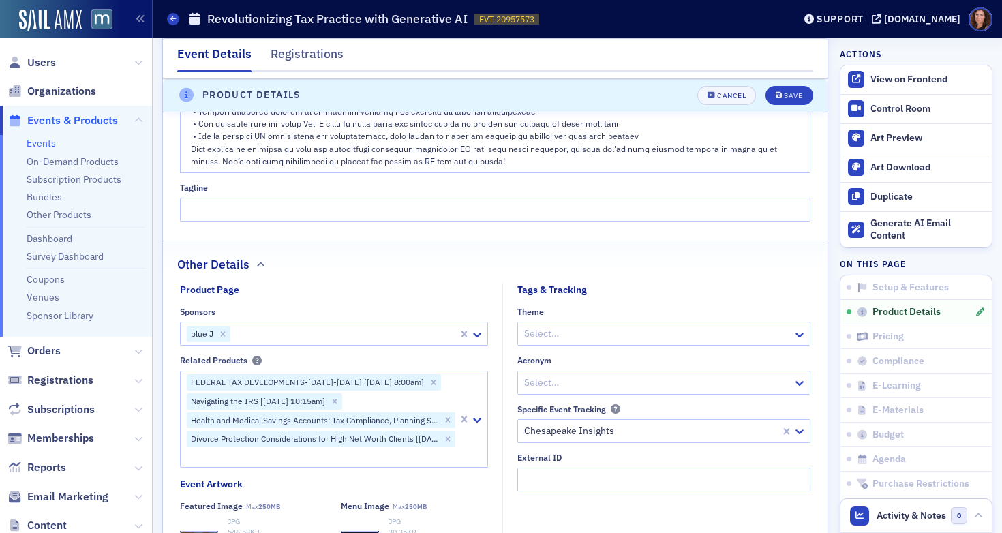
scroll to position [1145, 0]
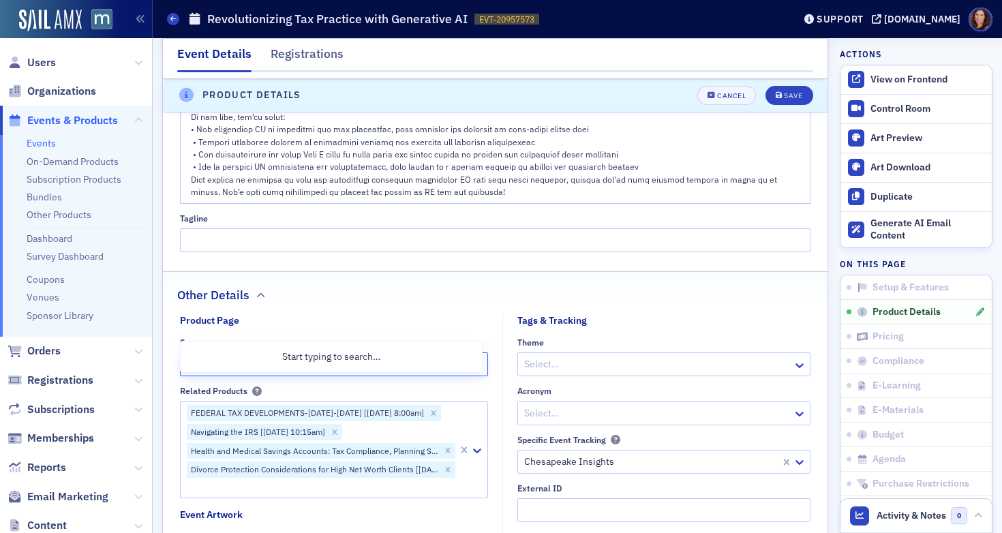
click at [335, 356] on div at bounding box center [344, 364] width 225 height 17
type input "ADP"
click at [320, 357] on div "ADP" at bounding box center [332, 357] width 286 height 14
type input "right"
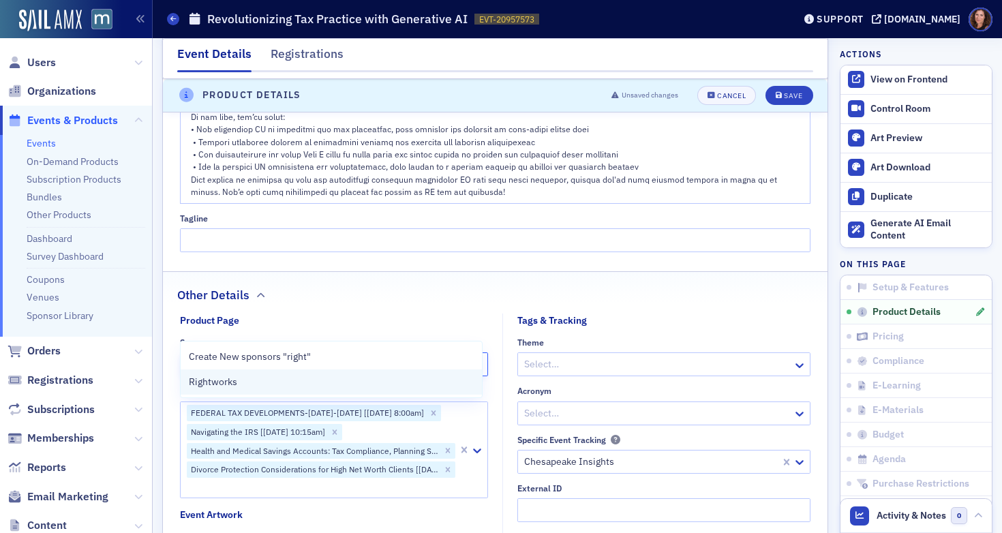
click at [320, 388] on div "Rightworks" at bounding box center [332, 382] width 286 height 14
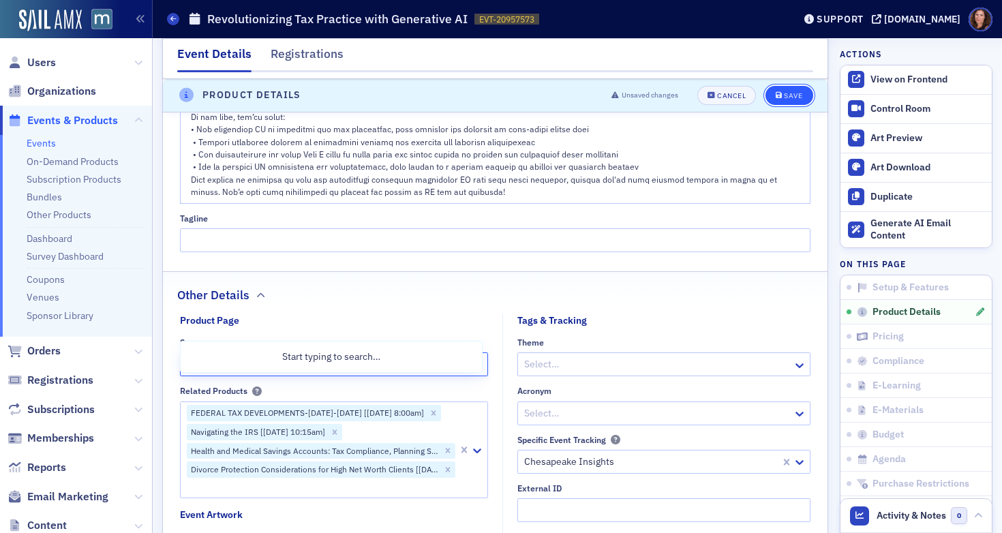
click at [784, 98] on div "Save" at bounding box center [793, 95] width 18 height 7
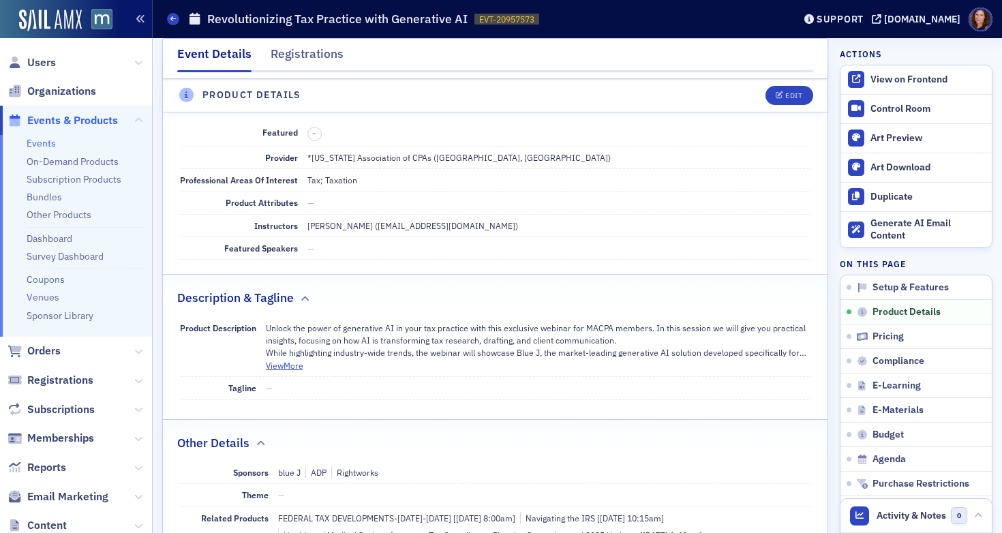
scroll to position [339, 0]
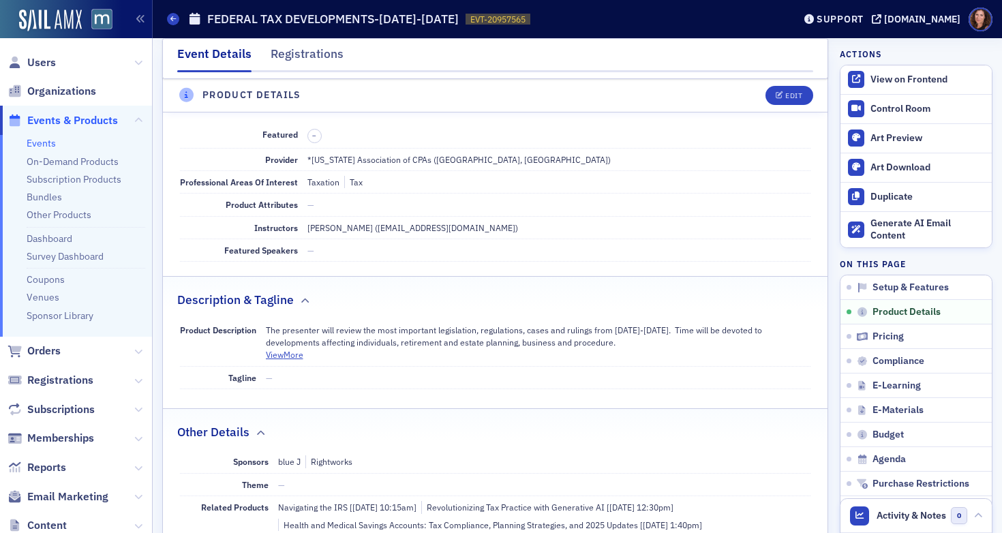
scroll to position [410, 0]
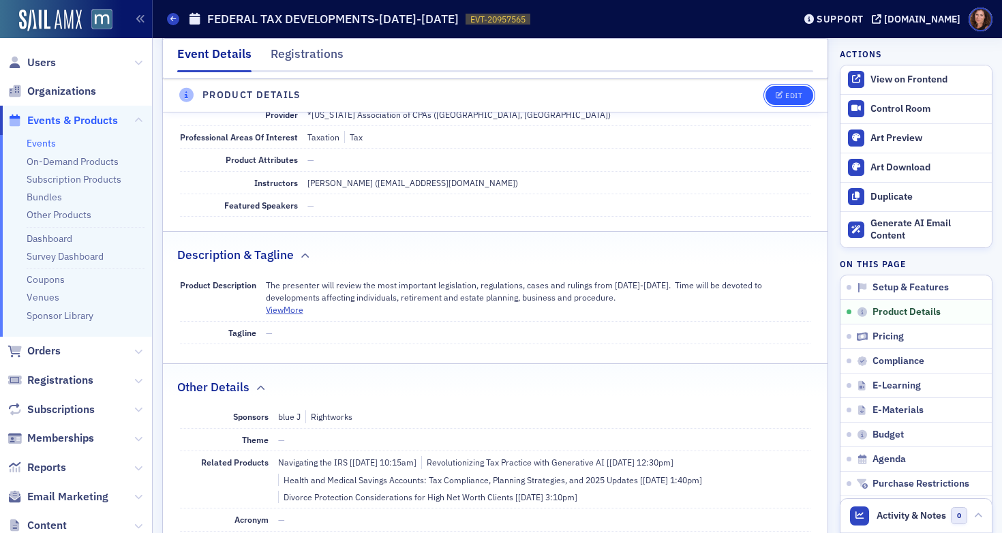
click at [793, 95] on button "Edit" at bounding box center [788, 95] width 47 height 19
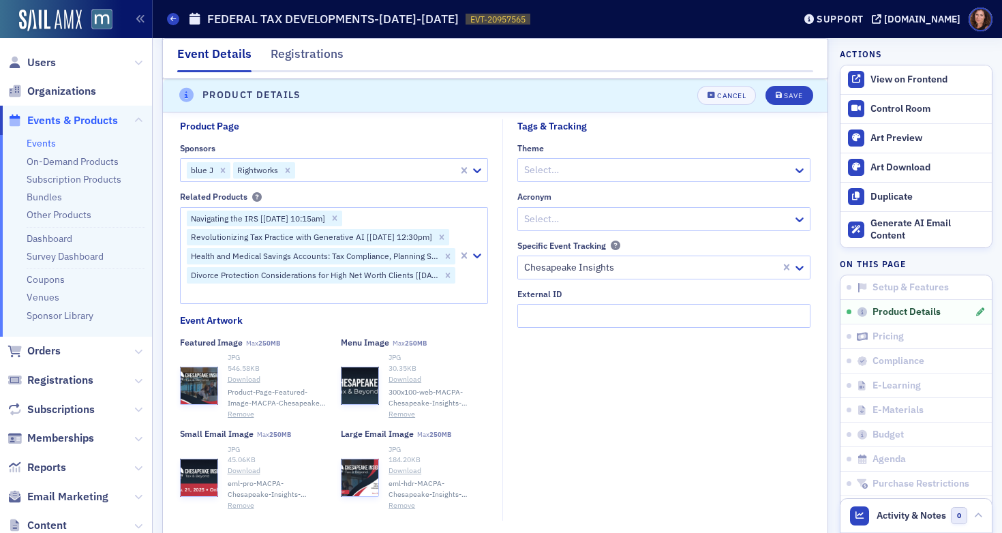
scroll to position [944, 0]
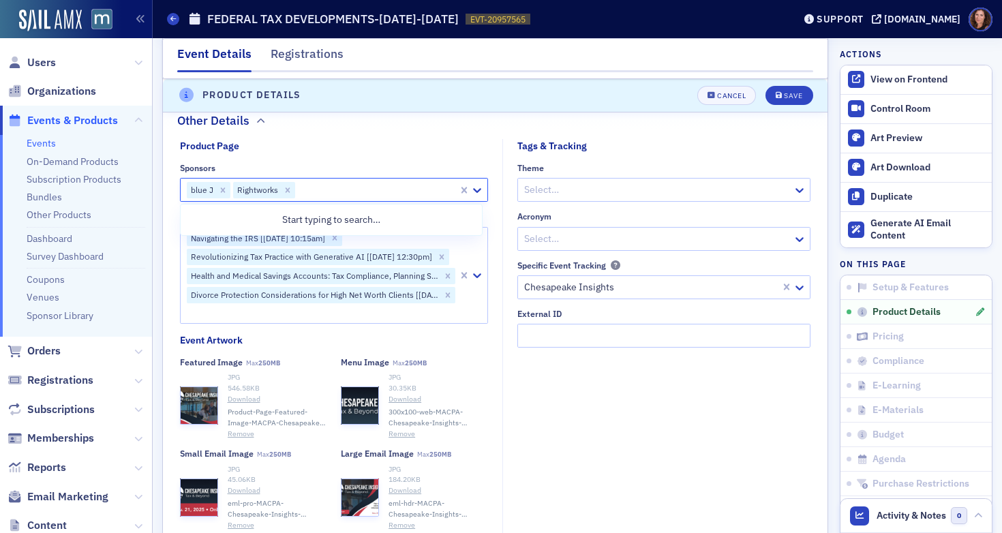
click at [339, 191] on div at bounding box center [376, 189] width 160 height 17
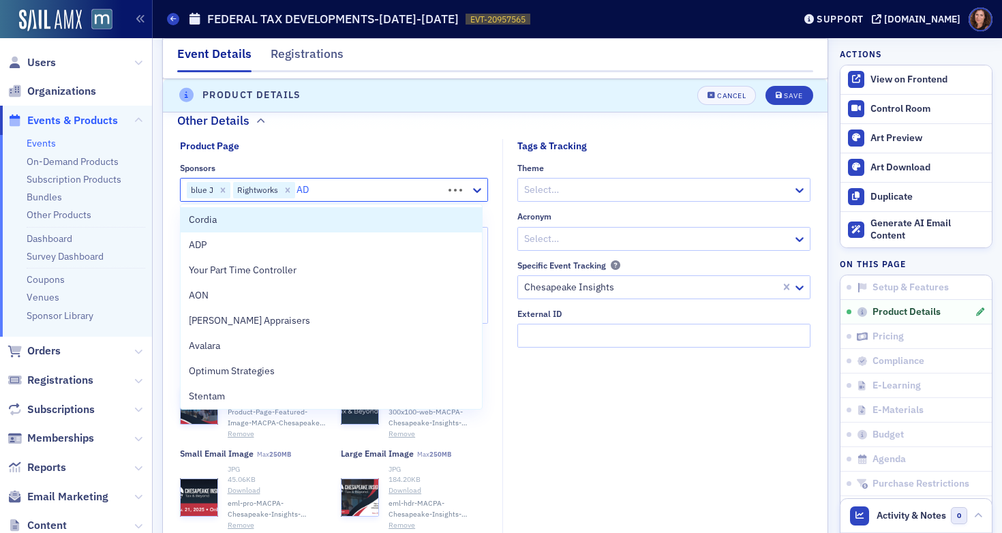
type input "ADP"
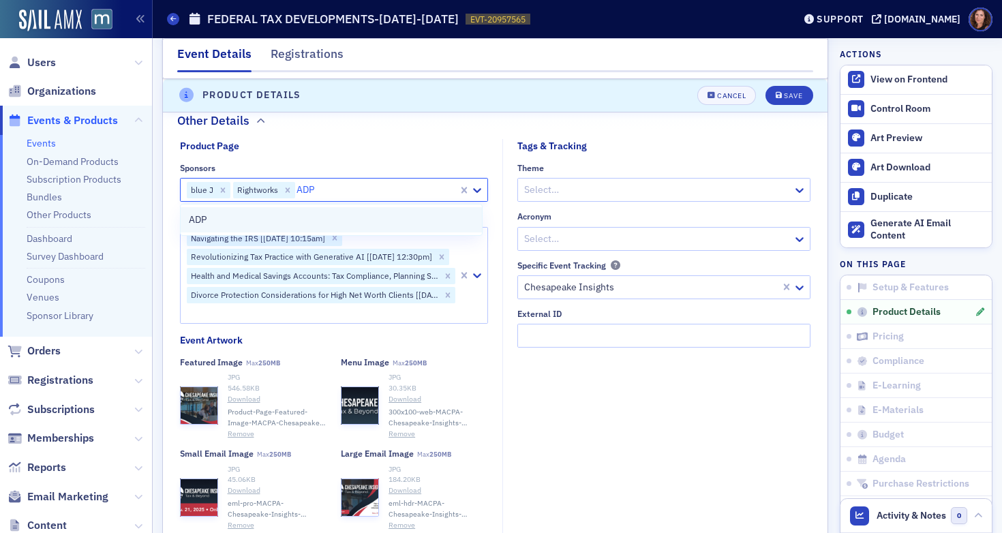
click at [333, 218] on div "ADP" at bounding box center [332, 220] width 286 height 14
type input "CPA"
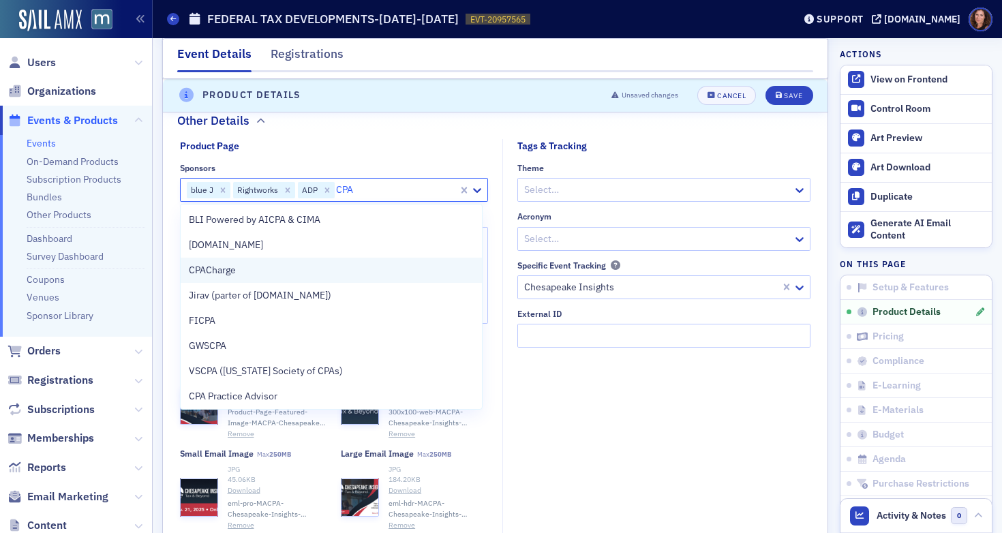
click at [290, 271] on div "CPACharge" at bounding box center [332, 270] width 286 height 14
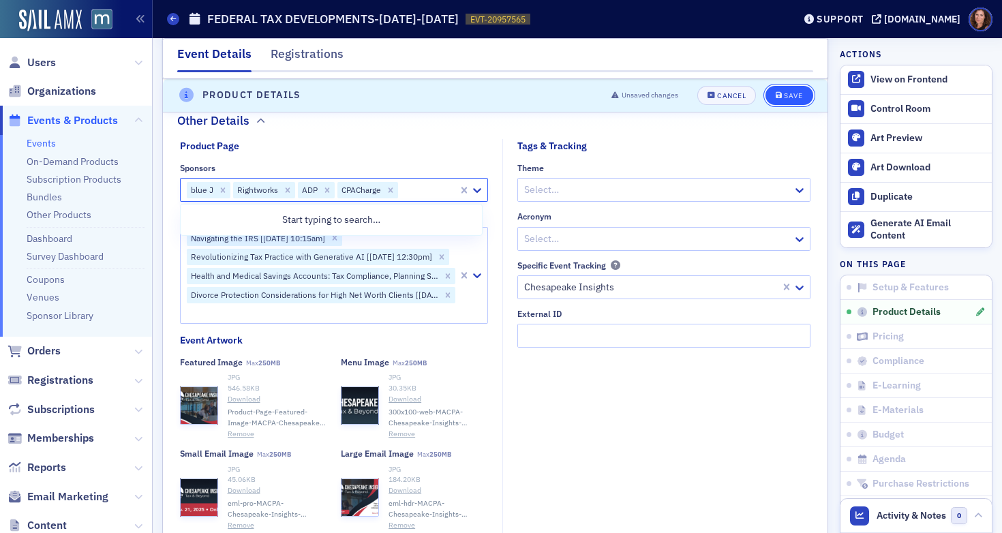
click at [784, 92] on div "Save" at bounding box center [793, 95] width 18 height 7
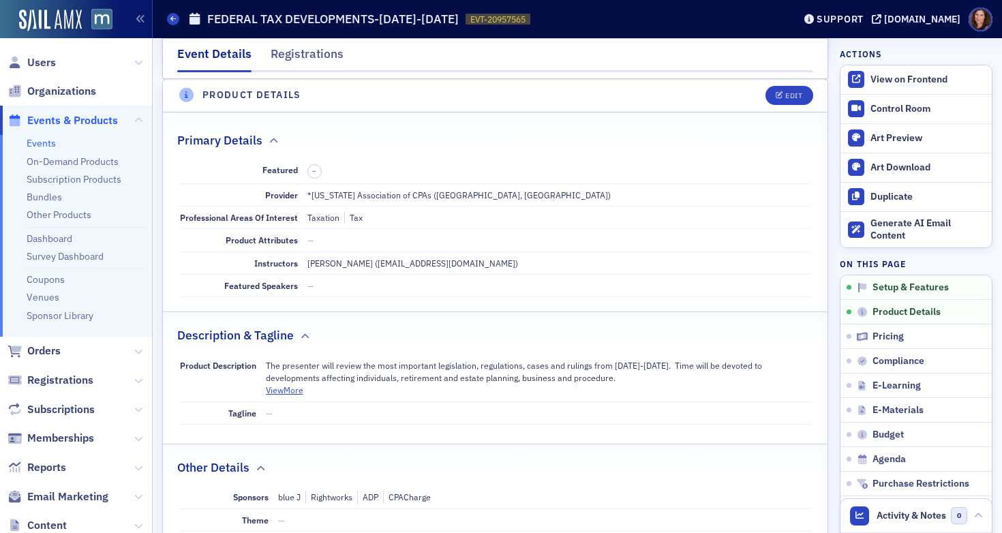
scroll to position [329, 0]
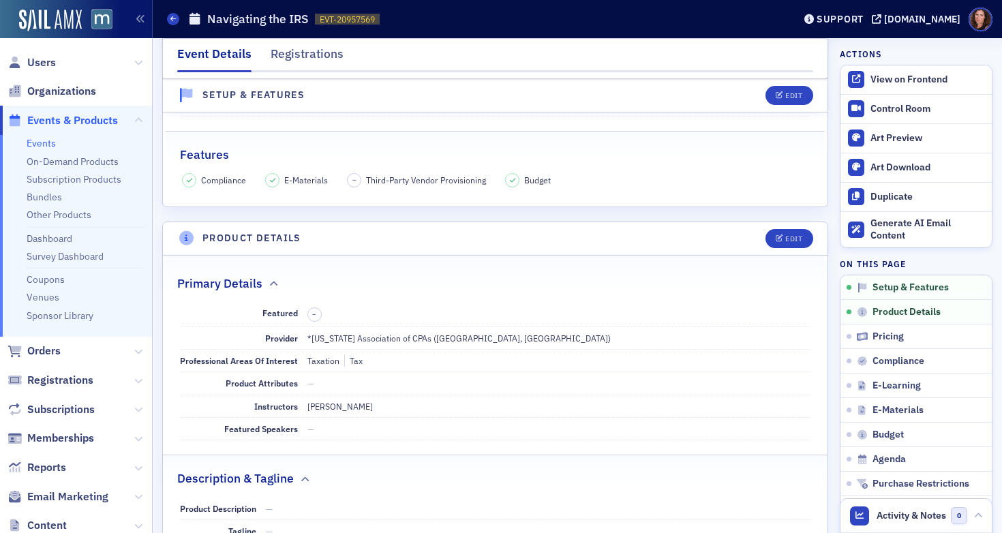
scroll to position [328, 0]
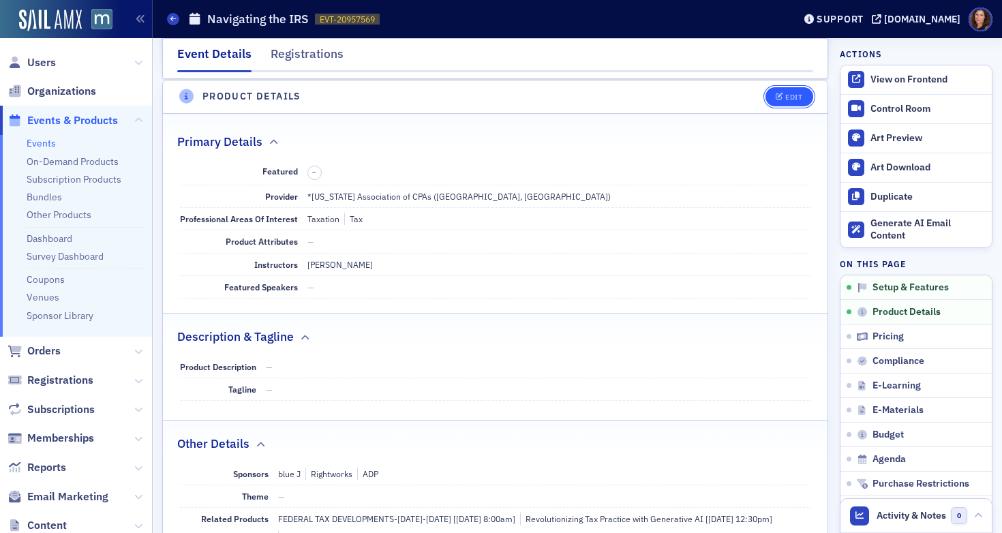
click at [785, 98] on div "Edit" at bounding box center [793, 96] width 17 height 7
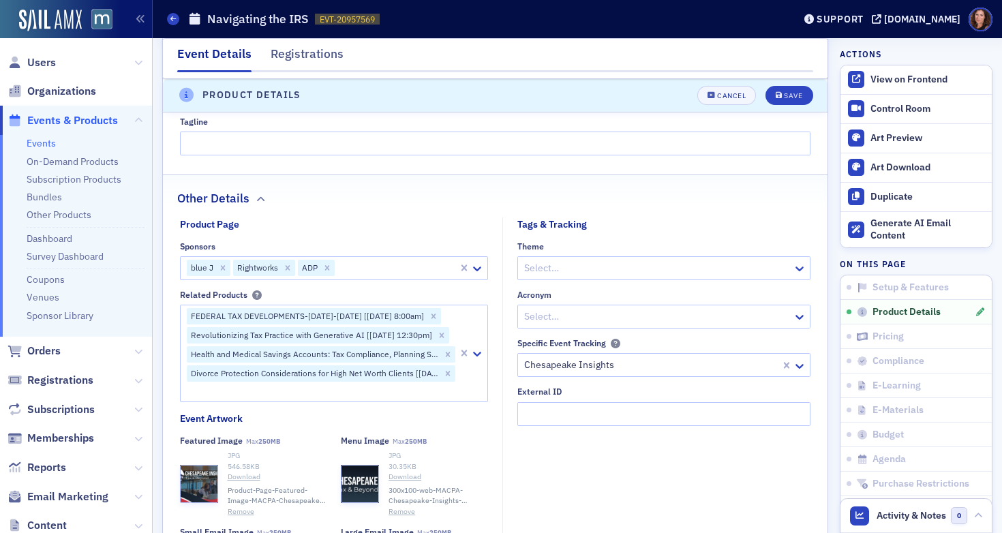
scroll to position [858, 0]
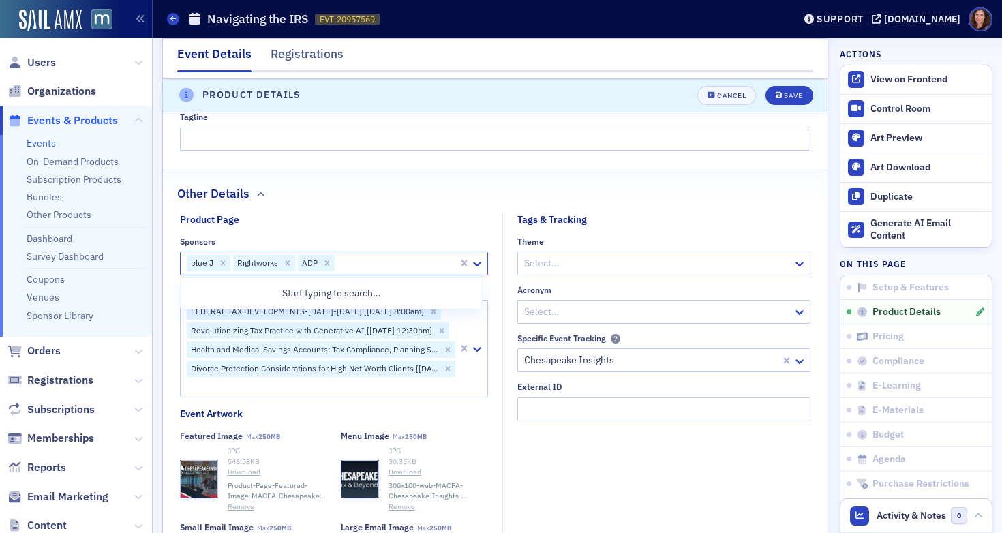
click at [354, 261] on div at bounding box center [396, 263] width 121 height 17
type input "cpa"
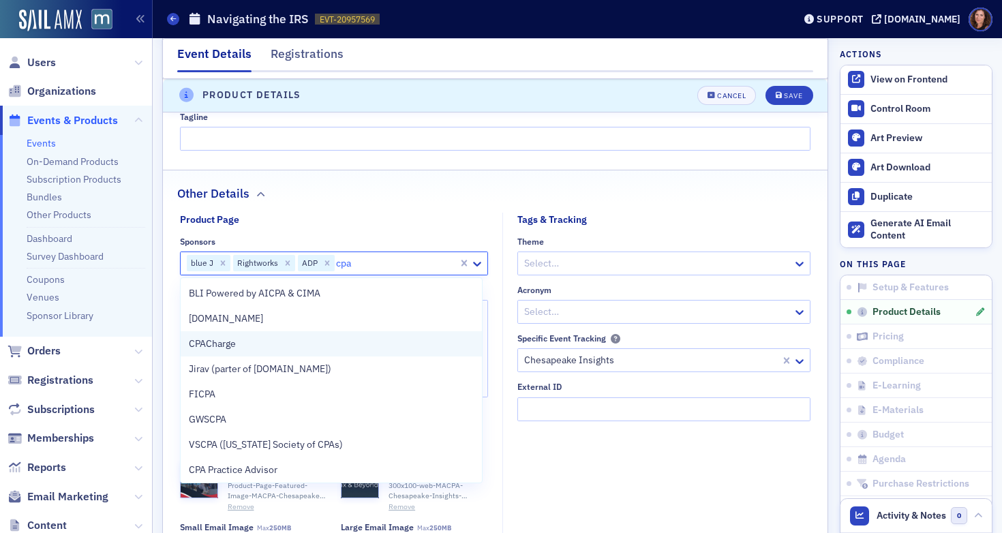
click at [324, 335] on div "CPACharge" at bounding box center [332, 343] width 302 height 25
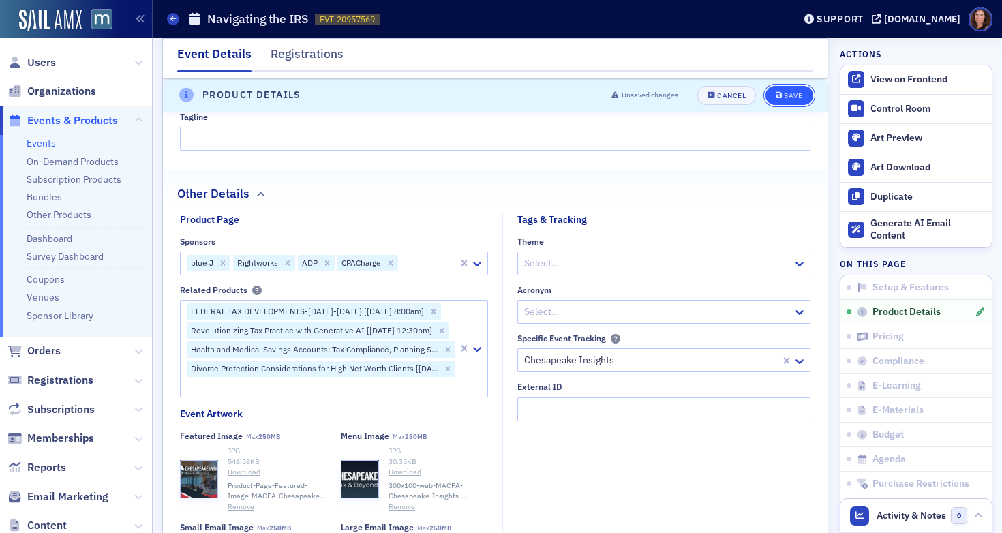
click at [784, 96] on div "Save" at bounding box center [793, 95] width 18 height 7
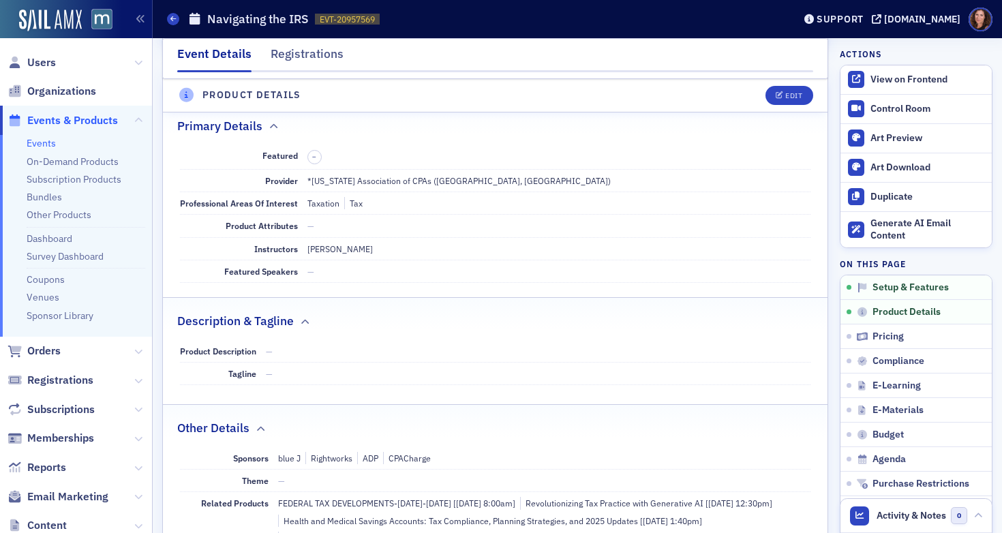
scroll to position [329, 0]
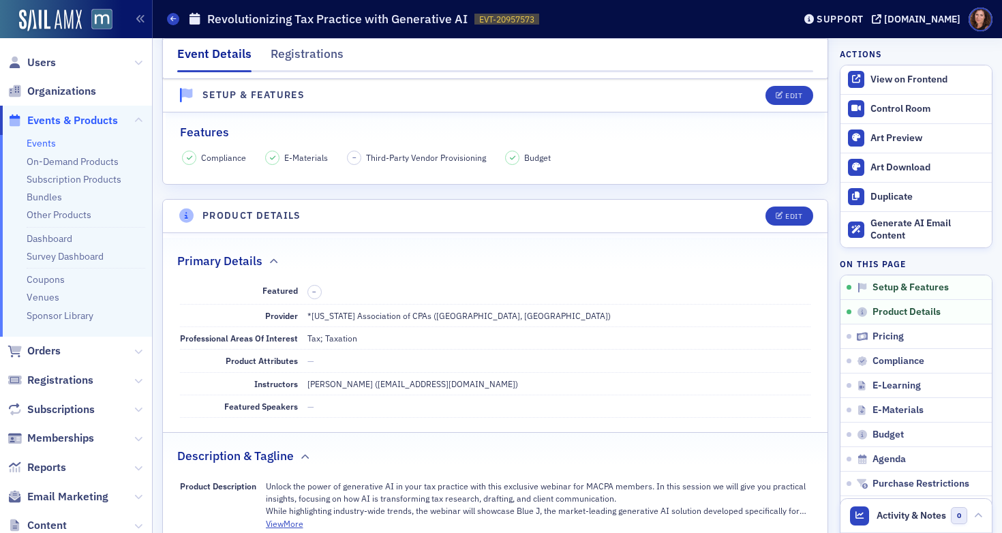
scroll to position [316, 0]
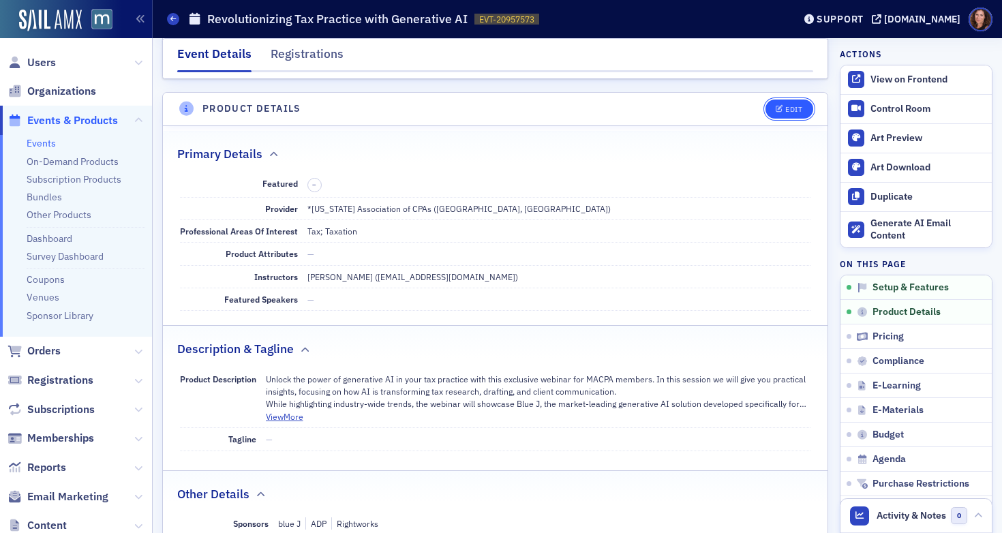
click at [785, 108] on div "Edit" at bounding box center [793, 109] width 17 height 7
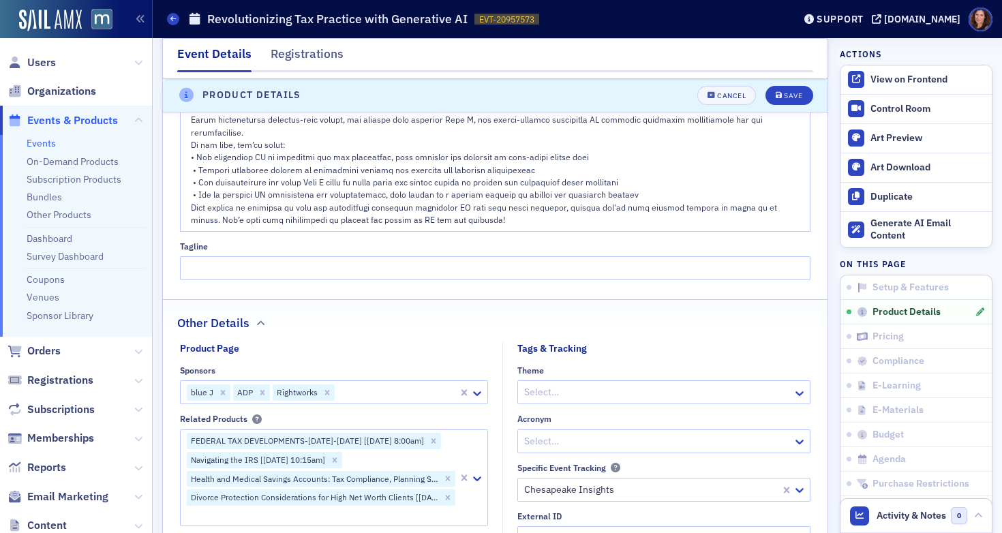
scroll to position [1118, 0]
click at [363, 383] on div at bounding box center [396, 391] width 121 height 17
type input "cpa"
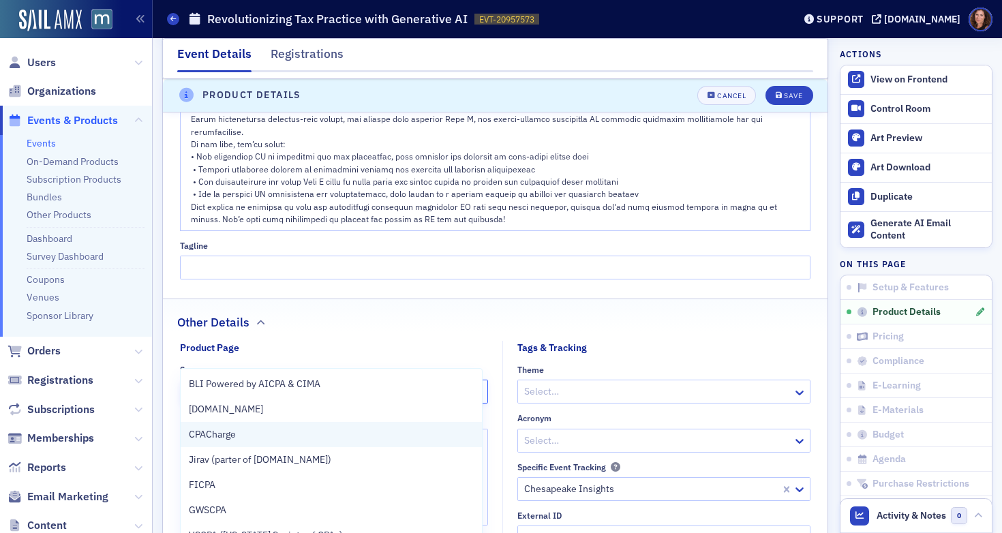
click at [305, 431] on div "CPACharge" at bounding box center [332, 434] width 286 height 14
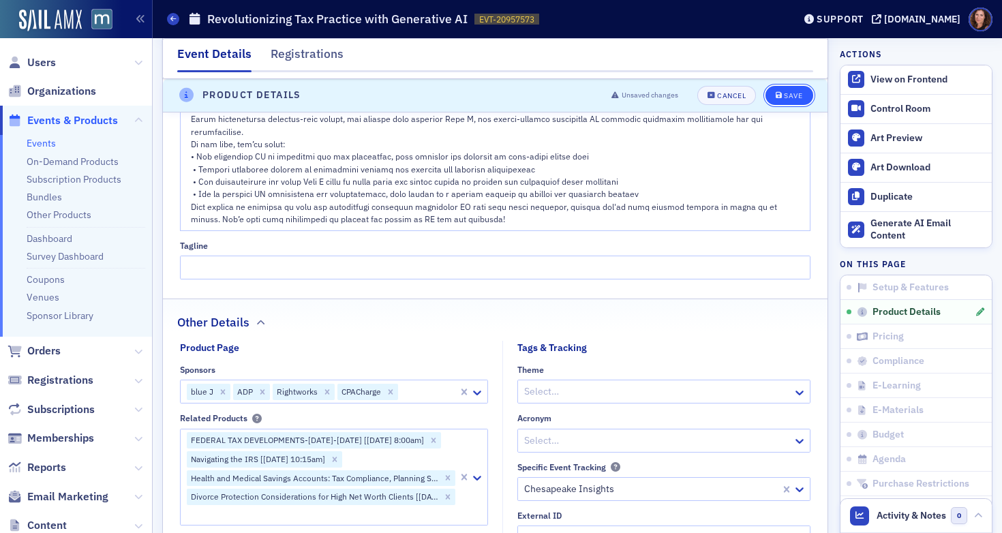
click at [783, 100] on button "Save" at bounding box center [788, 95] width 47 height 19
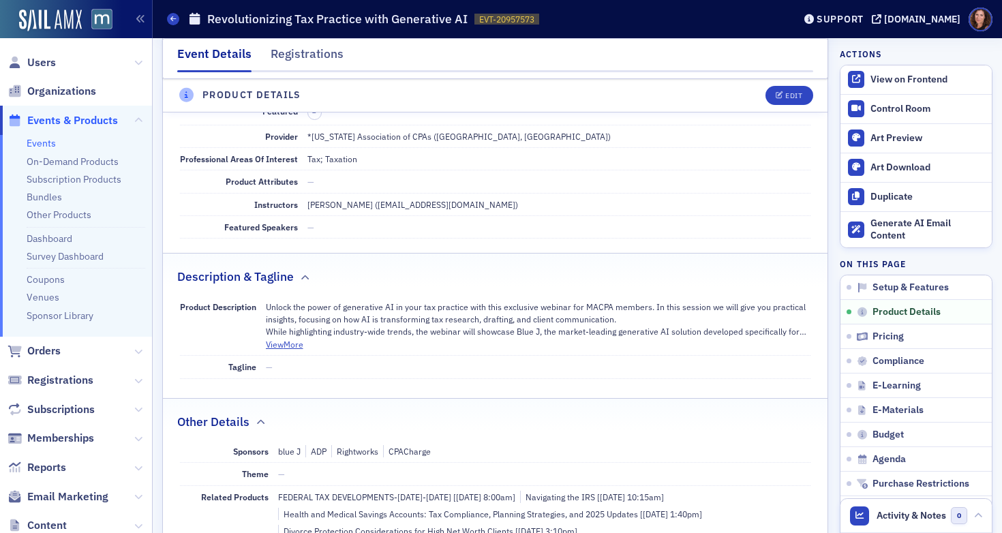
scroll to position [350, 0]
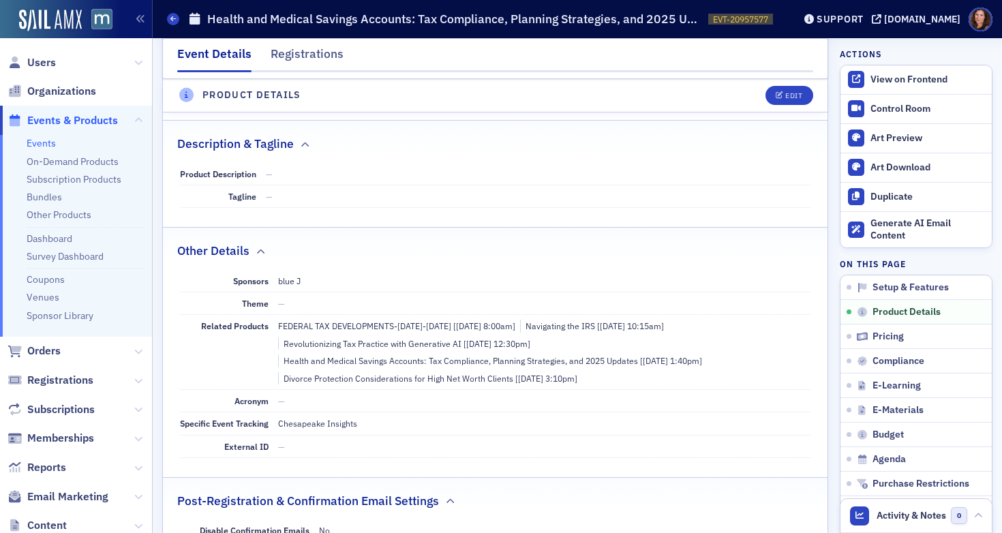
scroll to position [537, 0]
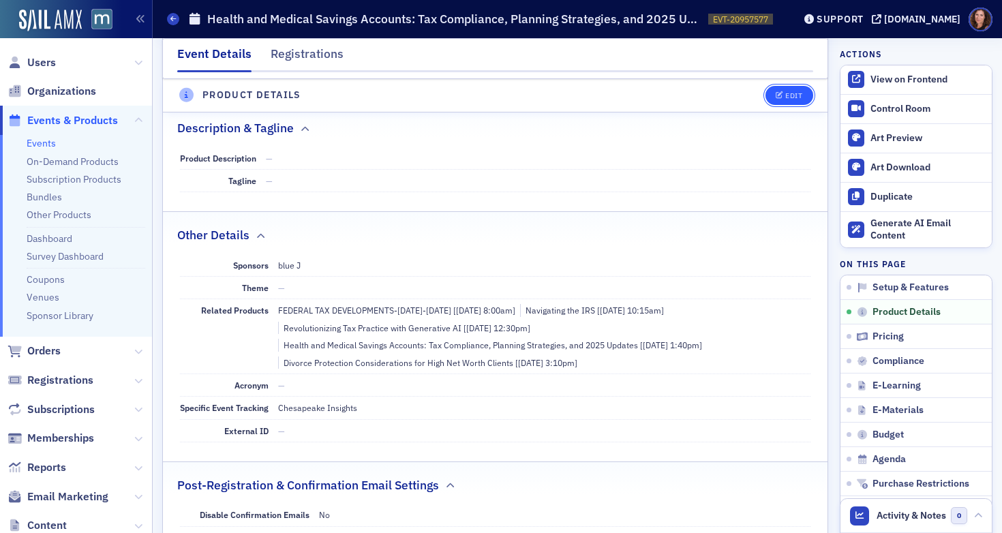
click at [783, 100] on button "Edit" at bounding box center [788, 95] width 47 height 19
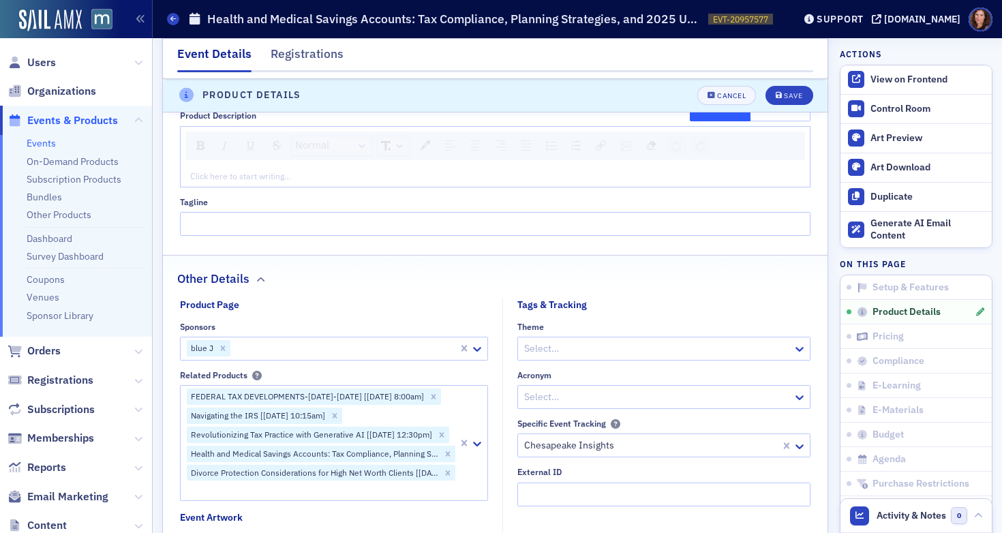
scroll to position [848, 0]
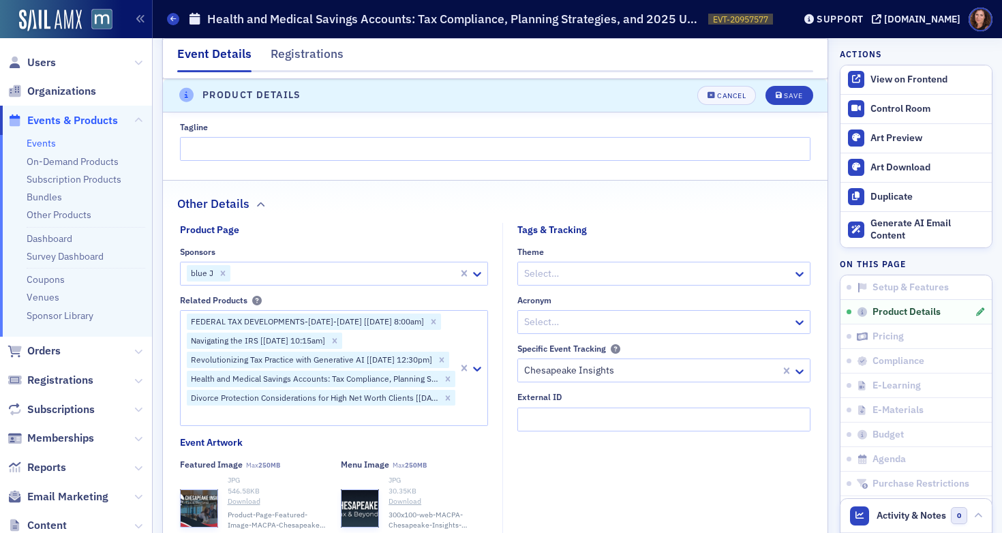
click at [283, 269] on div at bounding box center [344, 273] width 225 height 17
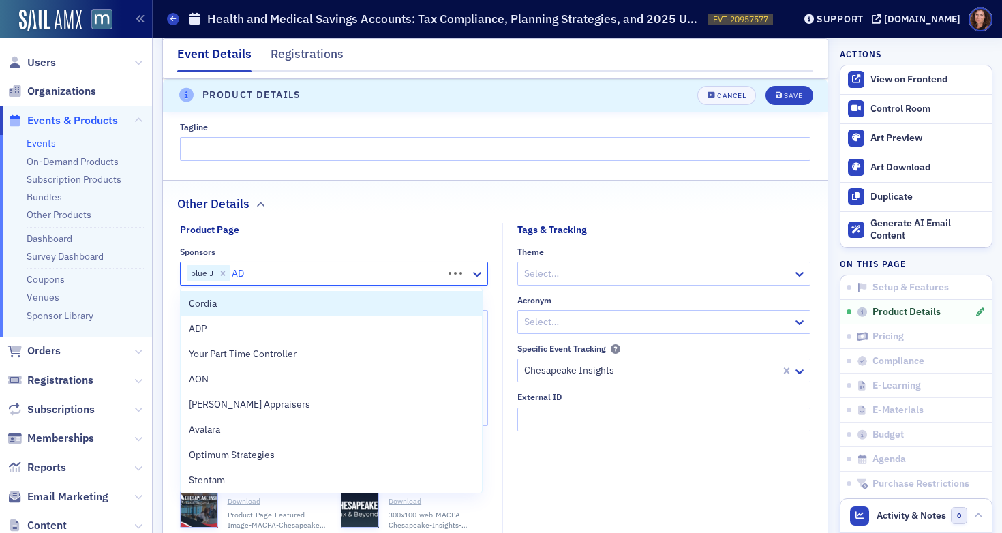
type input "ADP"
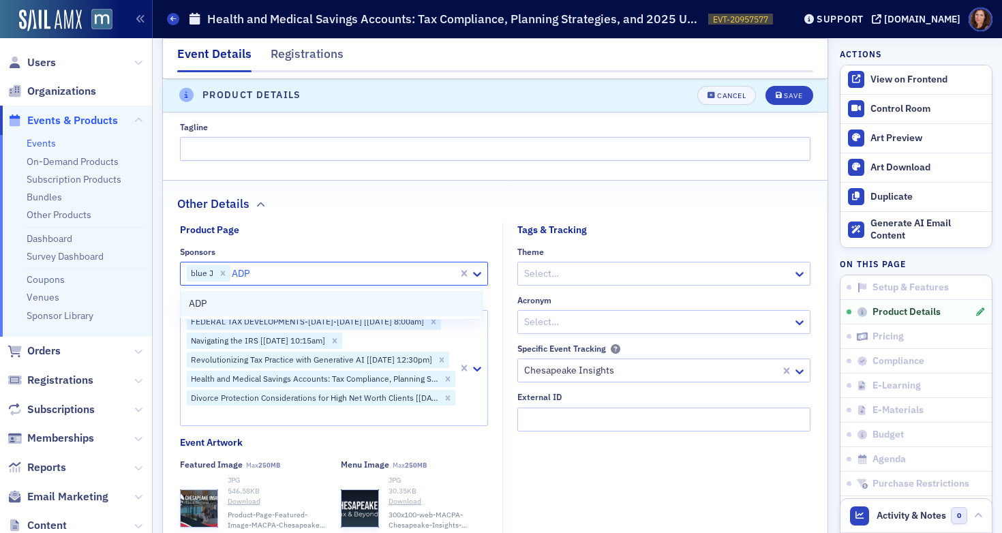
click at [276, 298] on div "ADP" at bounding box center [332, 303] width 286 height 14
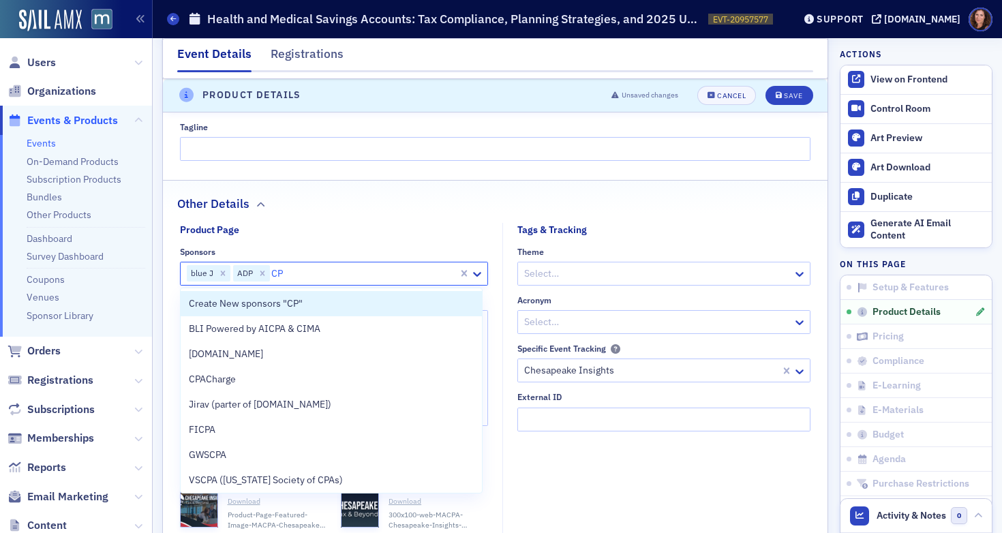
type input "CPA"
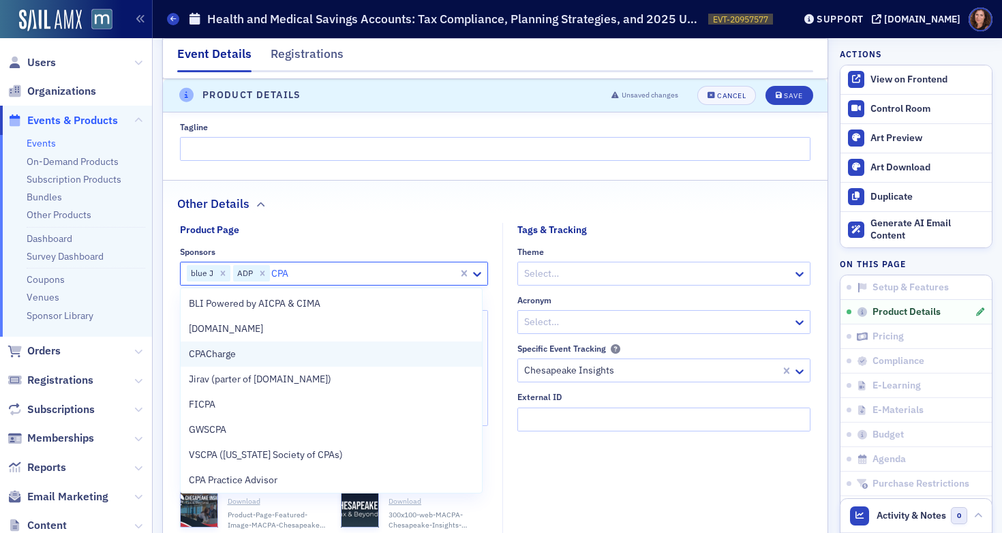
click at [263, 352] on div "CPACharge" at bounding box center [332, 354] width 286 height 14
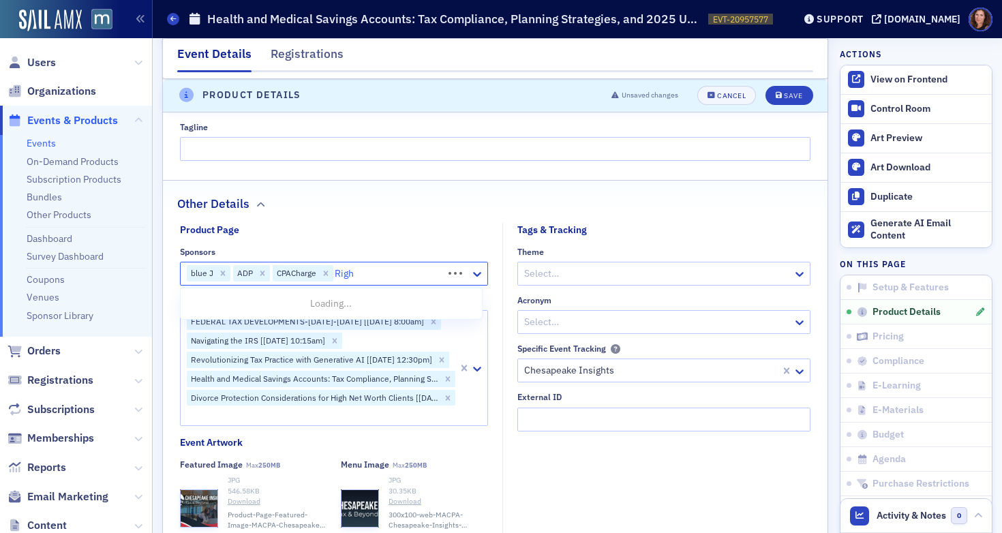
type input "Right"
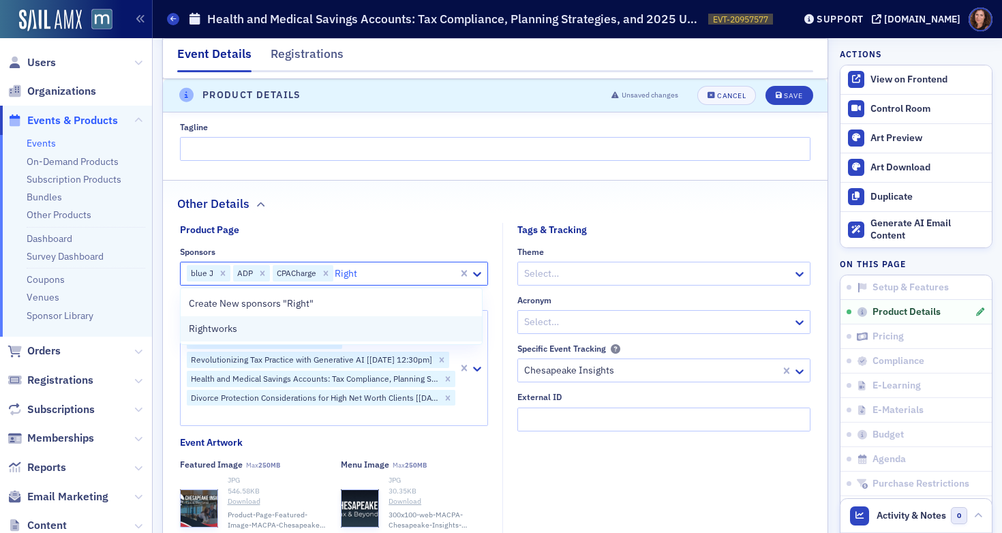
click at [260, 329] on div "Rightworks" at bounding box center [332, 329] width 286 height 14
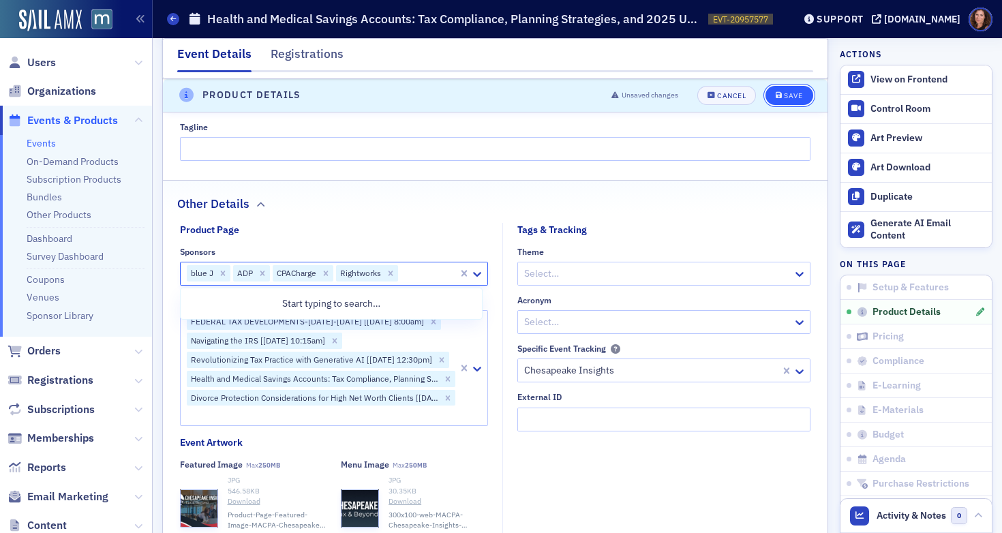
click at [784, 94] on div "Save" at bounding box center [793, 95] width 18 height 7
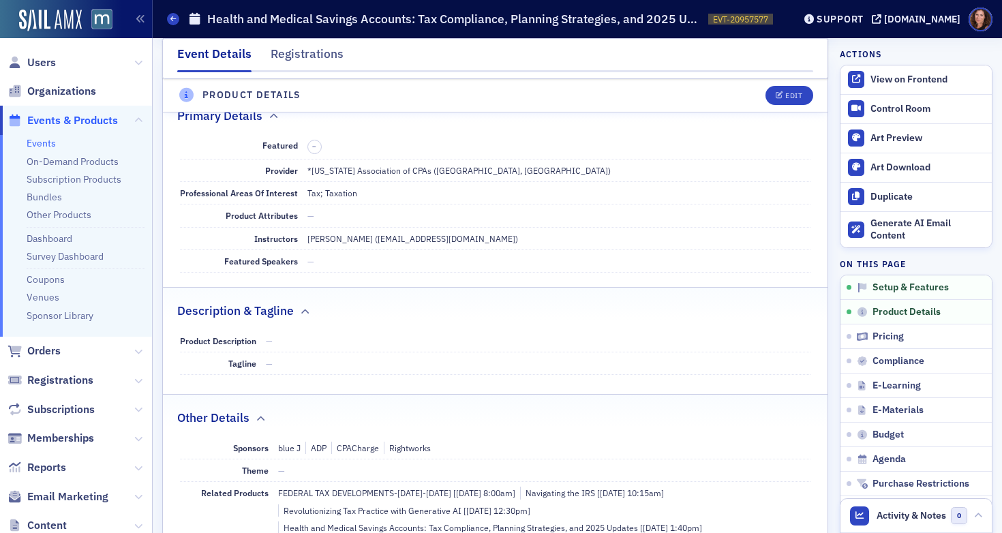
scroll to position [329, 0]
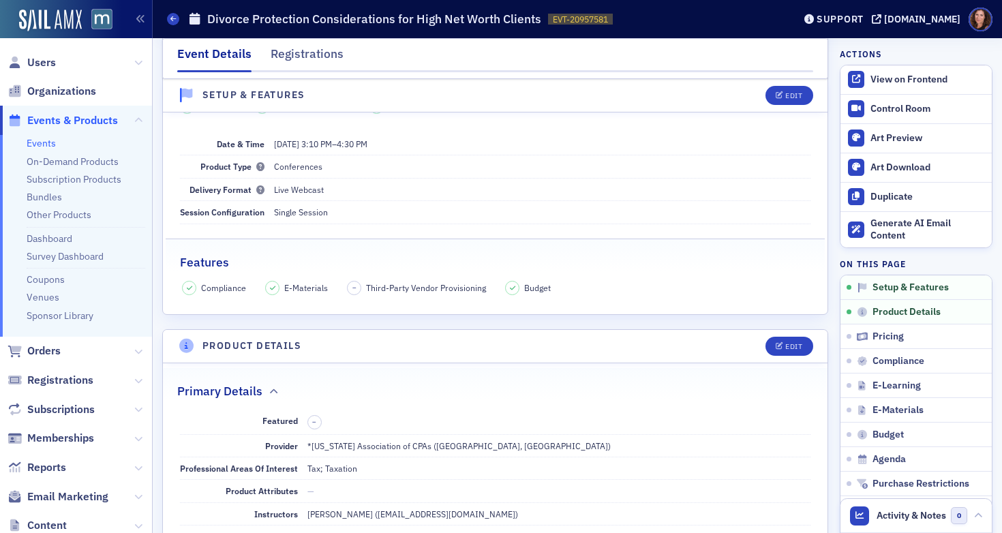
scroll to position [102, 0]
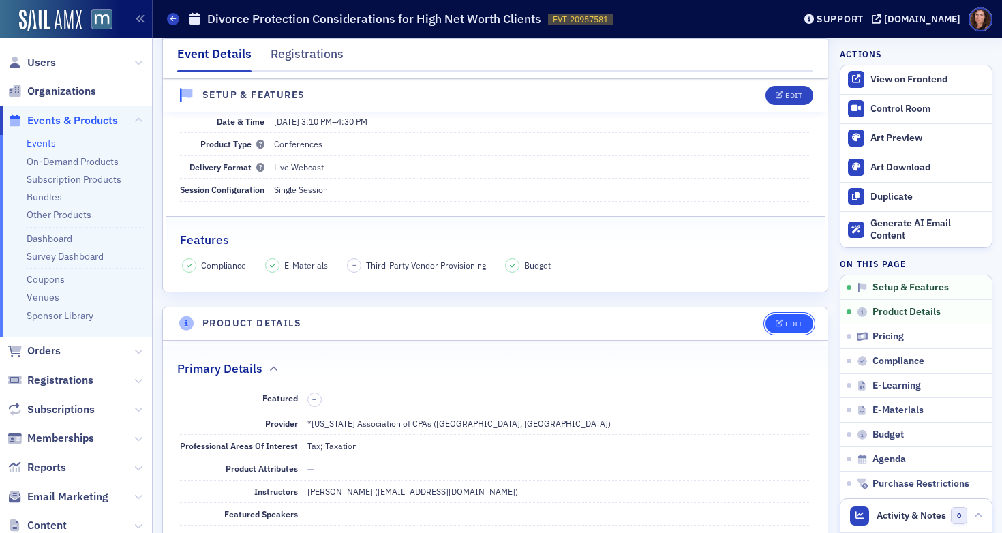
click at [785, 320] on div "Edit" at bounding box center [793, 323] width 17 height 7
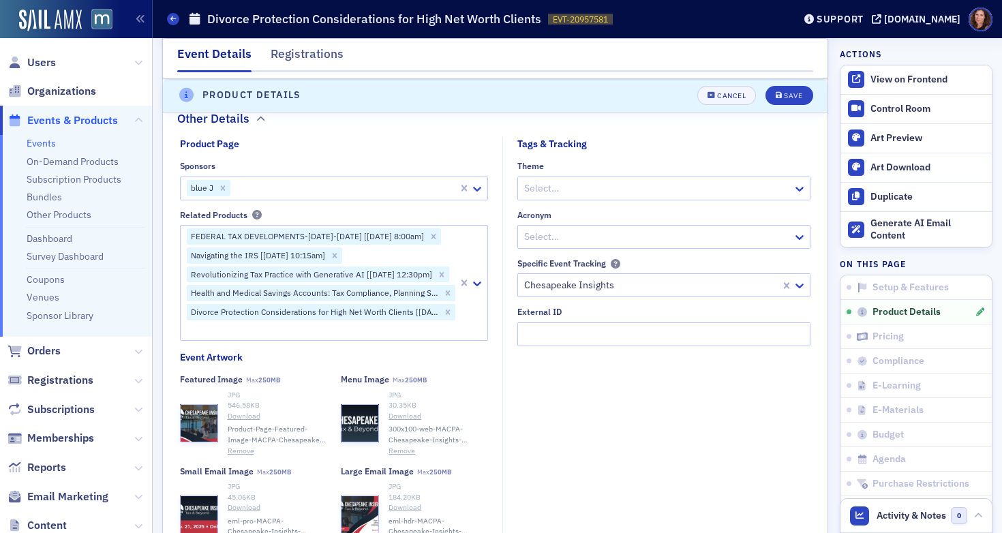
scroll to position [959, 0]
click at [280, 190] on div at bounding box center [344, 187] width 225 height 17
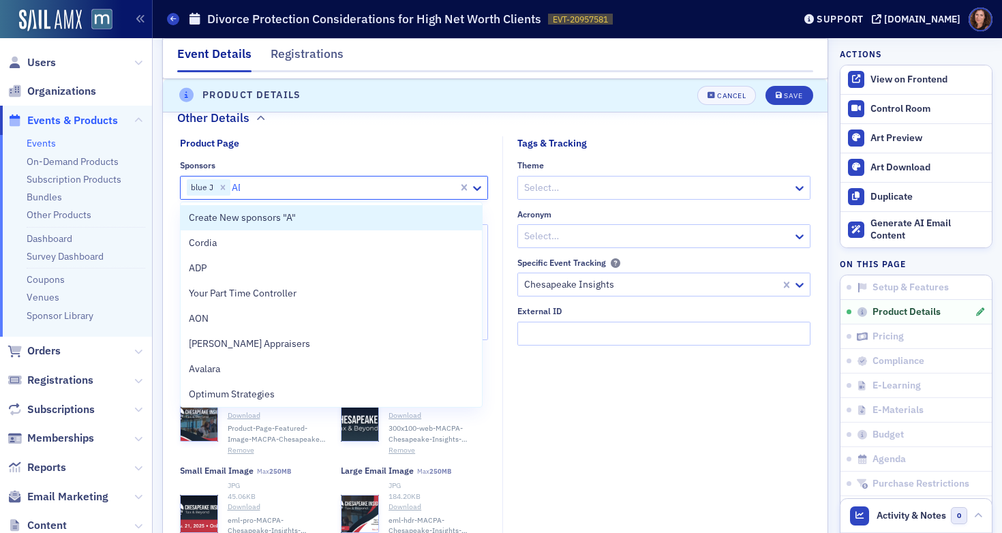
type input "ADP"
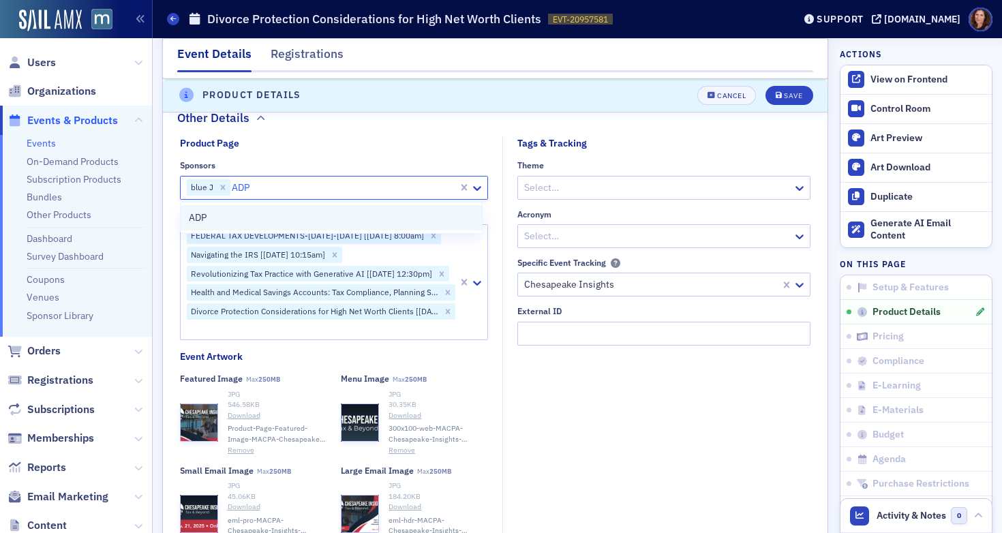
click at [270, 221] on div "ADP" at bounding box center [332, 218] width 286 height 14
type input "CPA"
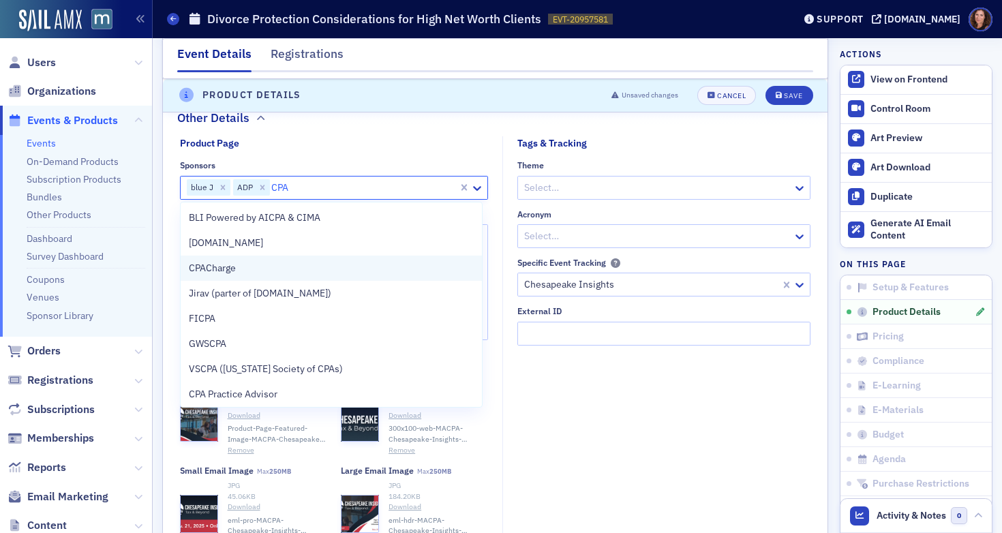
click at [258, 268] on div "CPACharge" at bounding box center [332, 268] width 286 height 14
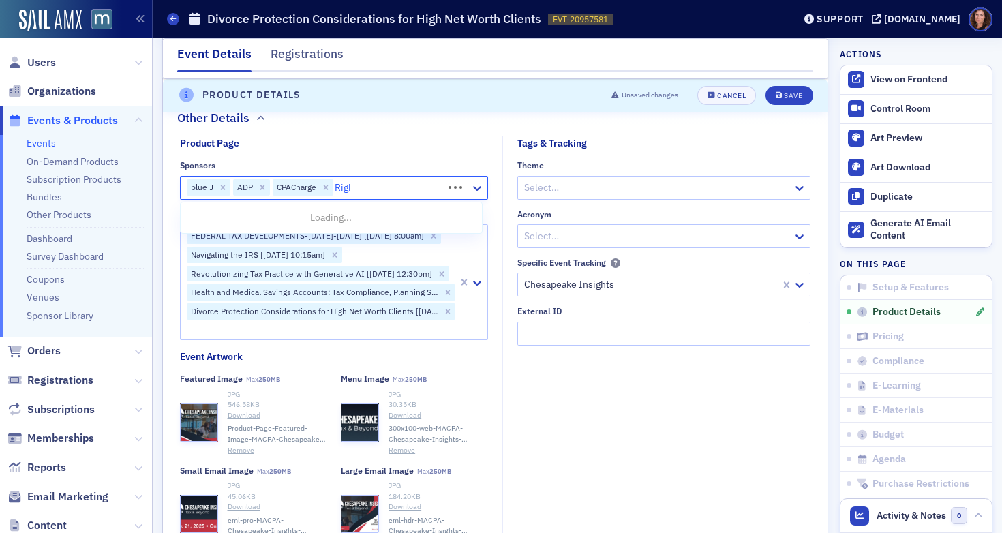
type input "Right"
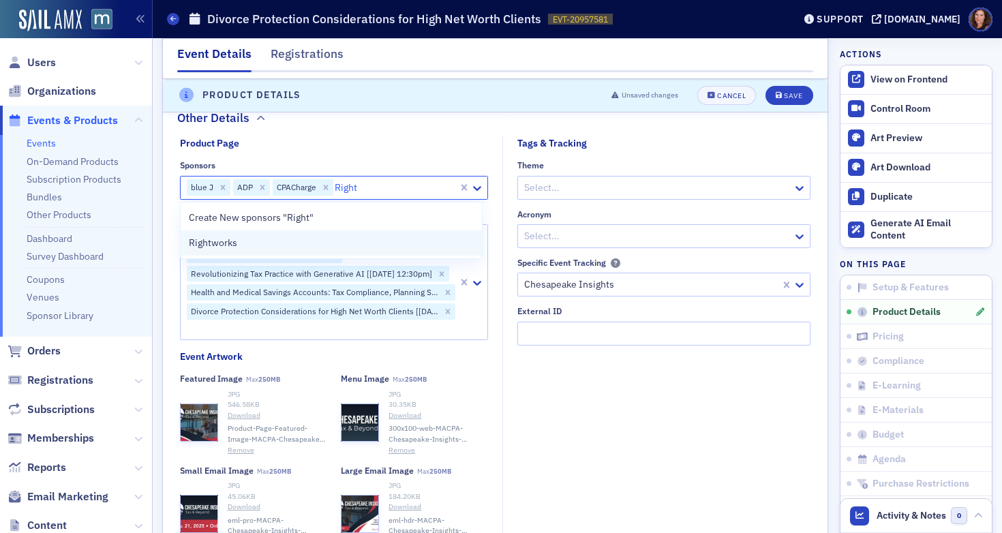
click at [247, 249] on div "Rightworks" at bounding box center [332, 243] width 286 height 14
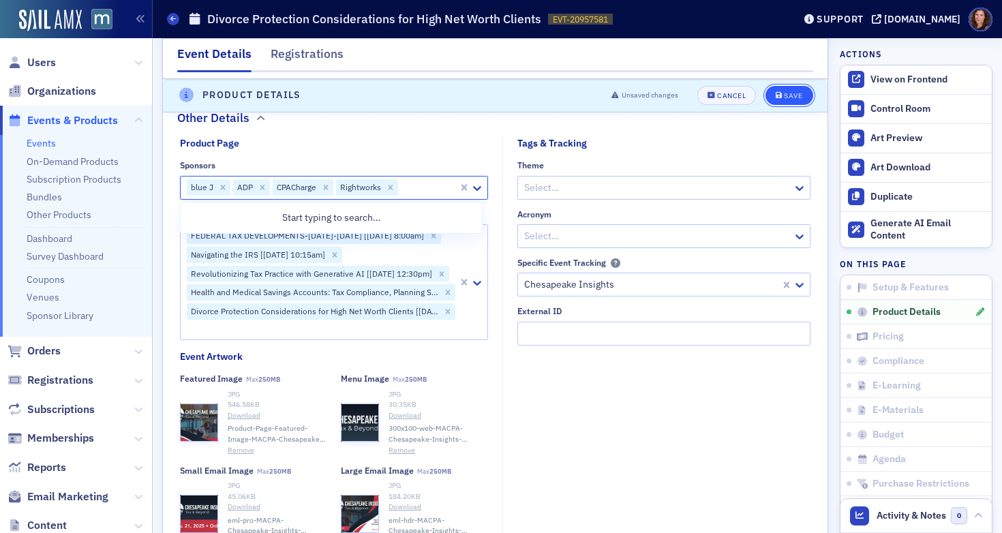
click at [784, 98] on div "Save" at bounding box center [793, 95] width 18 height 7
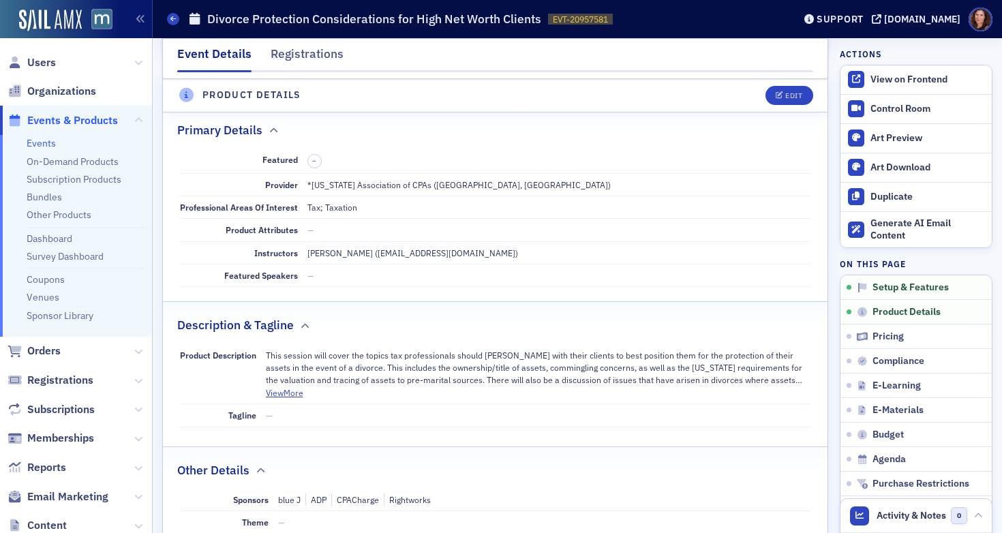
scroll to position [329, 0]
